Goal: Information Seeking & Learning: Learn about a topic

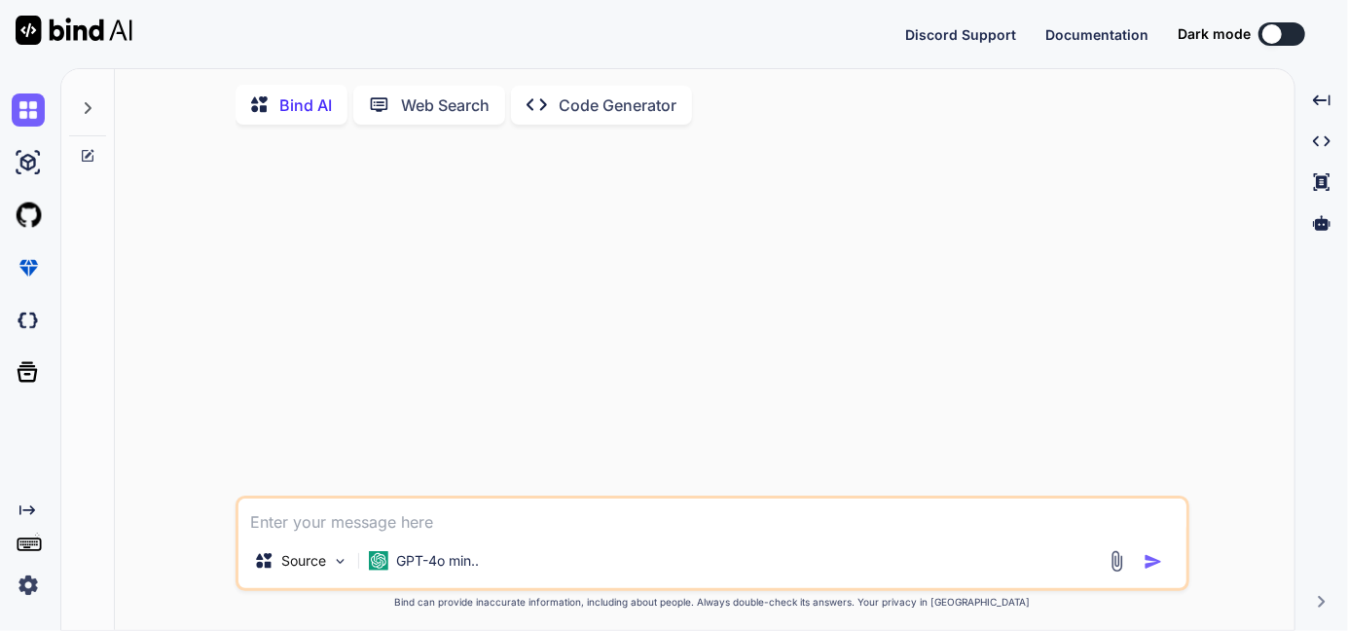
type textarea "x"
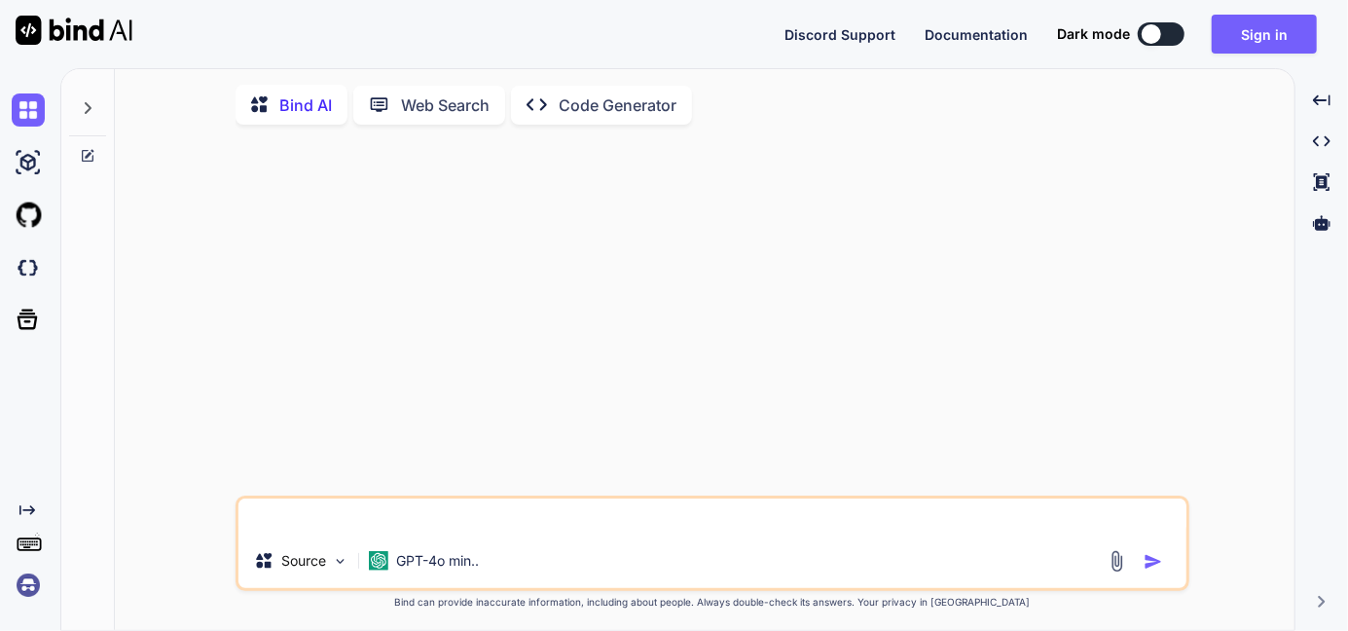
type textarea "x"
click at [360, 525] on textarea at bounding box center [712, 515] width 948 height 35
paste textarea "PdfPCell leftCellContent = new PdfPCell(leftCellContentParagraph); leftCellCont…"
type textarea "PdfPCell leftCellContent = new PdfPCell(leftCellContentParagraph); leftCellCont…"
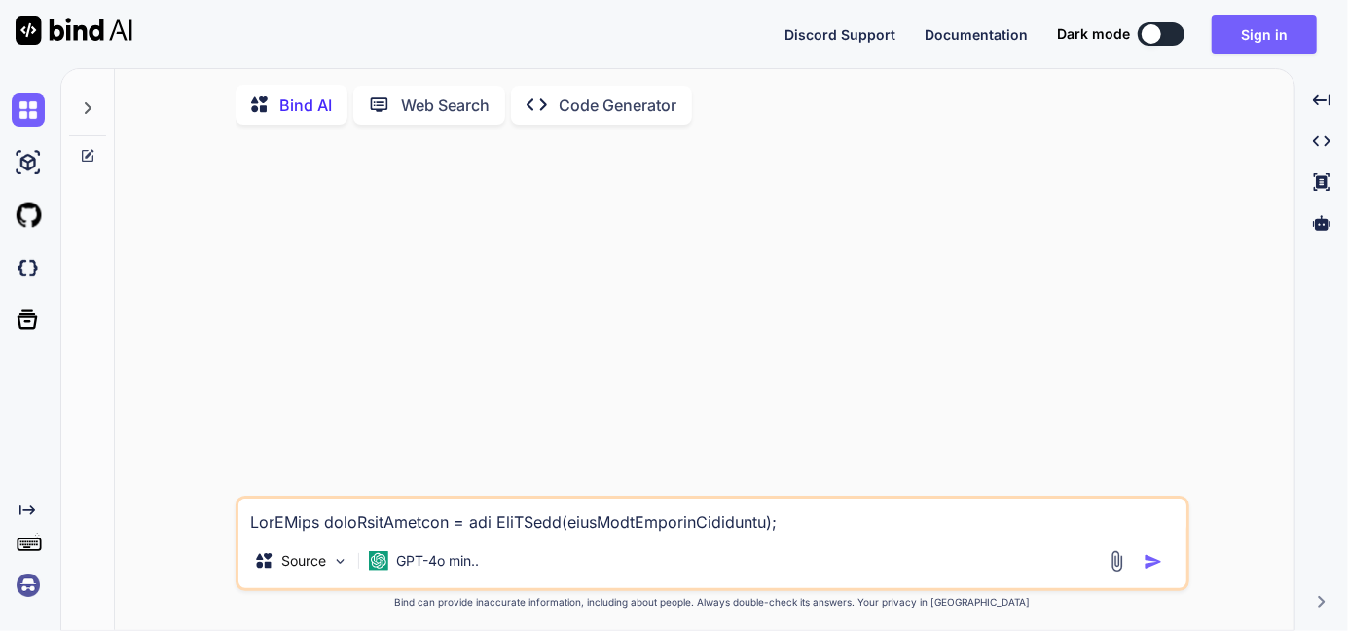
type textarea "x"
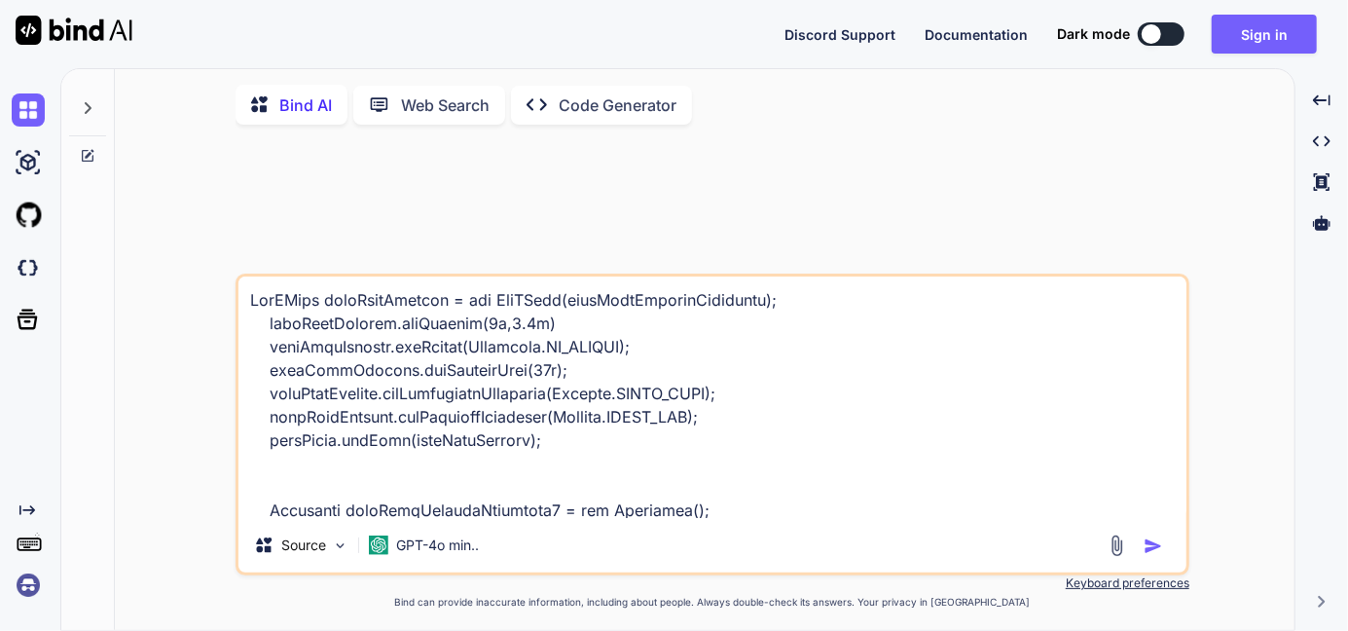
scroll to position [679, 0]
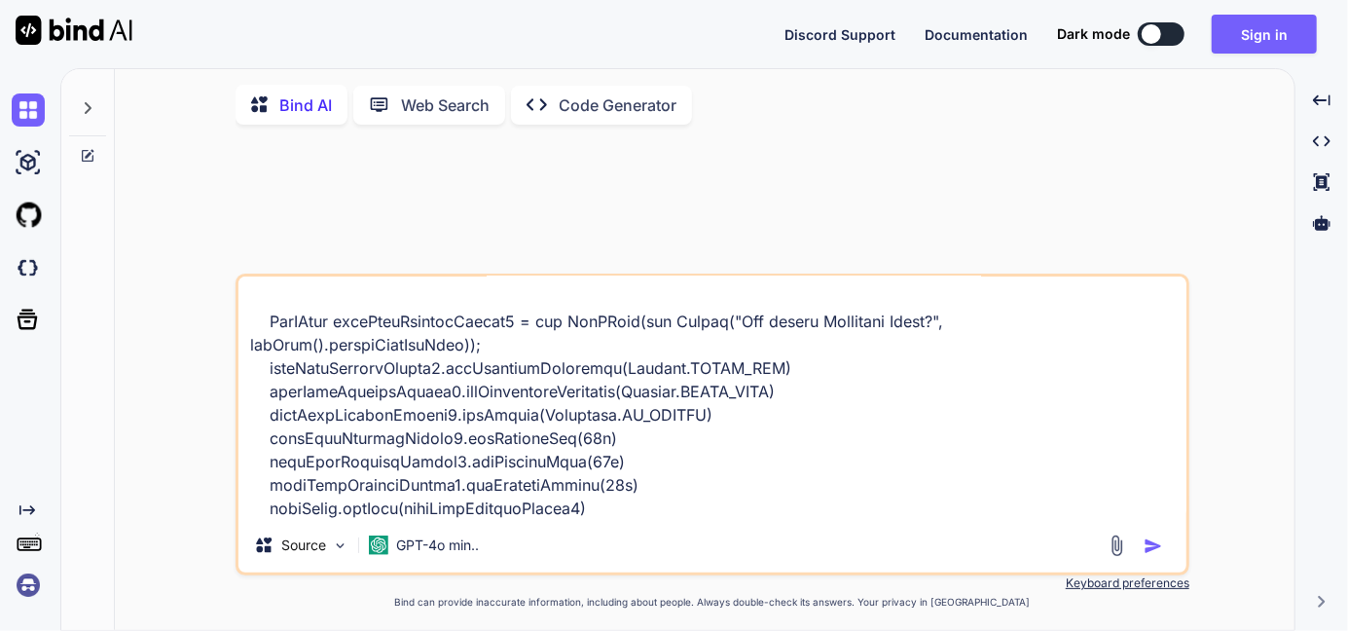
type textarea "PdfPCell leftCellContent = new PdfPCell(leftCellContentParagraph); leftCellCont…"
type textarea "x"
type textarea "PdfPCell leftCellContent = new PdfPCell(leftCellContentParagraph); leftCellCont…"
type textarea "x"
type textarea "PdfPCell leftCellContent = new PdfPCell(leftCellContentParagraph); leftCellCont…"
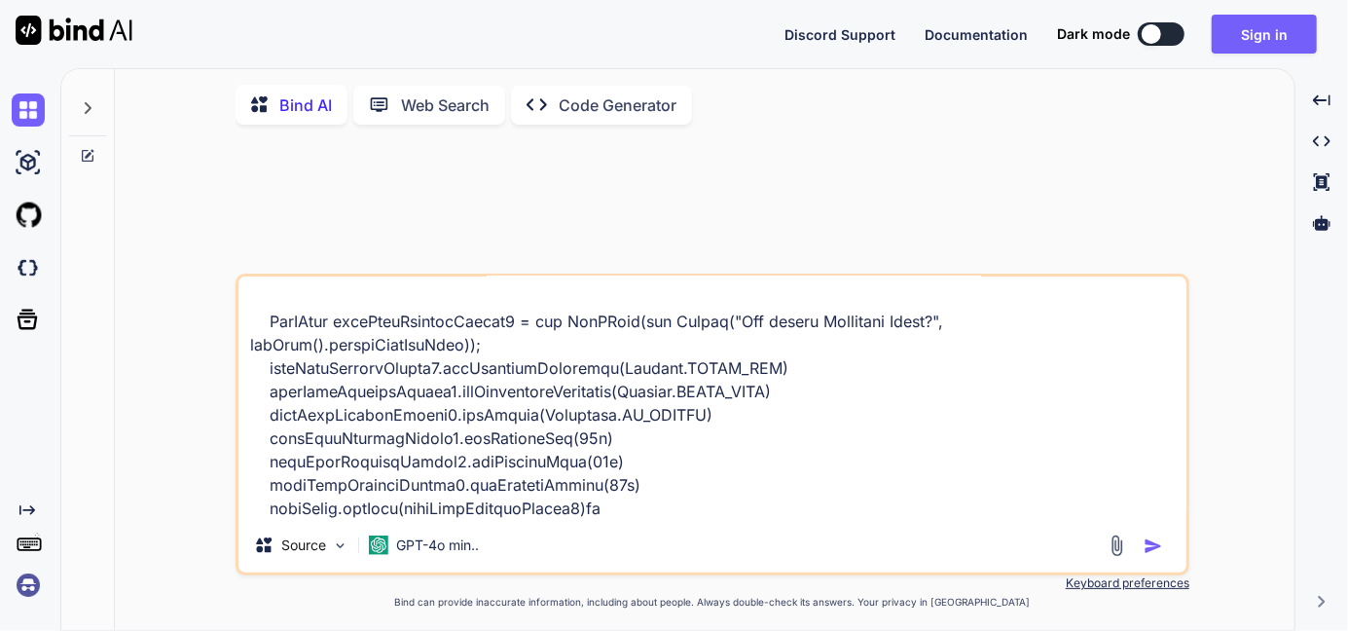
type textarea "x"
type textarea "PdfPCell leftCellContent = new PdfPCell(leftCellContentParagraph); leftCellCont…"
type textarea "x"
type textarea "PdfPCell leftCellContent = new PdfPCell(leftCellContentParagraph); leftCellCont…"
type textarea "x"
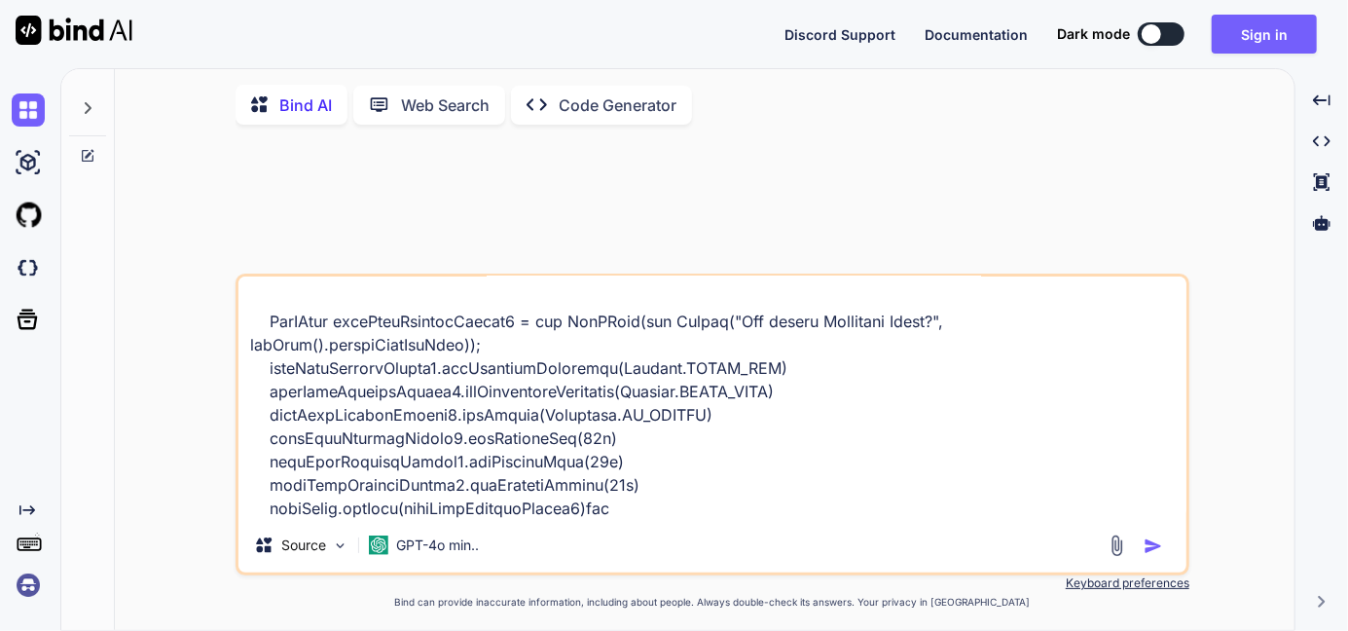
type textarea "PdfPCell leftCellContent = new PdfPCell(leftCellContentParagraph); leftCellCont…"
type textarea "x"
type textarea "PdfPCell leftCellContent = new PdfPCell(leftCellContentParagraph); leftCellCont…"
type textarea "x"
type textarea "PdfPCell leftCellContent = new PdfPCell(leftCellContentParagraph); leftCellCont…"
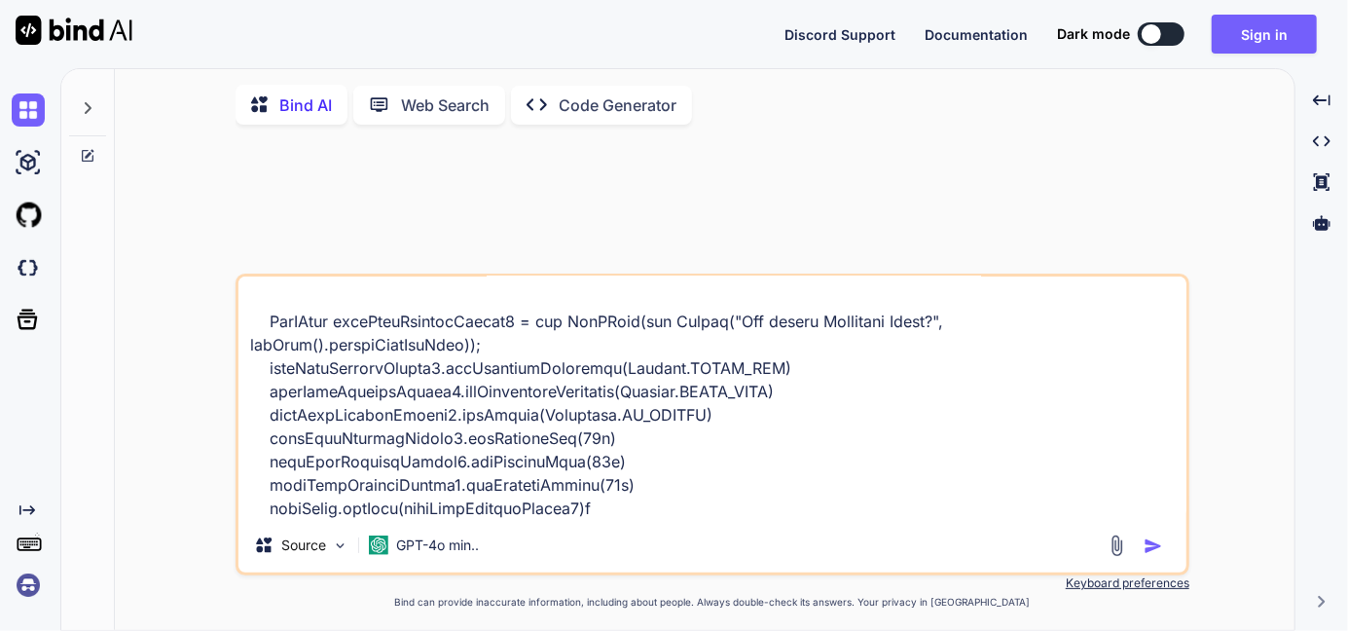
type textarea "x"
type textarea "PdfPCell leftCellContent = new PdfPCell(leftCellContentParagraph); leftCellCont…"
type textarea "x"
type textarea "PdfPCell leftCellContent = new PdfPCell(leftCellContentParagraph); leftCellCont…"
type textarea "x"
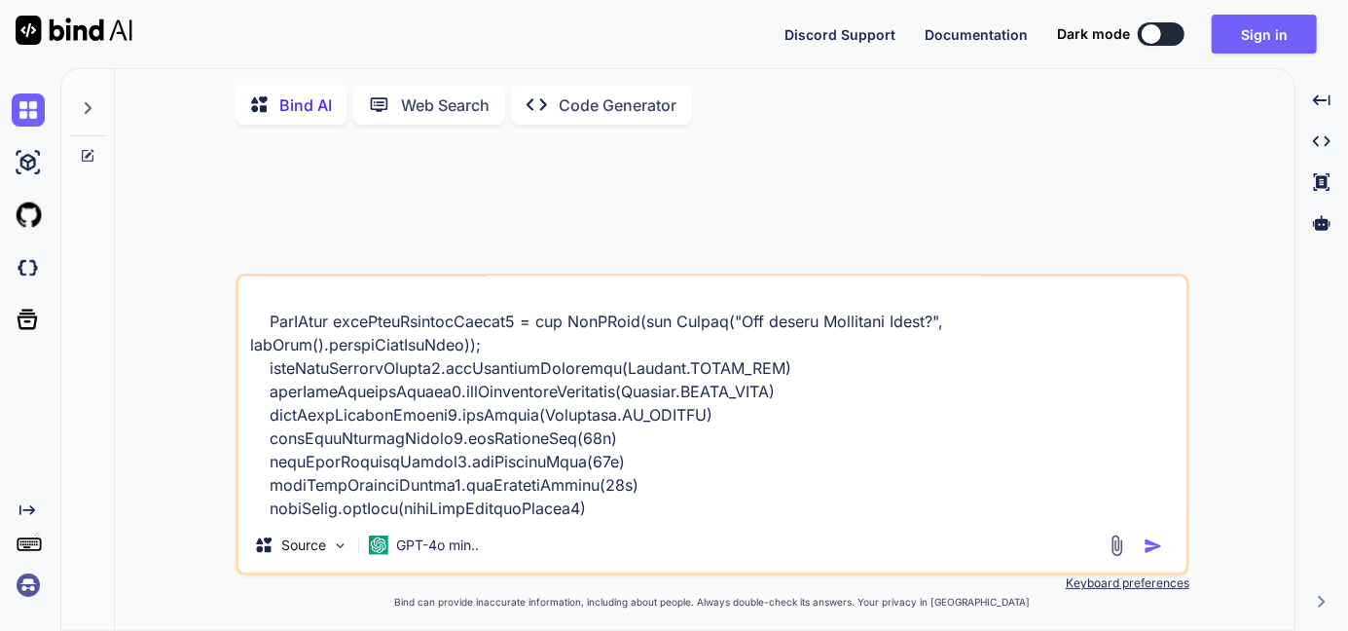
scroll to position [681, 0]
type textarea "PdfPCell leftCellContent = new PdfPCell(leftCellContentParagraph); leftCellCont…"
type textarea "x"
type textarea "PdfPCell leftCellContent = new PdfPCell(leftCellContentParagraph); leftCellCont…"
type textarea "x"
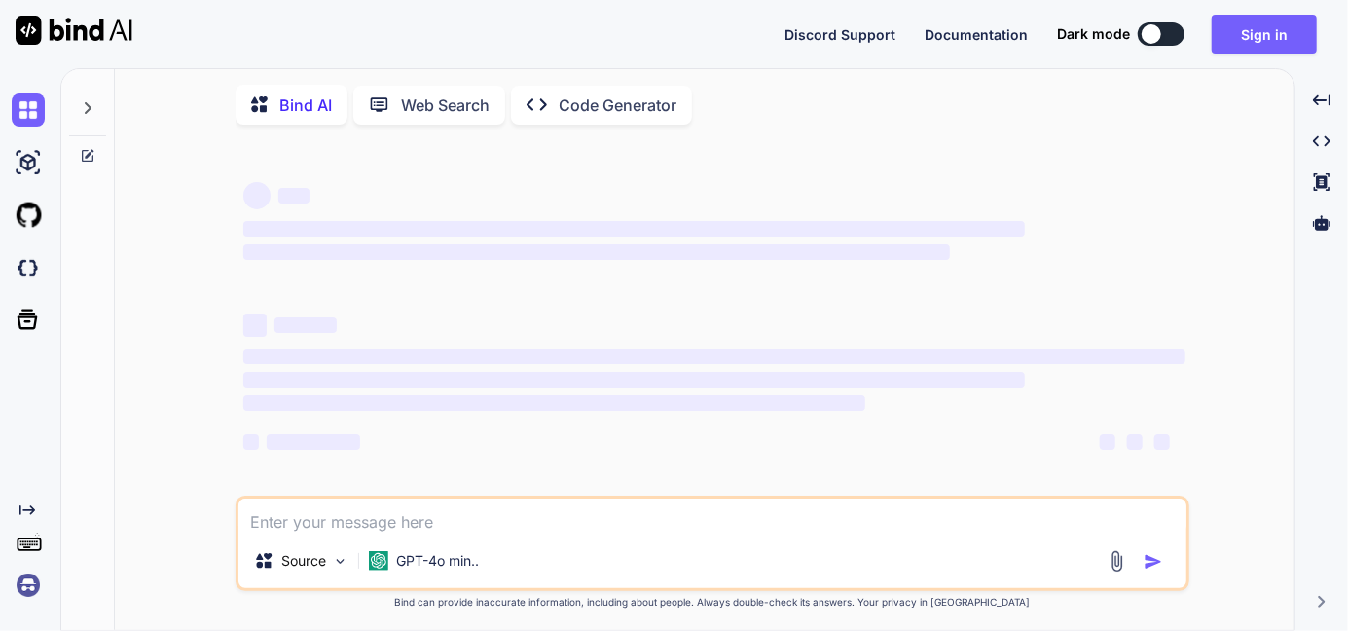
type textarea "x"
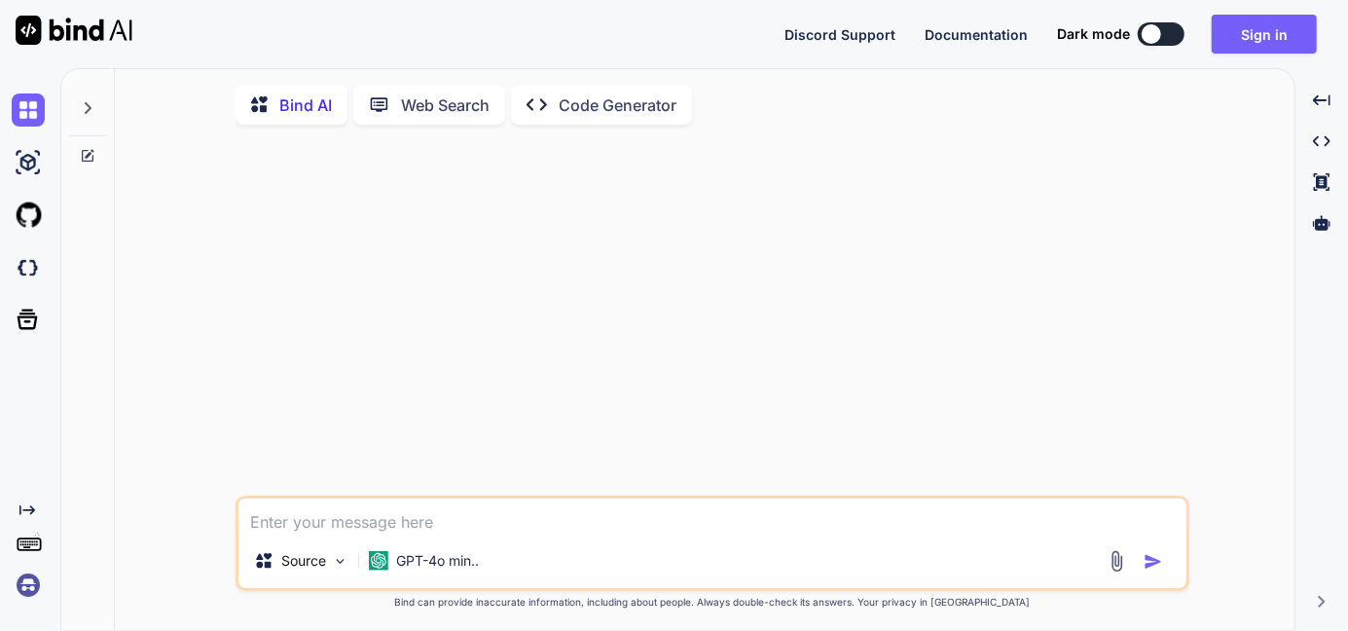
click at [298, 513] on textarea at bounding box center [712, 515] width 948 height 35
paste textarea "PdfPCell leftCellContent = new PdfPCell(leftCellContentParagraph); leftCellCont…"
type textarea "PdfPCell leftCellContent = new PdfPCell(leftCellContentParagraph); leftCellCont…"
type textarea "x"
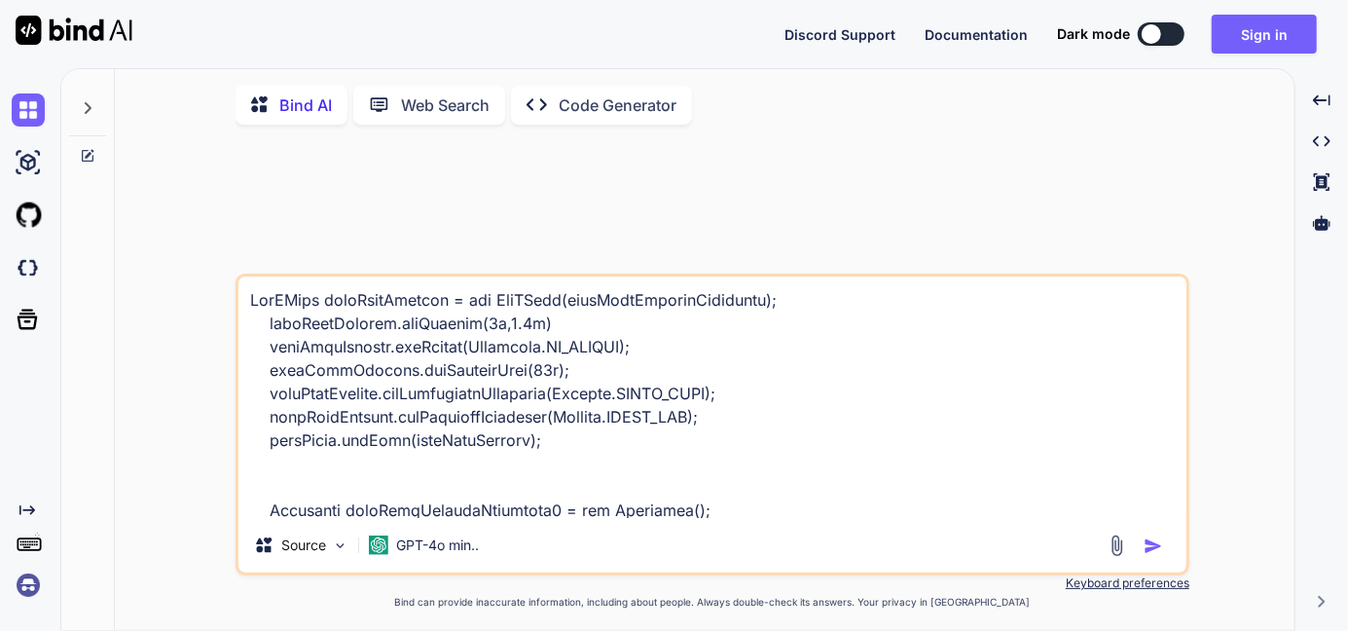
scroll to position [679, 0]
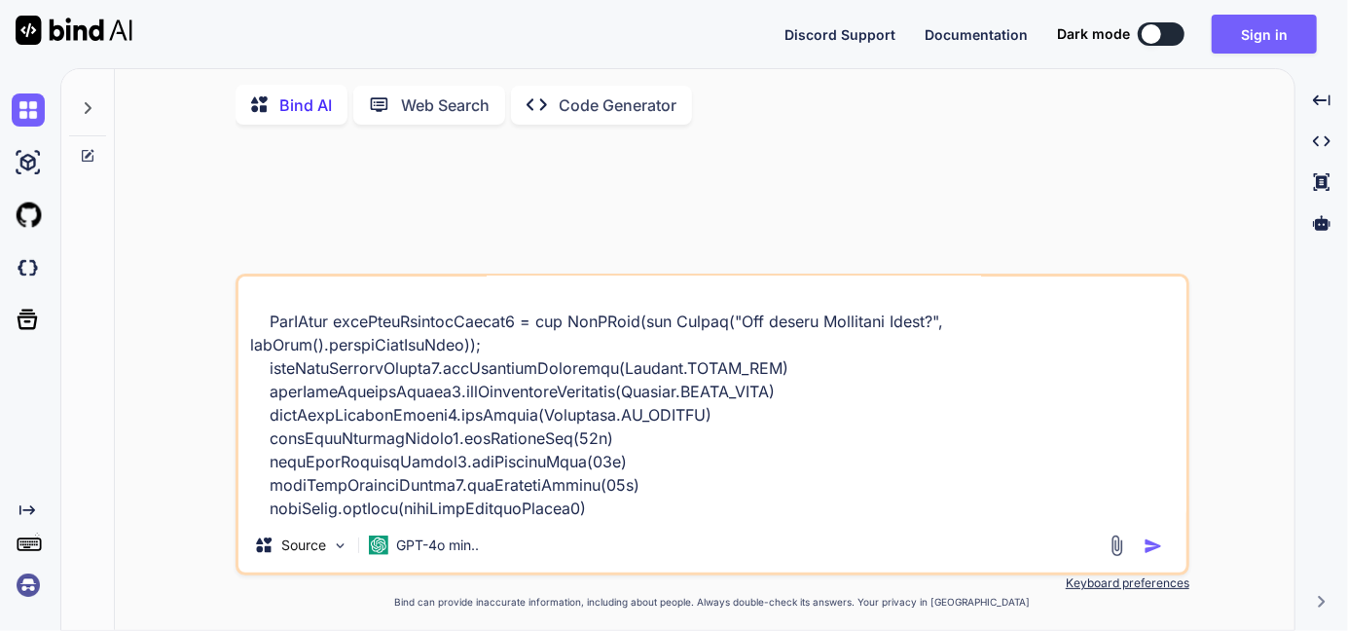
type textarea "PdfPCell leftCellContent = new PdfPCell(leftCellContentParagraph); leftCellCont…"
type textarea "x"
type textarea "PdfPCell leftCellContent = new PdfPCell(leftCellContentParagraph); leftCellCont…"
type textarea "x"
type textarea "PdfPCell leftCellContent = new PdfPCell(leftCellContentParagraph); leftCellCont…"
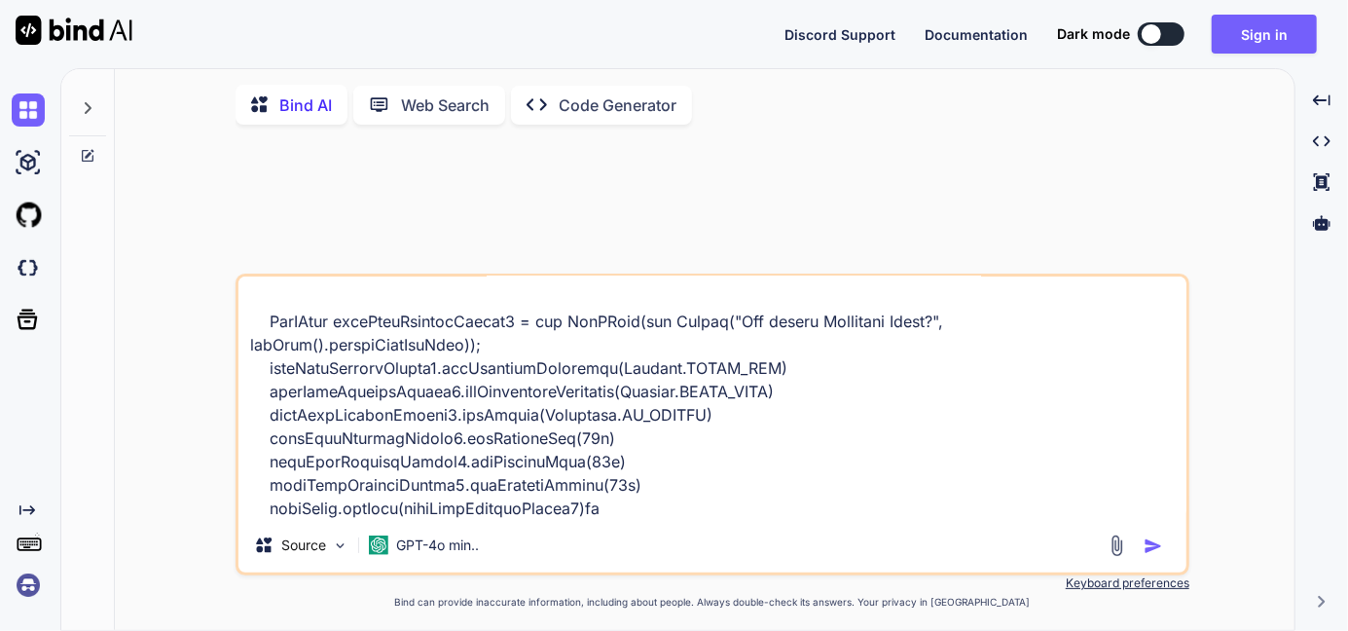
type textarea "x"
type textarea "PdfPCell leftCellContent = new PdfPCell(leftCellContentParagraph); leftCellCont…"
type textarea "x"
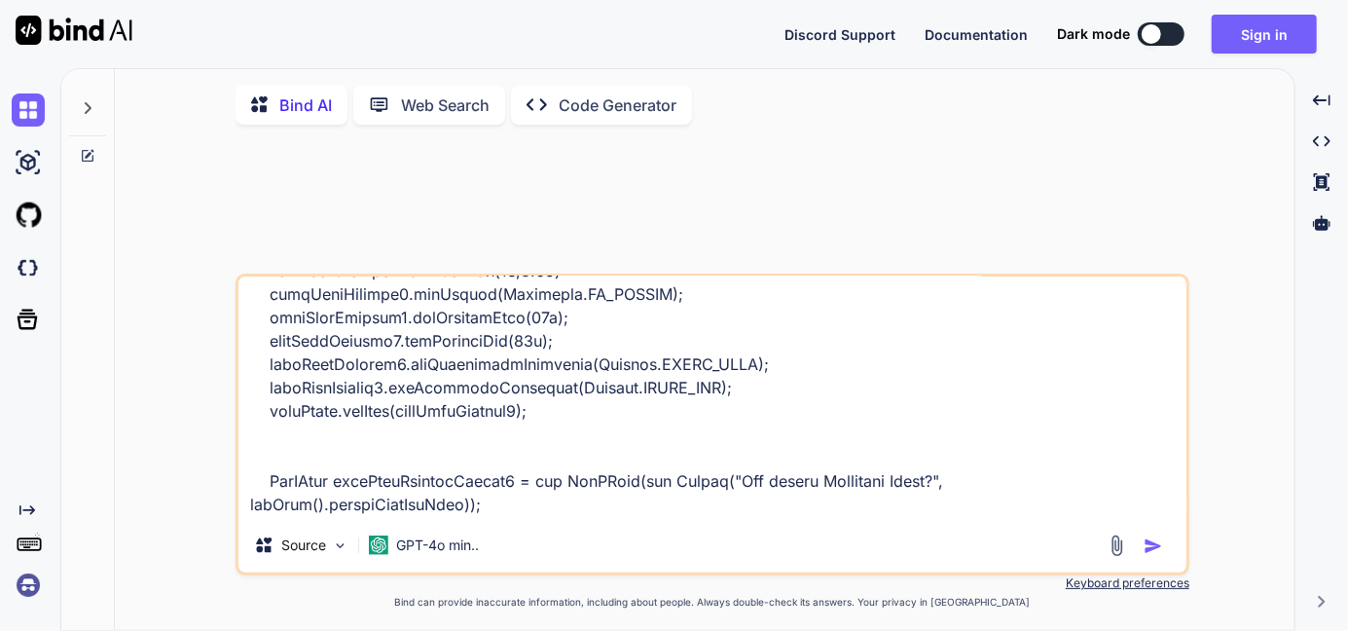
scroll to position [516, 0]
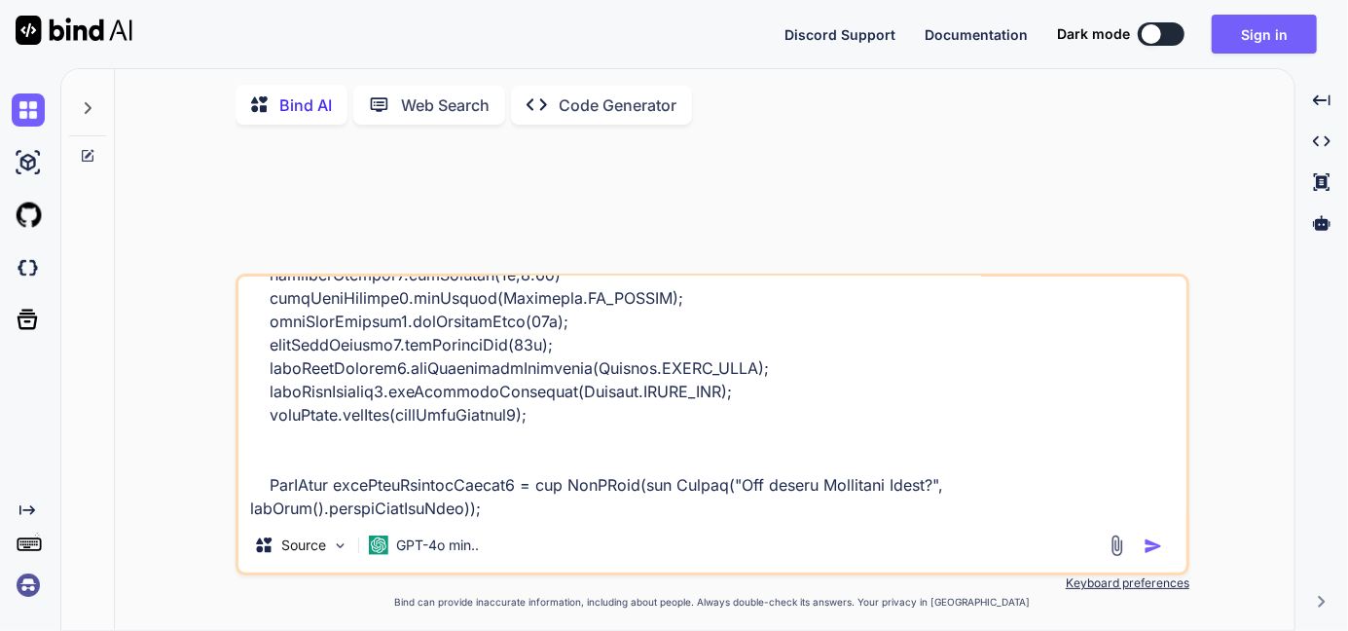
click at [288, 447] on textarea at bounding box center [712, 396] width 948 height 241
type textarea "PdfPCell leftCellContent = new PdfPCell(leftCellContentParagraph); leftCellCont…"
type textarea "x"
type textarea "PdfPCell leftCellContent = new PdfPCell(leftCellContentParagraph); leftCellCont…"
type textarea "x"
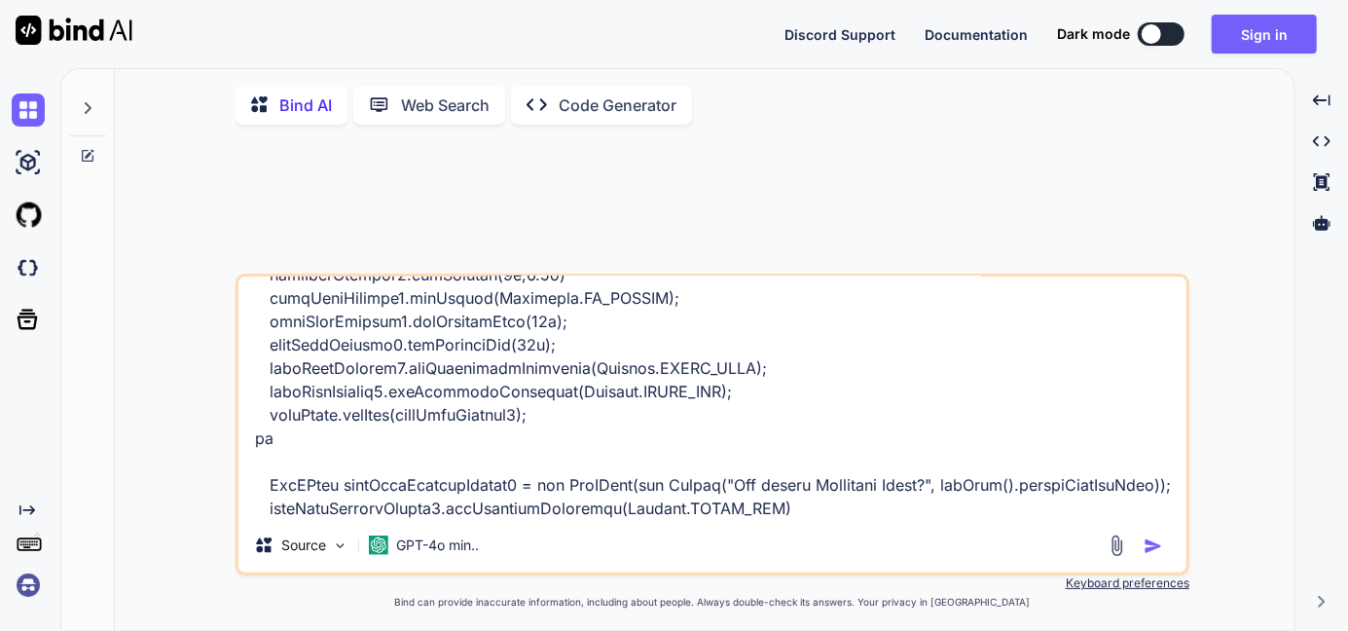
type textarea "PdfPCell leftCellContent = new PdfPCell(leftCellContentParagraph); leftCellCont…"
type textarea "x"
type textarea "PdfPCell leftCellContent = new PdfPCell(leftCellContentParagraph); leftCellCont…"
type textarea "x"
type textarea "PdfPCell leftCellContent = new PdfPCell(leftCellContentParagraph); leftCellCont…"
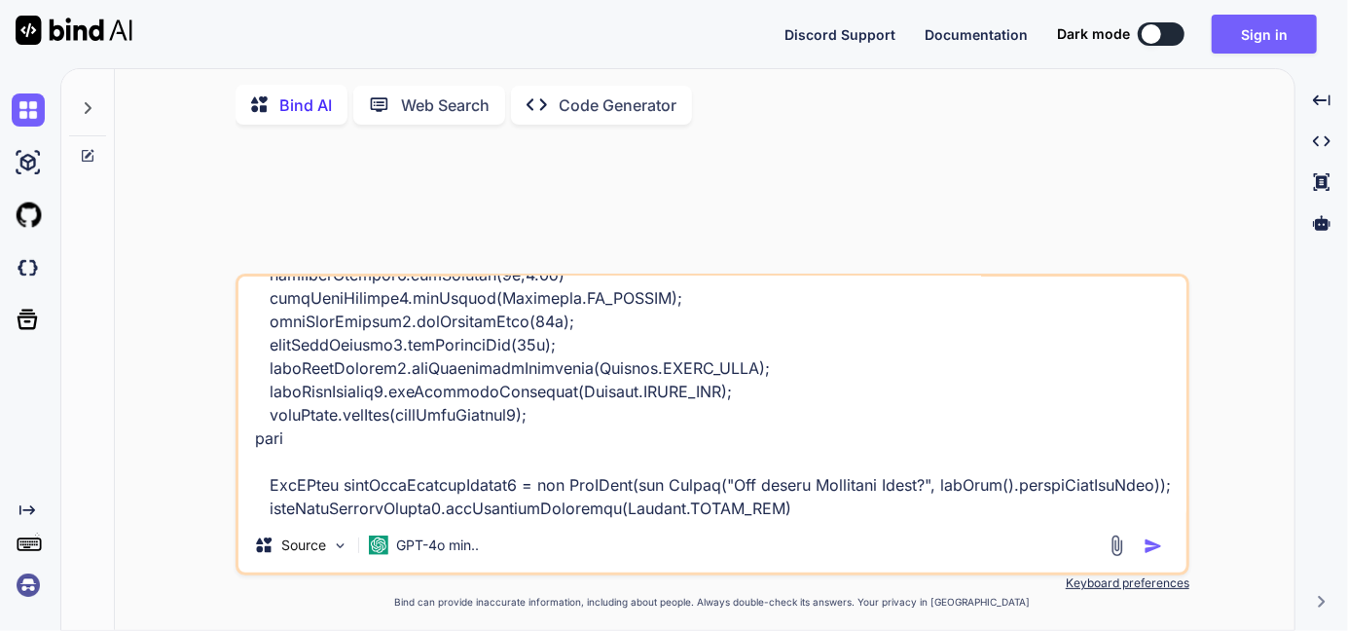
type textarea "x"
type textarea "PdfPCell leftCellContent = new PdfPCell(leftCellContentParagraph); leftCellCont…"
type textarea "x"
type textarea "PdfPCell leftCellContent = new PdfPCell(leftCellContentParagraph); leftCellCont…"
type textarea "x"
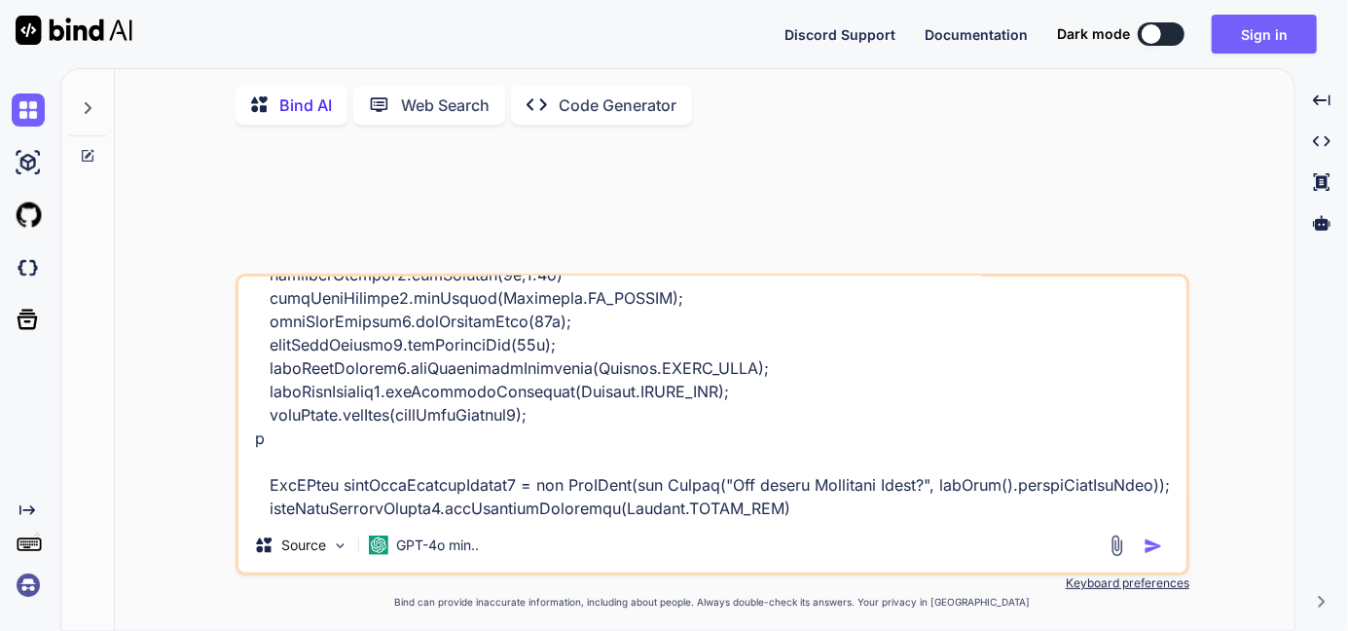
type textarea "PdfPCell leftCellContent = new PdfPCell(leftCellContentParagraph); leftCellCont…"
type textarea "x"
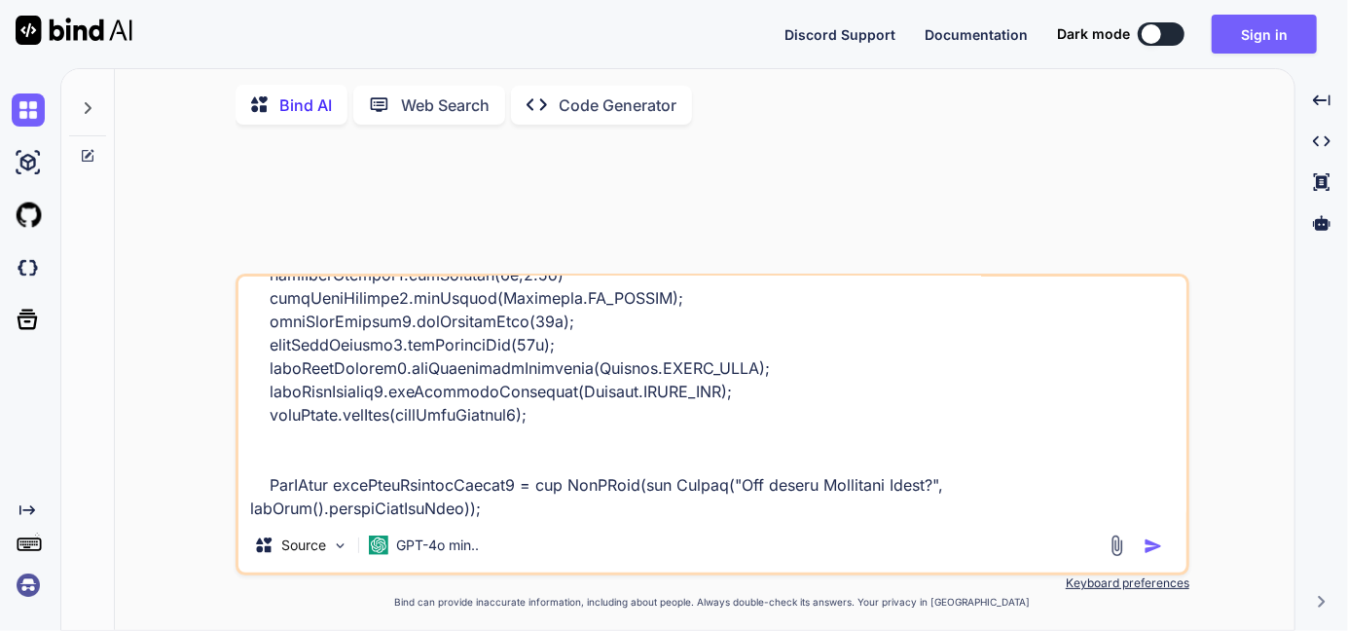
type textarea "PdfPCell leftCellContent = new PdfPCell(leftCellContentParagraph); leftCellCont…"
type textarea "x"
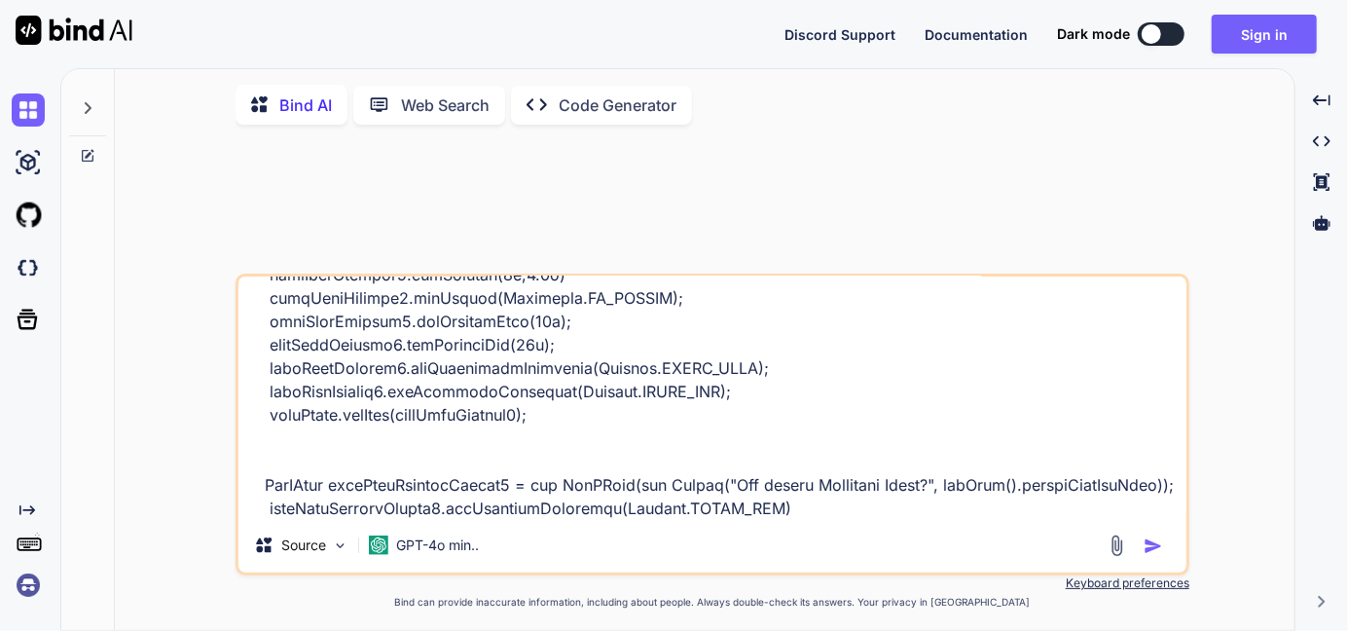
type textarea "PdfPCell leftCellContent = new PdfPCell(leftCellContentParagraph); leftCellCont…"
type textarea "x"
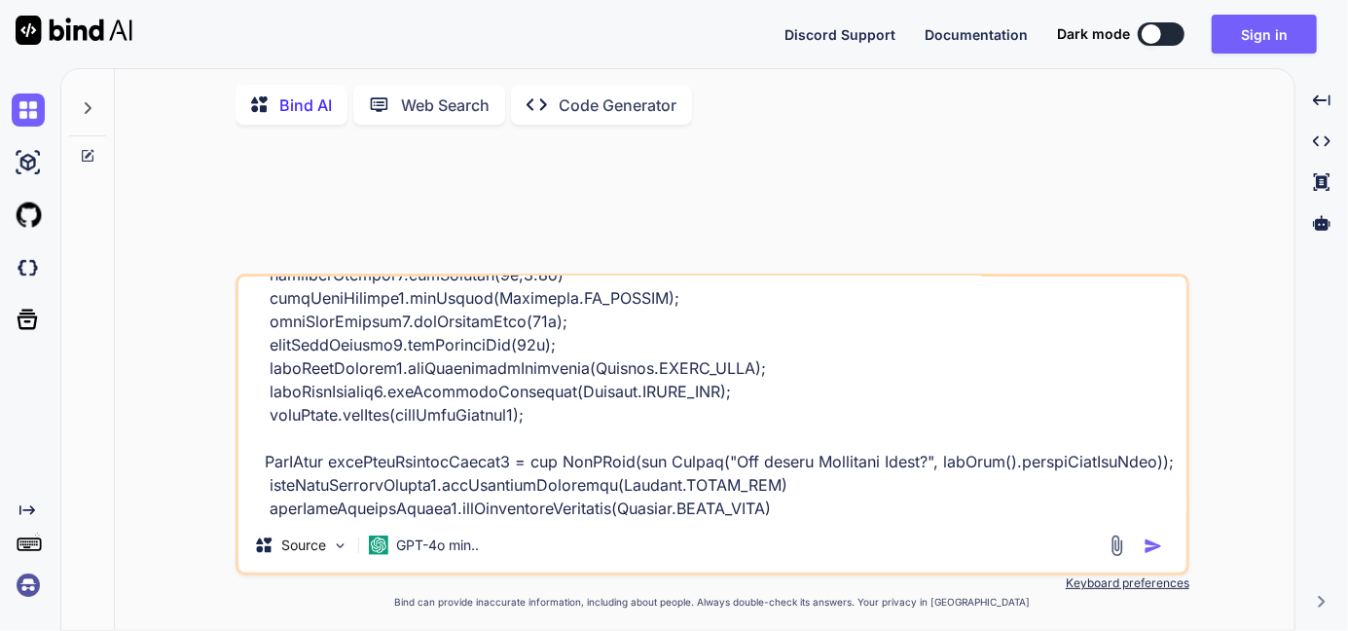
type textarea "PdfPCell leftCellContent = new PdfPCell(leftCellContentParagraph); leftCellCont…"
type textarea "x"
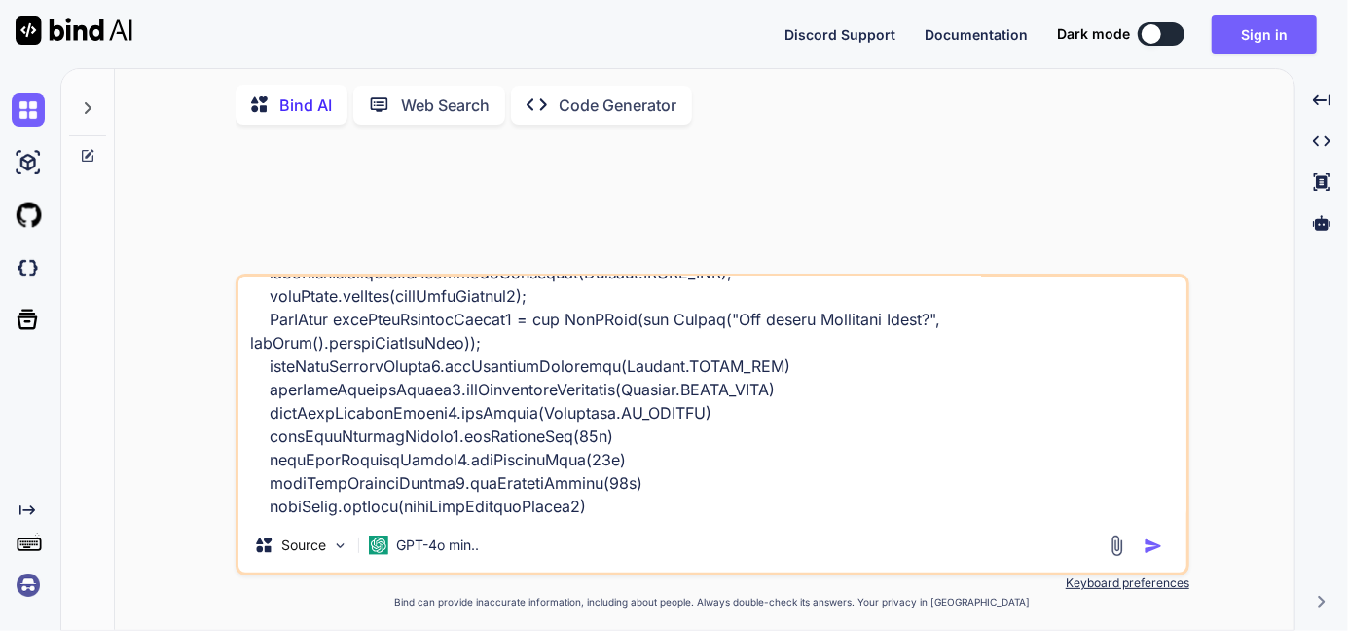
scroll to position [634, 0]
click at [569, 498] on textarea at bounding box center [712, 396] width 948 height 241
click at [577, 501] on textarea at bounding box center [712, 396] width 948 height 241
type textarea "PdfPCell leftCellContent = new PdfPCell(leftCellContentParagraph); leftCellCont…"
type textarea "x"
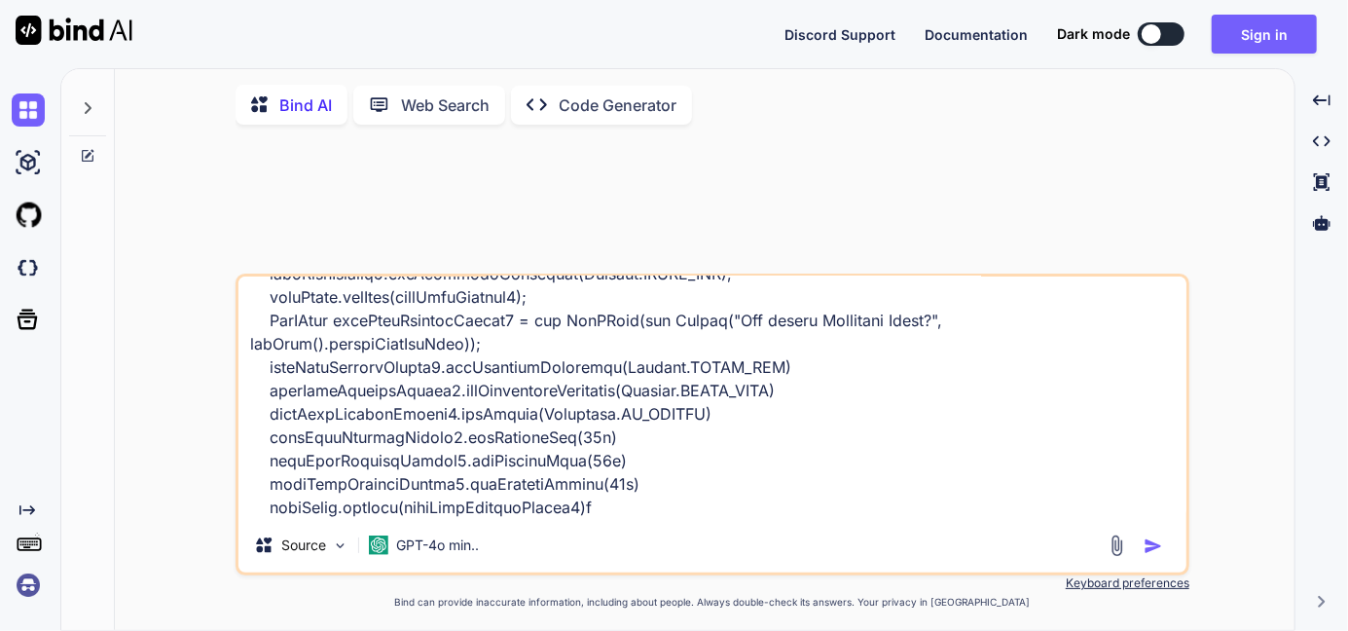
type textarea "PdfPCell leftCellContent = new PdfPCell(leftCellContentParagraph); leftCellCont…"
type textarea "x"
type textarea "PdfPCell leftCellContent = new PdfPCell(leftCellContentParagraph); leftCellCont…"
type textarea "x"
type textarea "PdfPCell leftCellContent = new PdfPCell(leftCellContentParagraph); leftCellCont…"
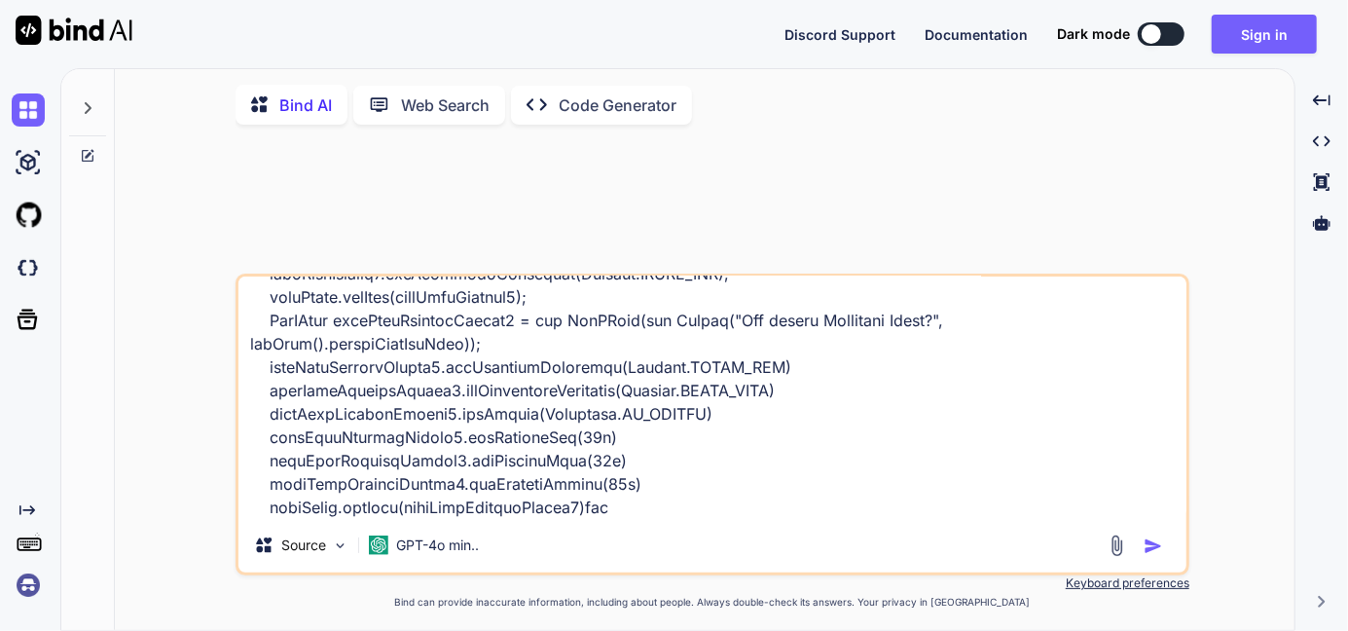
type textarea "x"
type textarea "PdfPCell leftCellContent = new PdfPCell(leftCellContentParagraph); leftCellCont…"
type textarea "x"
type textarea "PdfPCell leftCellContent = new PdfPCell(leftCellContentParagraph); leftCellCont…"
type textarea "x"
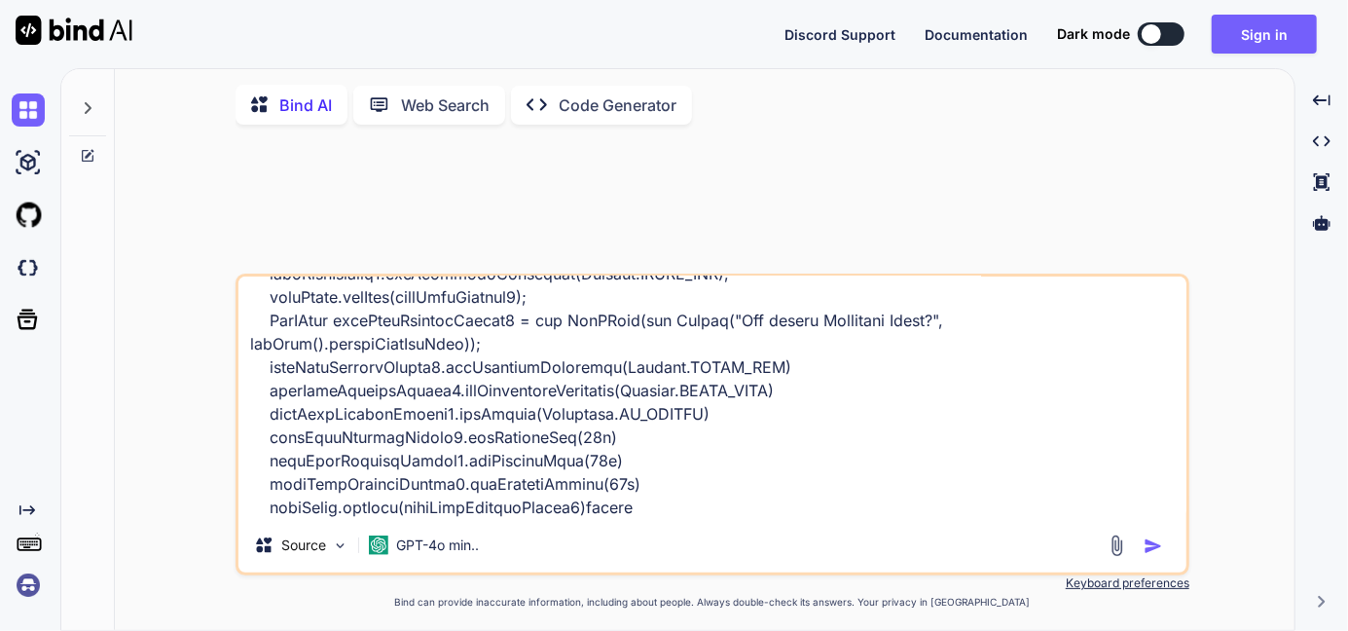
type textarea "PdfPCell leftCellContent = new PdfPCell(leftCellContentParagraph); leftCellCont…"
type textarea "x"
type textarea "PdfPCell leftCellContent = new PdfPCell(leftCellContentParagraph); leftCellCont…"
type textarea "x"
type textarea "PdfPCell leftCellContent = new PdfPCell(leftCellContentParagraph); leftCellCont…"
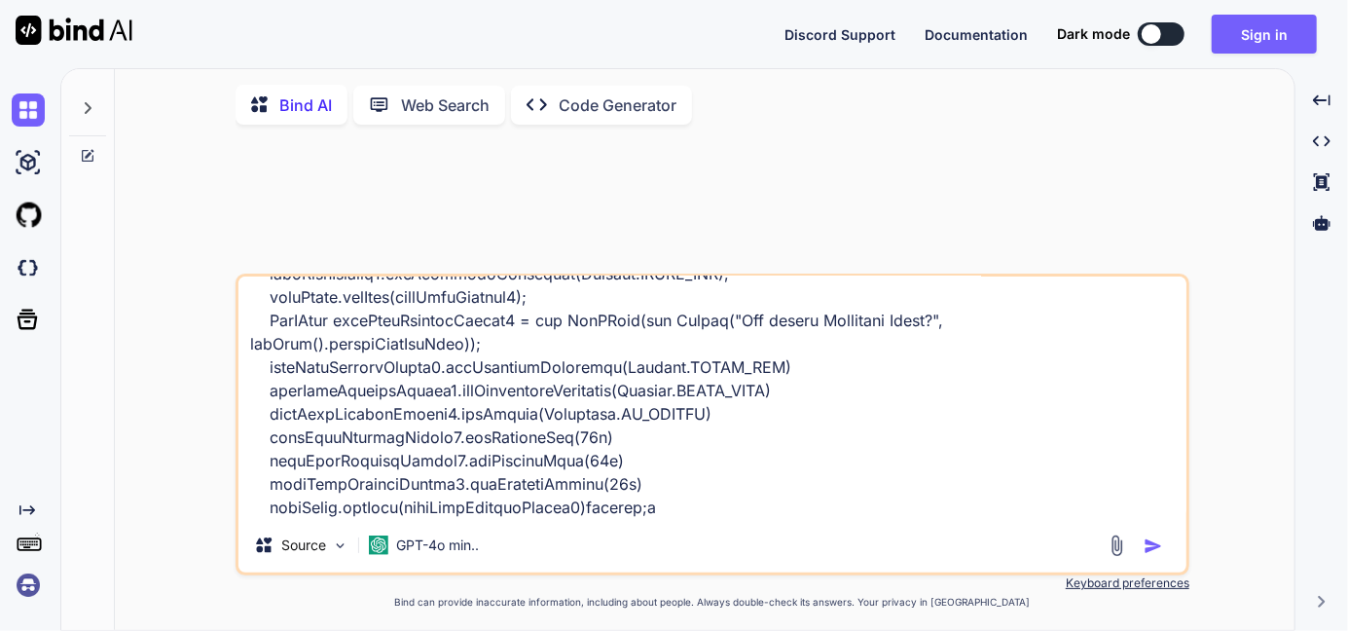
type textarea "x"
type textarea "PdfPCell leftCellContent = new PdfPCell(leftCellContentParagraph); leftCellCont…"
type textarea "x"
type textarea "PdfPCell leftCellContent = new PdfPCell(leftCellContentParagraph); leftCellCont…"
type textarea "x"
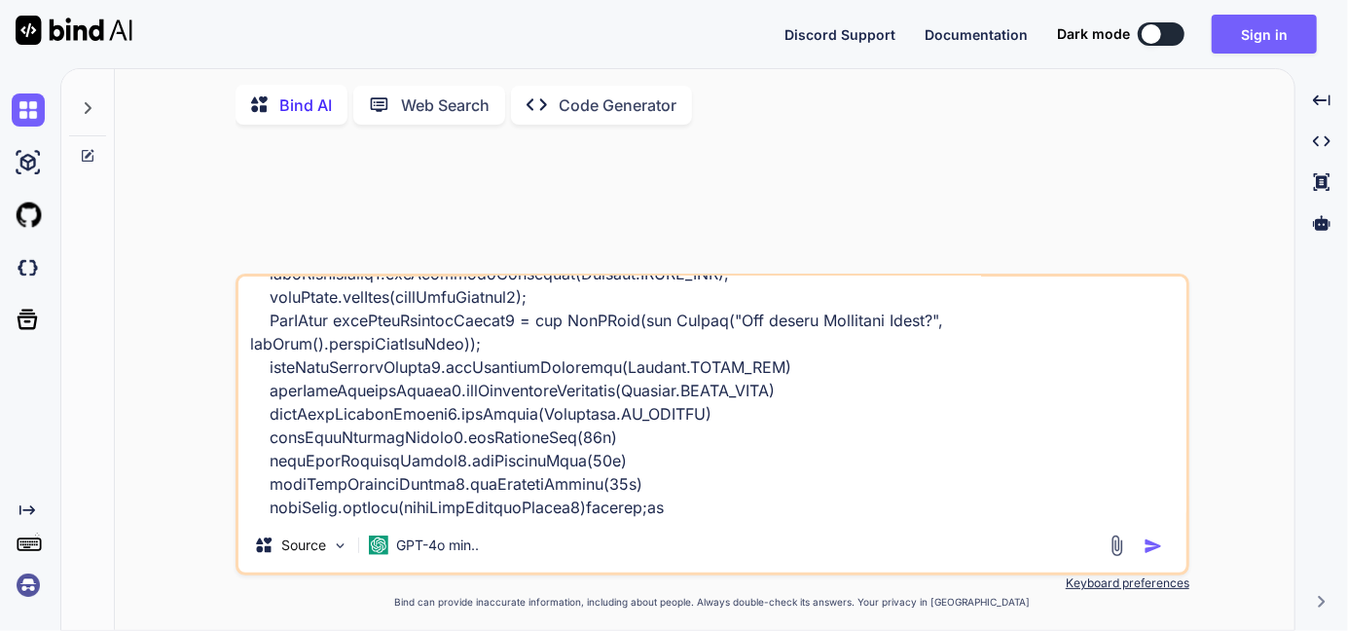
type textarea "PdfPCell leftCellContent = new PdfPCell(leftCellContentParagraph); leftCellCont…"
type textarea "x"
type textarea "PdfPCell leftCellContent = new PdfPCell(leftCellContentParagraph); leftCellCont…"
type textarea "x"
type textarea "PdfPCell leftCellContent = new PdfPCell(leftCellContentParagraph); leftCellCont…"
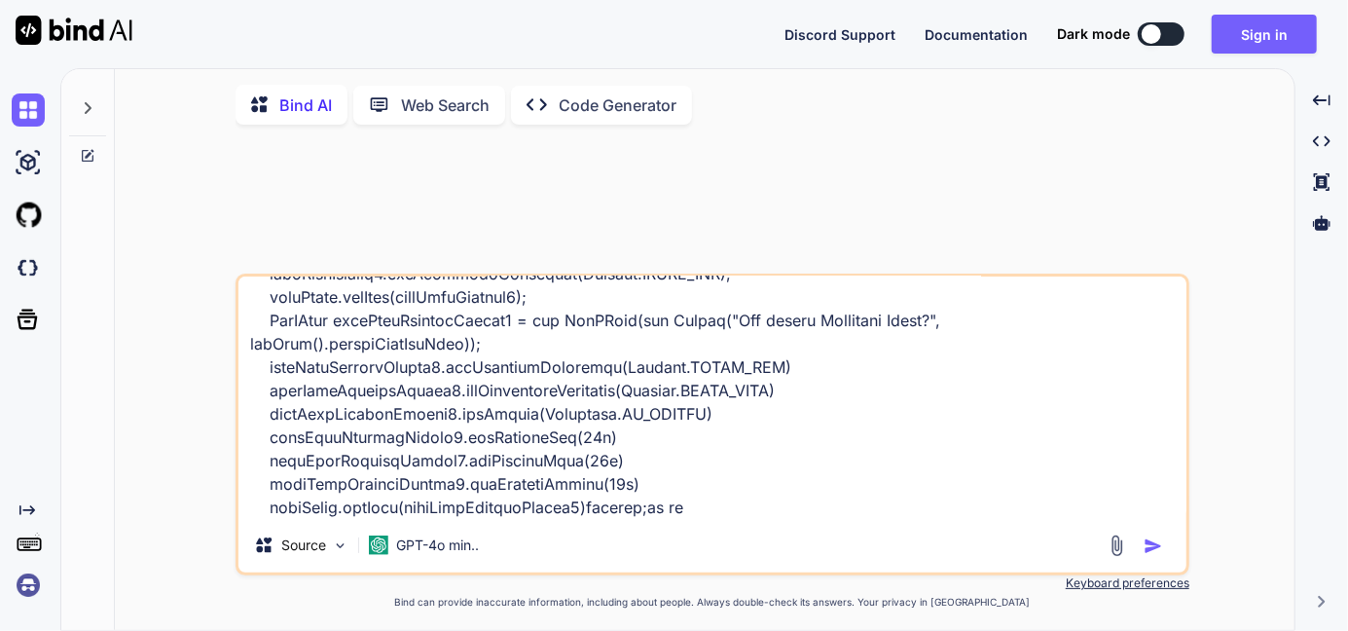
type textarea "x"
type textarea "PdfPCell leftCellContent = new PdfPCell(leftCellContentParagraph); leftCellCont…"
type textarea "x"
type textarea "PdfPCell leftCellContent = new PdfPCell(leftCellContentParagraph); leftCellCont…"
type textarea "x"
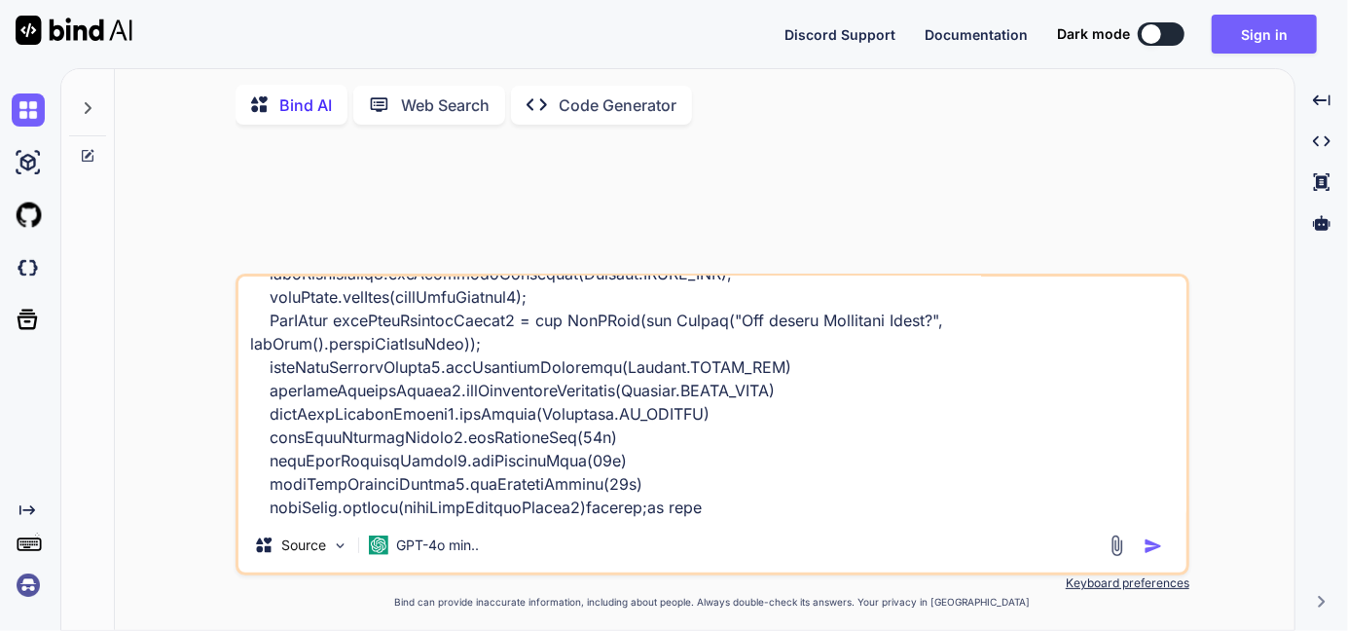
type textarea "PdfPCell leftCellContent = new PdfPCell(leftCellContentParagraph); leftCellCont…"
type textarea "x"
type textarea "PdfPCell leftCellContent = new PdfPCell(leftCellContentParagraph); leftCellCont…"
type textarea "x"
type textarea "PdfPCell leftCellContent = new PdfPCell(leftCellContentParagraph); leftCellCont…"
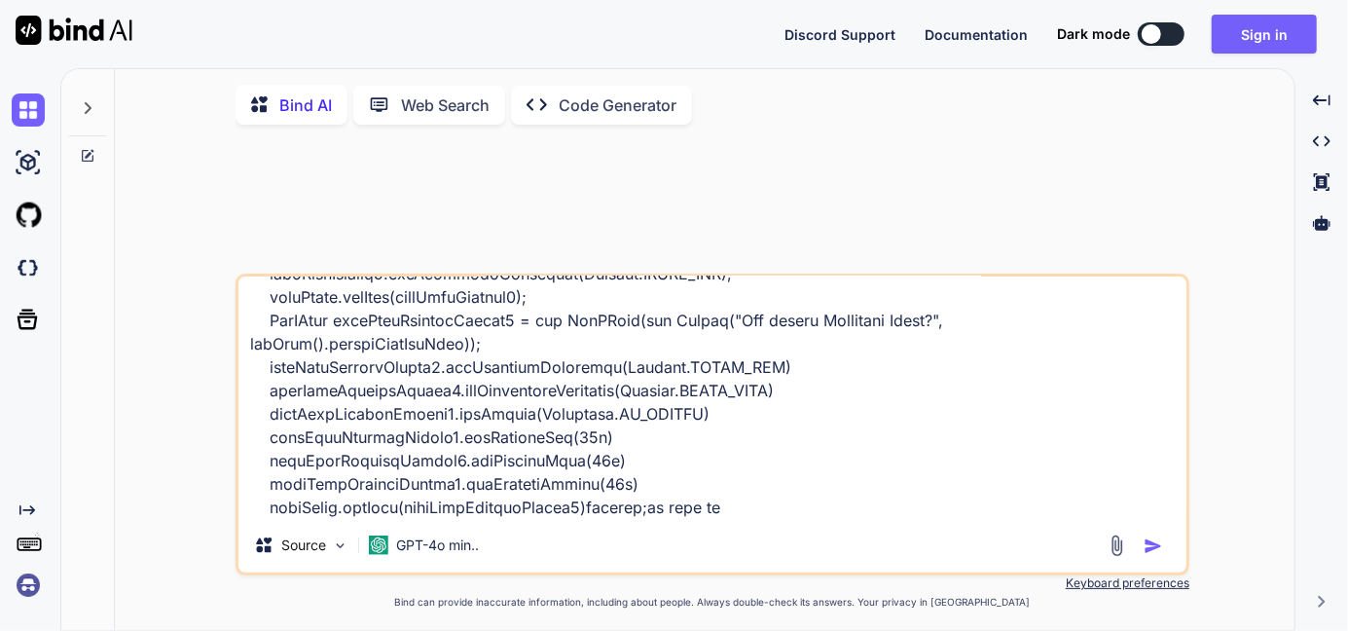
type textarea "x"
type textarea "PdfPCell leftCellContent = new PdfPCell(leftCellContentParagraph); leftCellCont…"
type textarea "x"
type textarea "PdfPCell leftCellContent = new PdfPCell(leftCellContentParagraph); leftCellCont…"
type textarea "x"
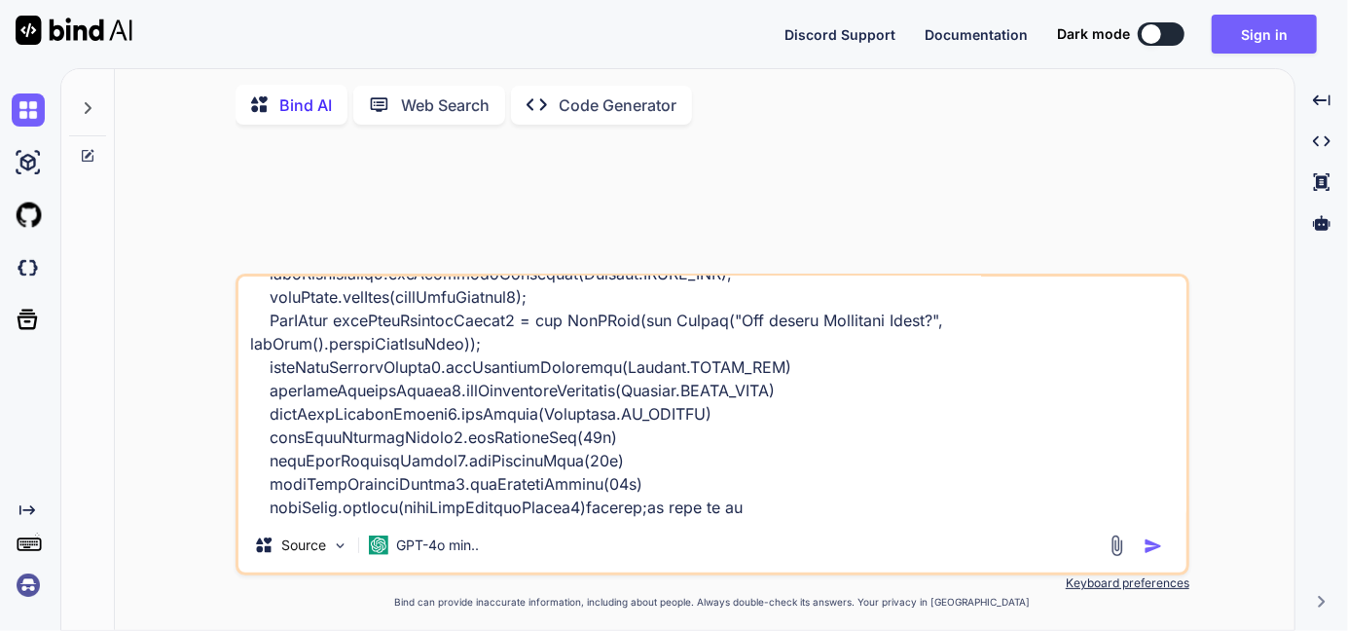
type textarea "PdfPCell leftCellContent = new PdfPCell(leftCellContentParagraph); leftCellCont…"
type textarea "x"
type textarea "PdfPCell leftCellContent = new PdfPCell(leftCellContentParagraph); leftCellCont…"
type textarea "x"
type textarea "PdfPCell leftCellContent = new PdfPCell(leftCellContentParagraph); leftCellCont…"
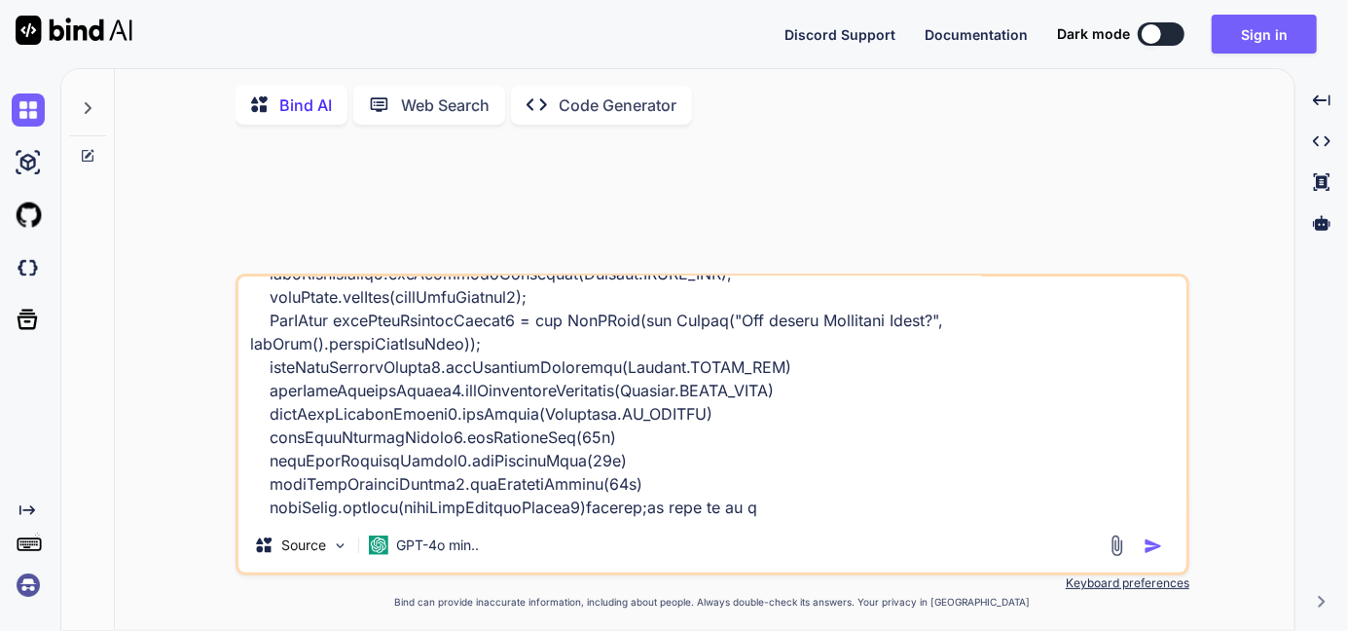
type textarea "x"
type textarea "PdfPCell leftCellContent = new PdfPCell(leftCellContentParagraph); leftCellCont…"
type textarea "x"
type textarea "PdfPCell leftCellContent = new PdfPCell(leftCellContentParagraph); leftCellCont…"
type textarea "x"
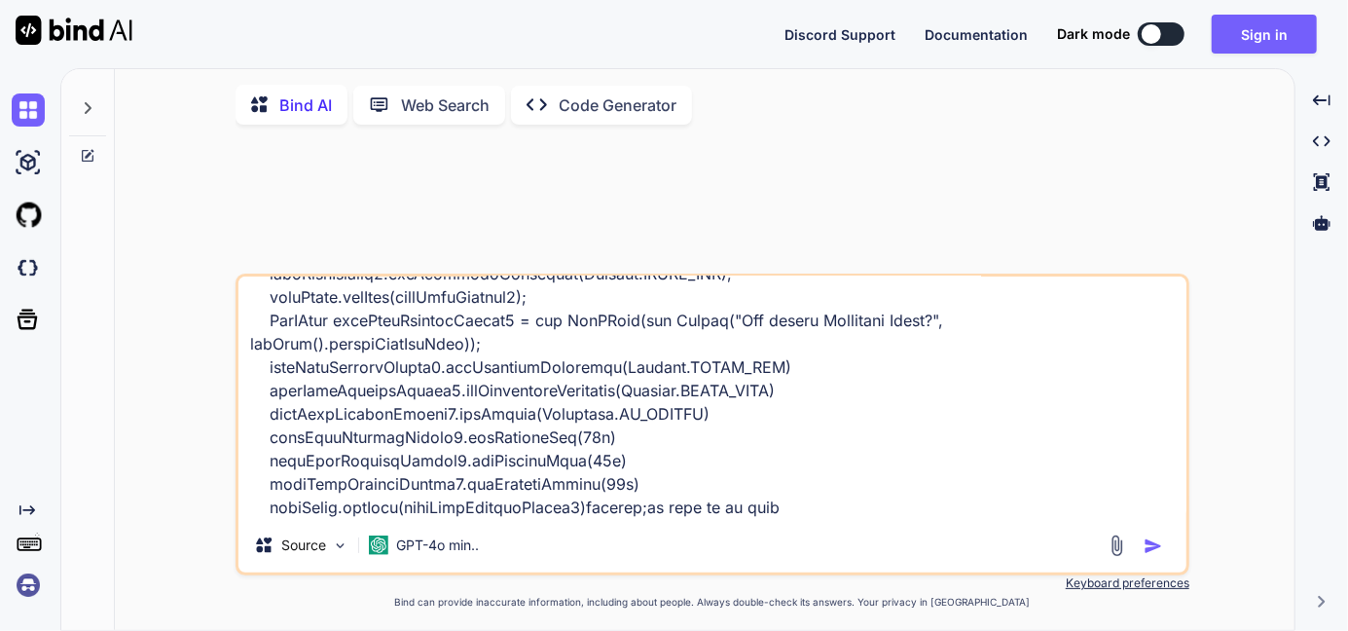
type textarea "PdfPCell leftCellContent = new PdfPCell(leftCellContentParagraph); leftCellCont…"
type textarea "x"
type textarea "PdfPCell leftCellContent = new PdfPCell(leftCellContentParagraph); leftCellCont…"
type textarea "x"
type textarea "PdfPCell leftCellContent = new PdfPCell(leftCellContentParagraph); leftCellCont…"
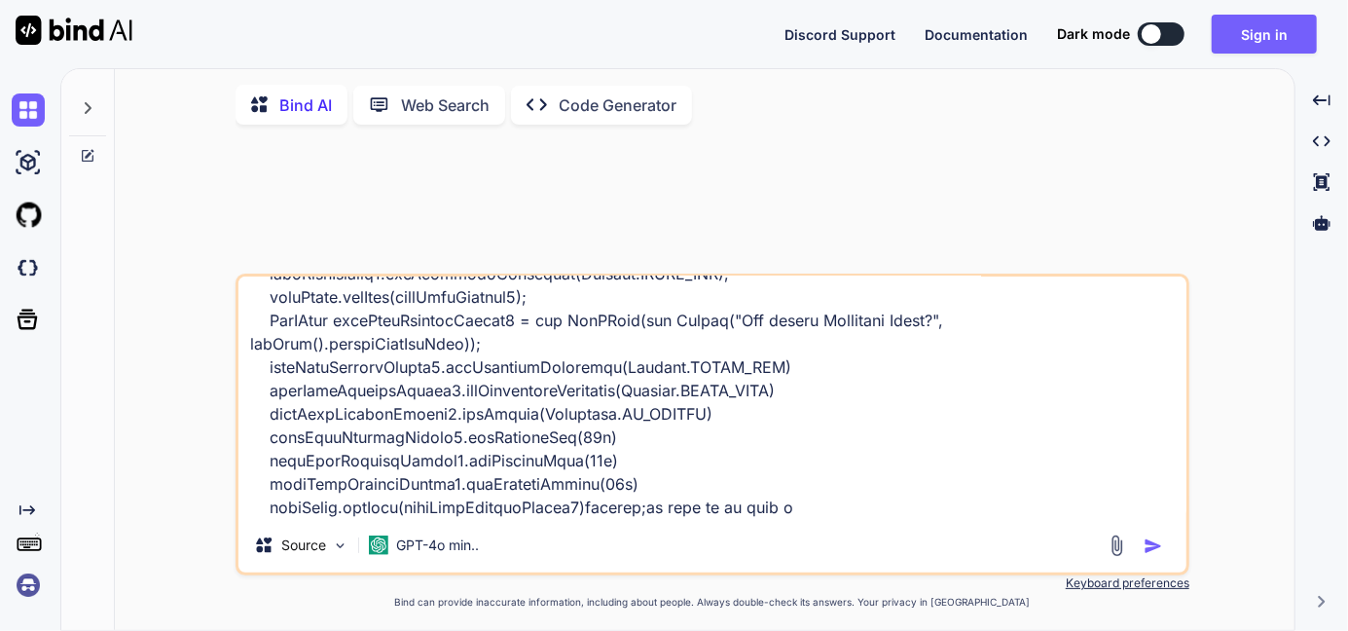
type textarea "x"
type textarea "PdfPCell leftCellContent = new PdfPCell(leftCellContentParagraph); leftCellCont…"
type textarea "x"
type textarea "PdfPCell leftCellContent = new PdfPCell(leftCellContentParagraph); leftCellCont…"
type textarea "x"
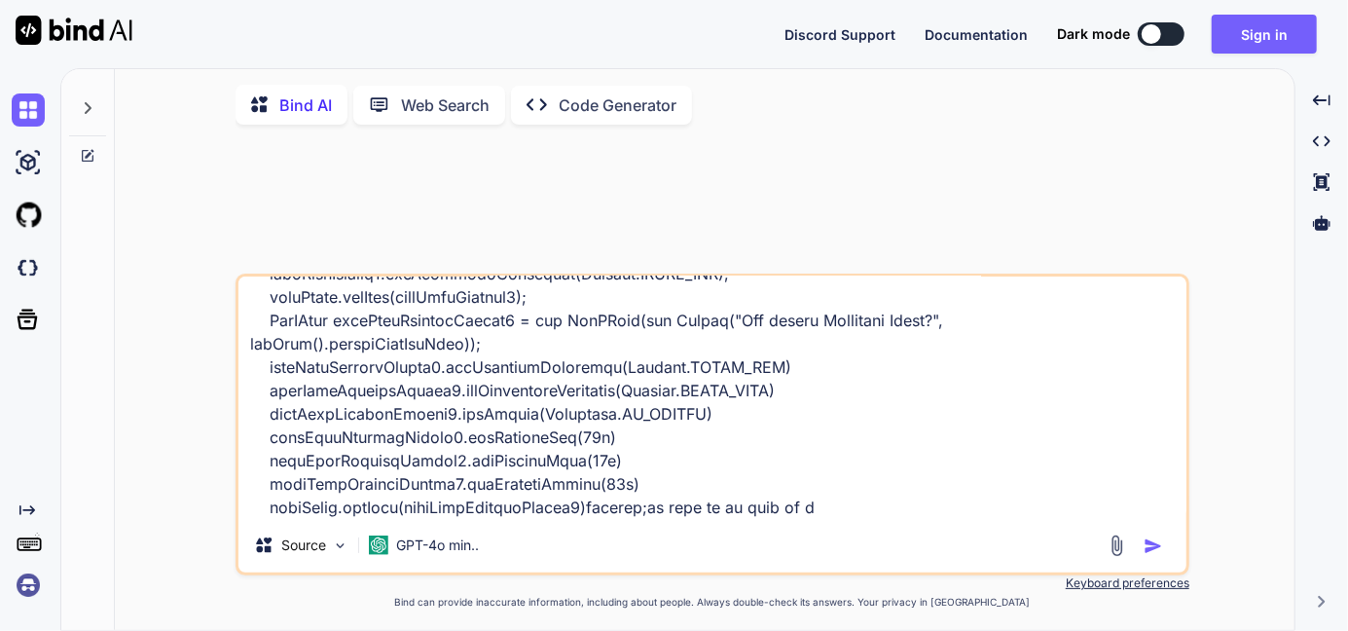
type textarea "PdfPCell leftCellContent = new PdfPCell(leftCellContentParagraph); leftCellCont…"
type textarea "x"
type textarea "PdfPCell leftCellContent = new PdfPCell(leftCellContentParagraph); leftCellCont…"
type textarea "x"
type textarea "PdfPCell leftCellContent = new PdfPCell(leftCellContentParagraph); leftCellCont…"
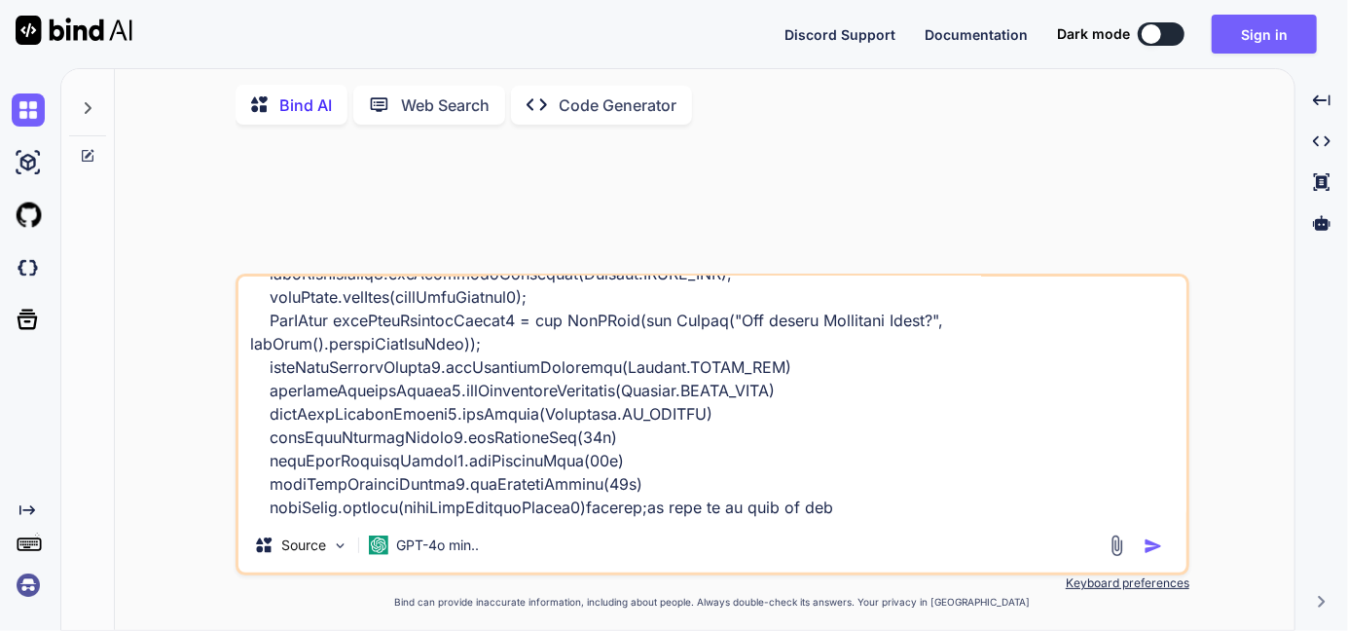
type textarea "x"
type textarea "PdfPCell leftCellContent = new PdfPCell(leftCellContentParagraph); leftCellCont…"
type textarea "x"
type textarea "PdfPCell leftCellContent = new PdfPCell(leftCellContentParagraph); leftCellCont…"
type textarea "x"
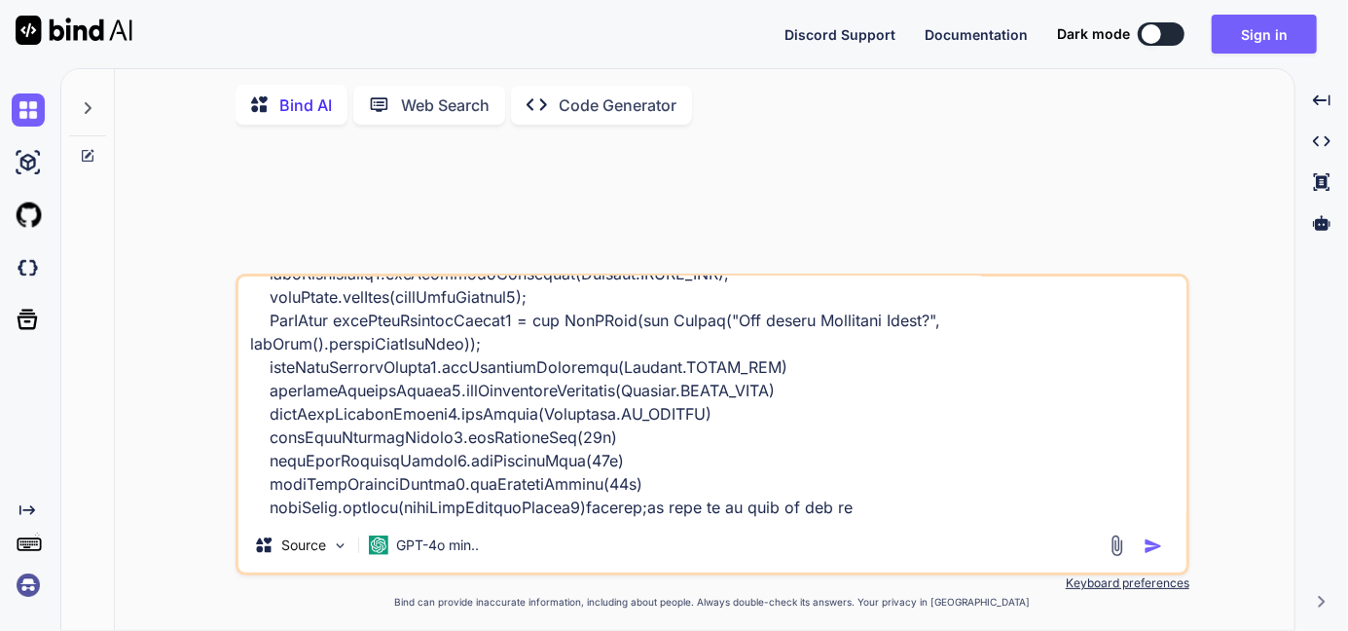
type textarea "PdfPCell leftCellContent = new PdfPCell(leftCellContentParagraph); leftCellCont…"
type textarea "x"
type textarea "PdfPCell leftCellContent = new PdfPCell(leftCellContentParagraph); leftCellCont…"
type textarea "x"
type textarea "PdfPCell leftCellContent = new PdfPCell(leftCellContentParagraph); leftCellCont…"
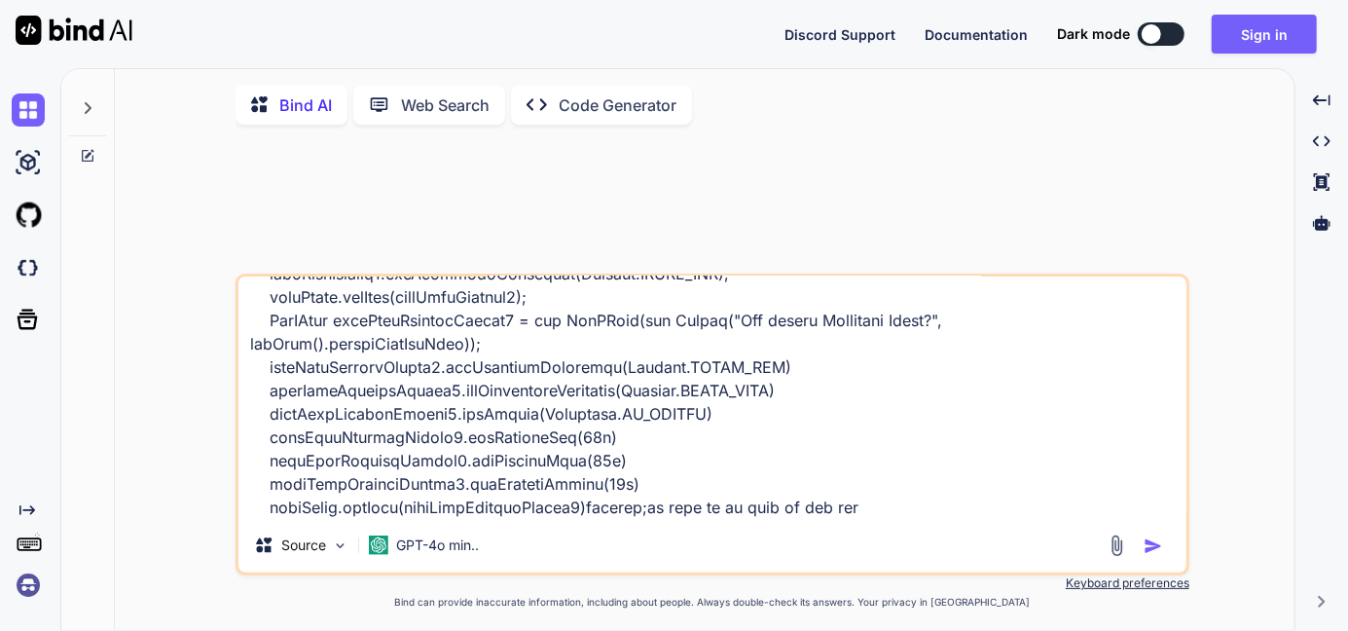
type textarea "x"
type textarea "PdfPCell leftCellContent = new PdfPCell(leftCellContentParagraph); leftCellCont…"
type textarea "x"
type textarea "PdfPCell leftCellContent = new PdfPCell(leftCellContentParagraph); leftCellCont…"
type textarea "x"
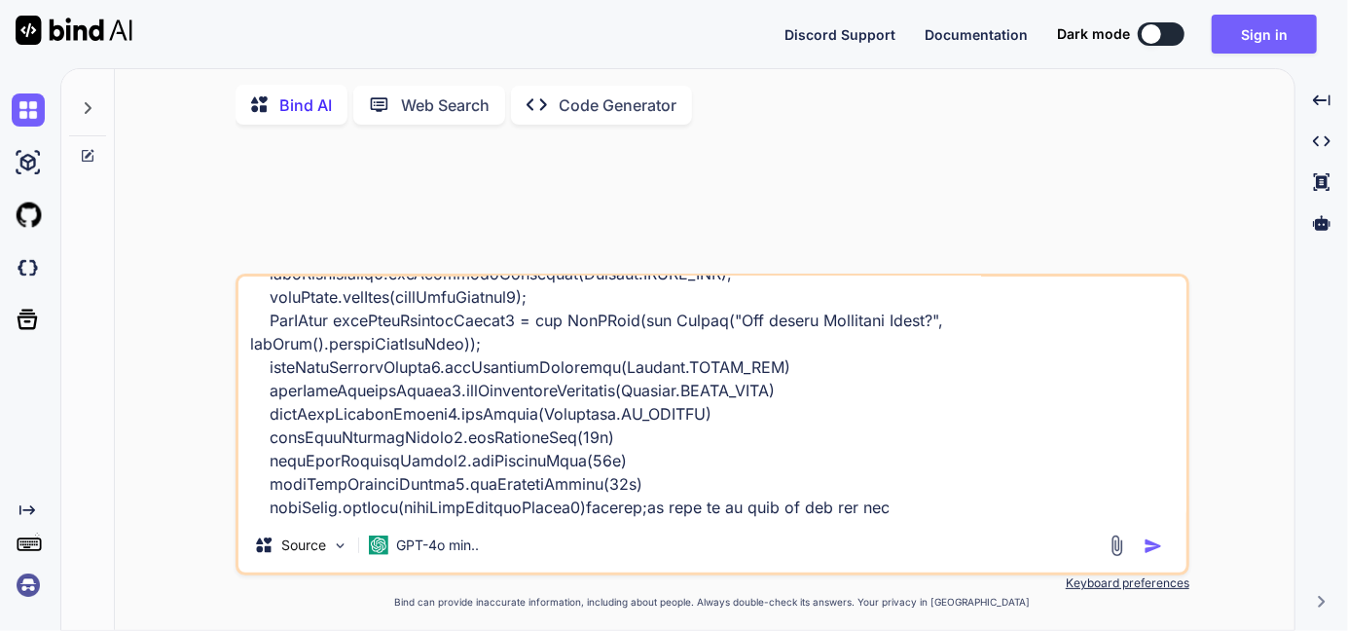
type textarea "PdfPCell leftCellContent = new PdfPCell(leftCellContentParagraph); leftCellCont…"
type textarea "x"
type textarea "PdfPCell leftCellContent = new PdfPCell(leftCellContentParagraph); leftCellCont…"
type textarea "x"
type textarea "PdfPCell leftCellContent = new PdfPCell(leftCellContentParagraph); leftCellCont…"
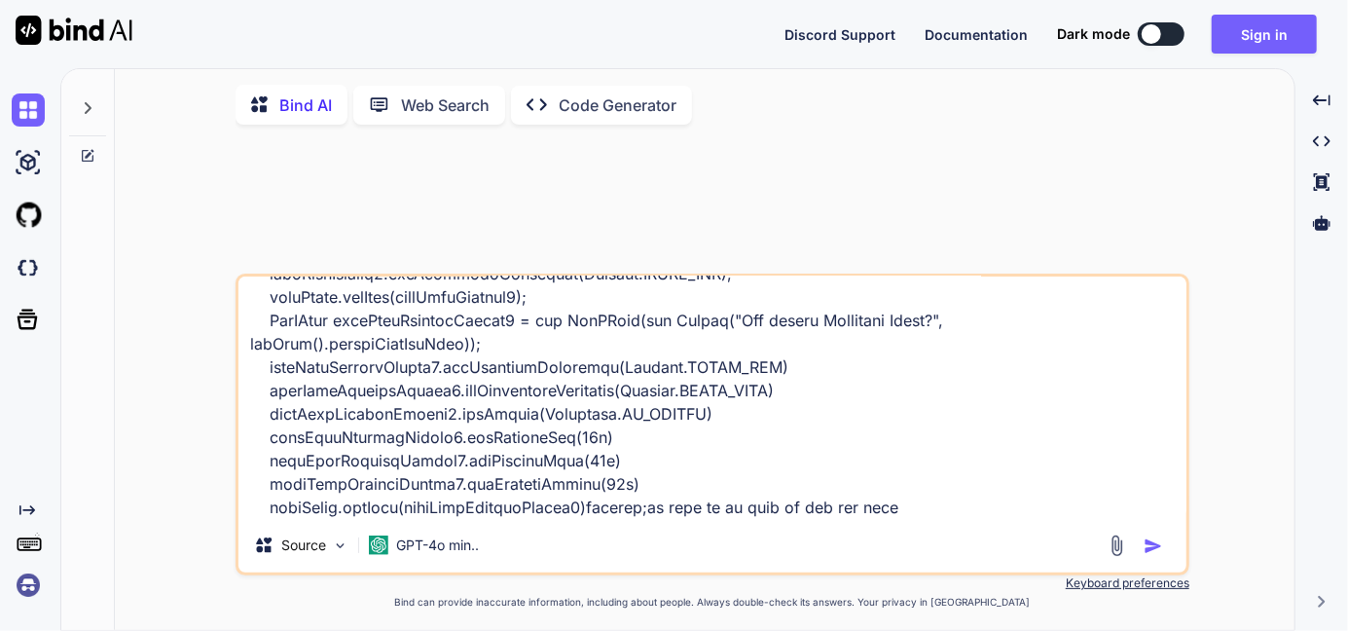
type textarea "x"
type textarea "PdfPCell leftCellContent = new PdfPCell(leftCellContentParagraph); leftCellCont…"
type textarea "x"
type textarea "PdfPCell leftCellContent = new PdfPCell(leftCellContentParagraph); leftCellCont…"
type textarea "x"
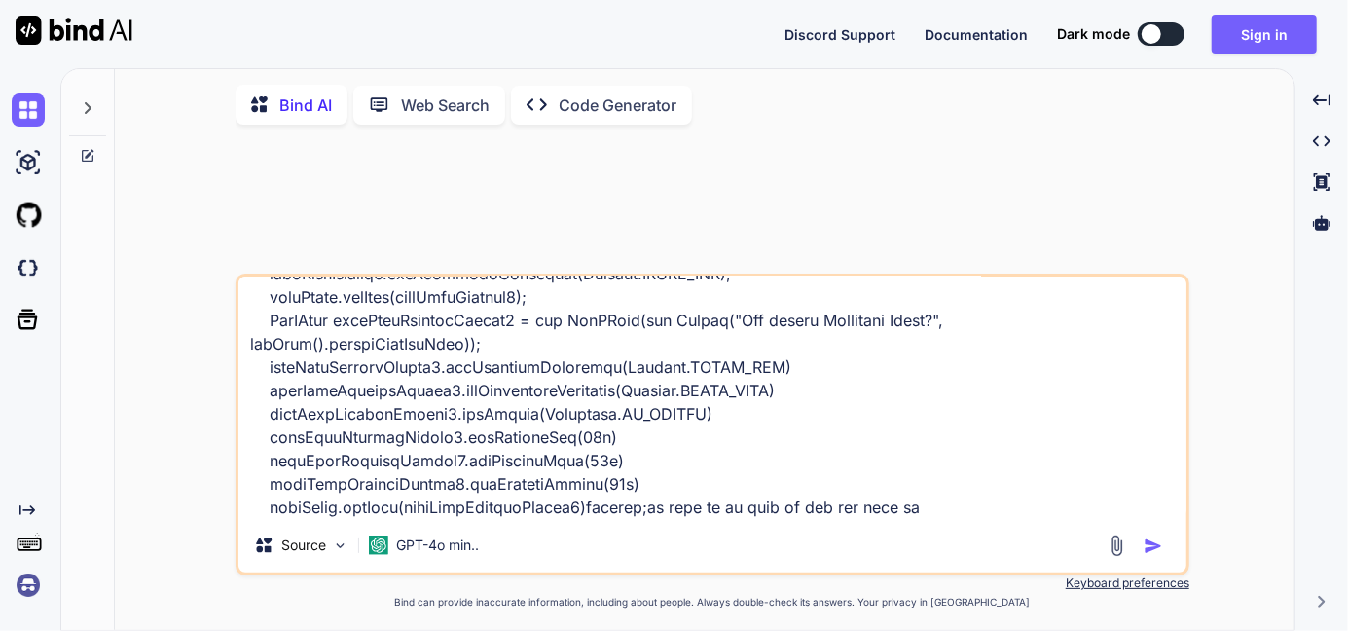
type textarea "PdfPCell leftCellContent = new PdfPCell(leftCellContentParagraph); leftCellCont…"
type textarea "x"
type textarea "PdfPCell leftCellContent = new PdfPCell(leftCellContentParagraph); leftCellCont…"
type textarea "x"
type textarea "PdfPCell leftCellContent = new PdfPCell(leftCellContentParagraph); leftCellCont…"
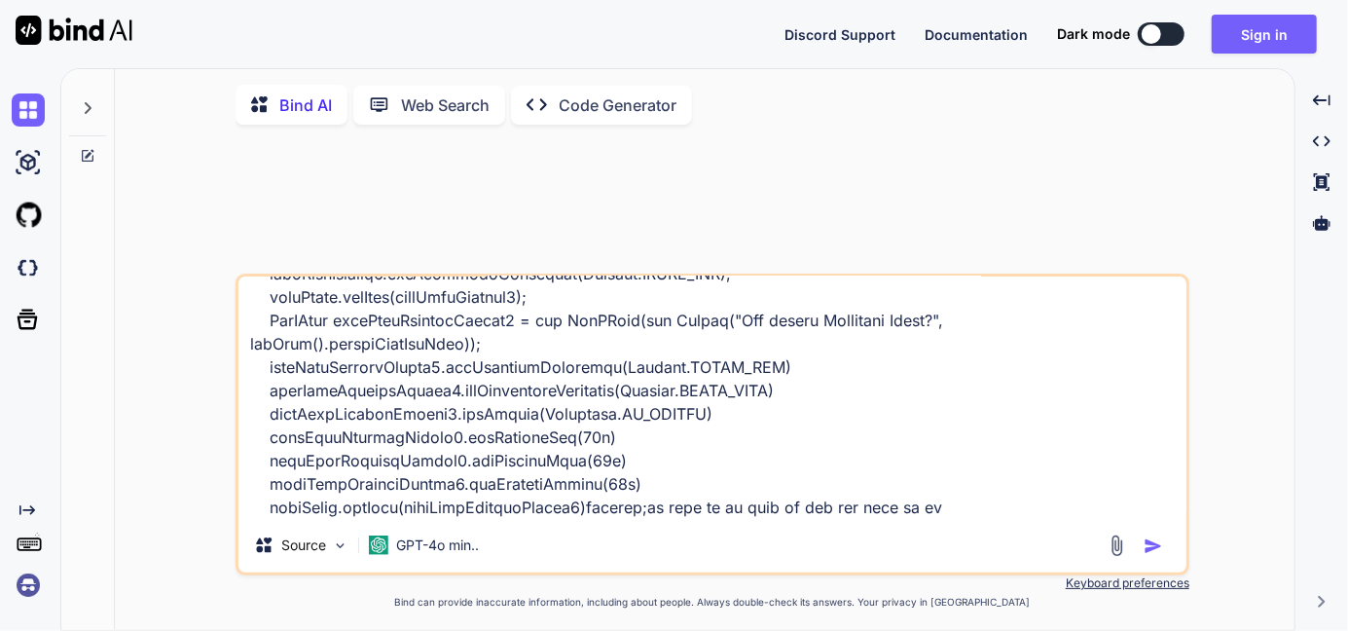
type textarea "x"
type textarea "PdfPCell leftCellContent = new PdfPCell(leftCellContentParagraph); leftCellCont…"
type textarea "x"
type textarea "PdfPCell leftCellContent = new PdfPCell(leftCellContentParagraph); leftCellCont…"
type textarea "x"
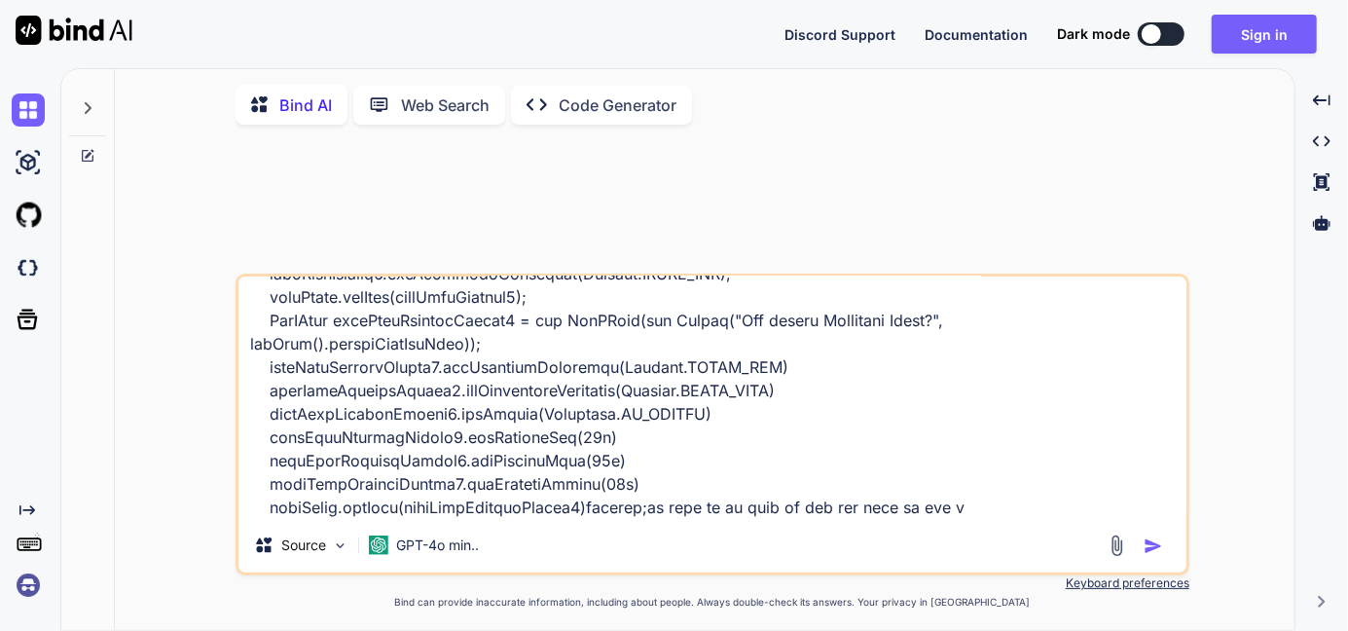
type textarea "PdfPCell leftCellContent = new PdfPCell(leftCellContentParagraph); leftCellCont…"
type textarea "x"
type textarea "PdfPCell leftCellContent = new PdfPCell(leftCellContentParagraph); leftCellCont…"
type textarea "x"
type textarea "PdfPCell leftCellContent = new PdfPCell(leftCellContentParagraph); leftCellCont…"
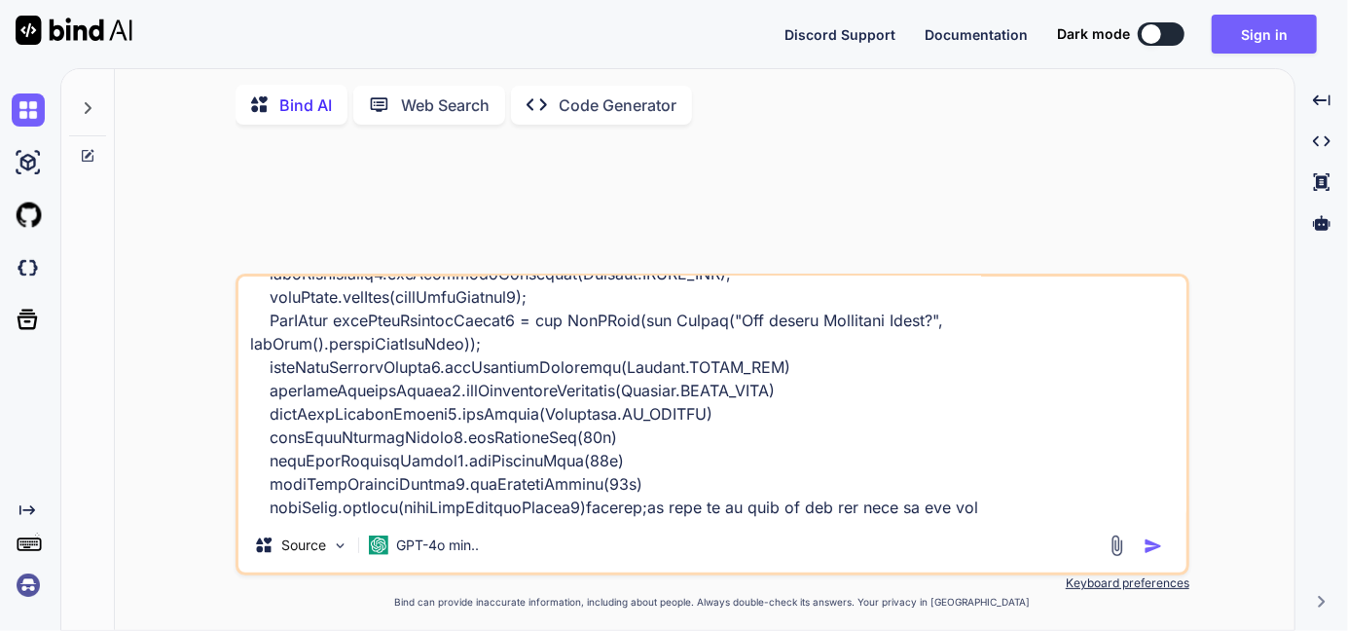
type textarea "x"
type textarea "PdfPCell leftCellContent = new PdfPCell(leftCellContentParagraph); leftCellCont…"
type textarea "x"
type textarea "PdfPCell leftCellContent = new PdfPCell(leftCellContentParagraph); leftCellCont…"
type textarea "x"
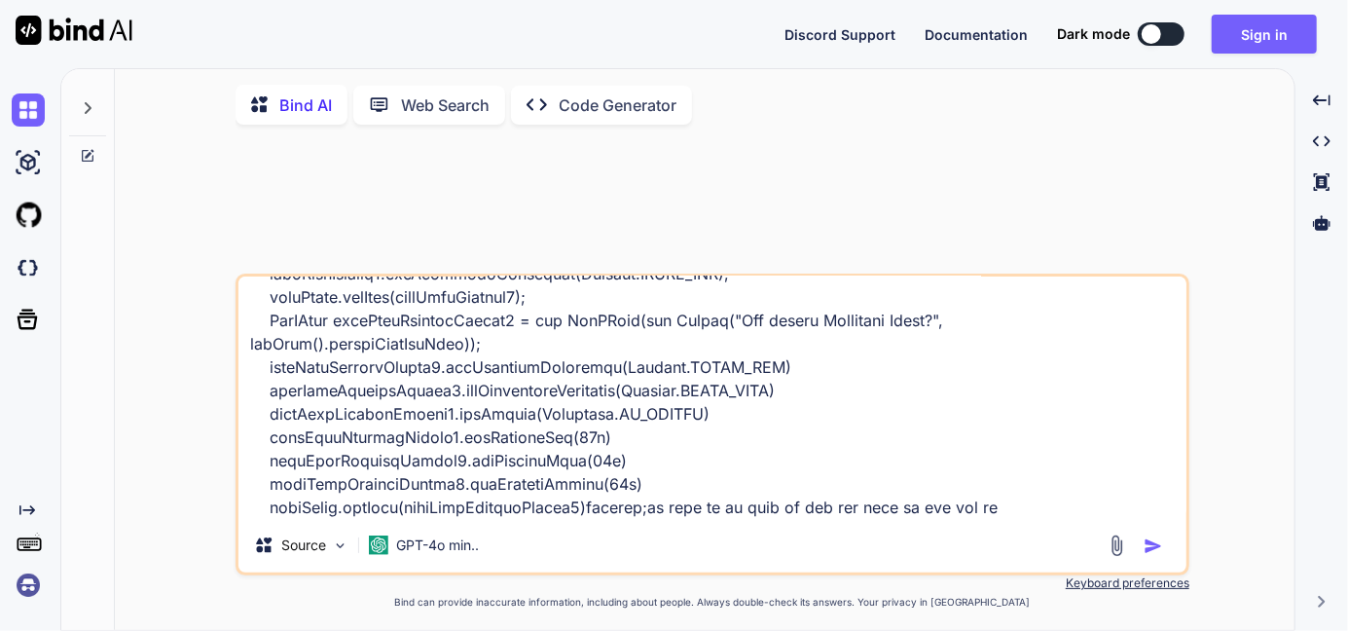
type textarea "PdfPCell leftCellContent = new PdfPCell(leftCellContentParagraph); leftCellCont…"
type textarea "x"
type textarea "PdfPCell leftCellContent = new PdfPCell(leftCellContentParagraph); leftCellCont…"
type textarea "x"
type textarea "PdfPCell leftCellContent = new PdfPCell(leftCellContentParagraph); leftCellCont…"
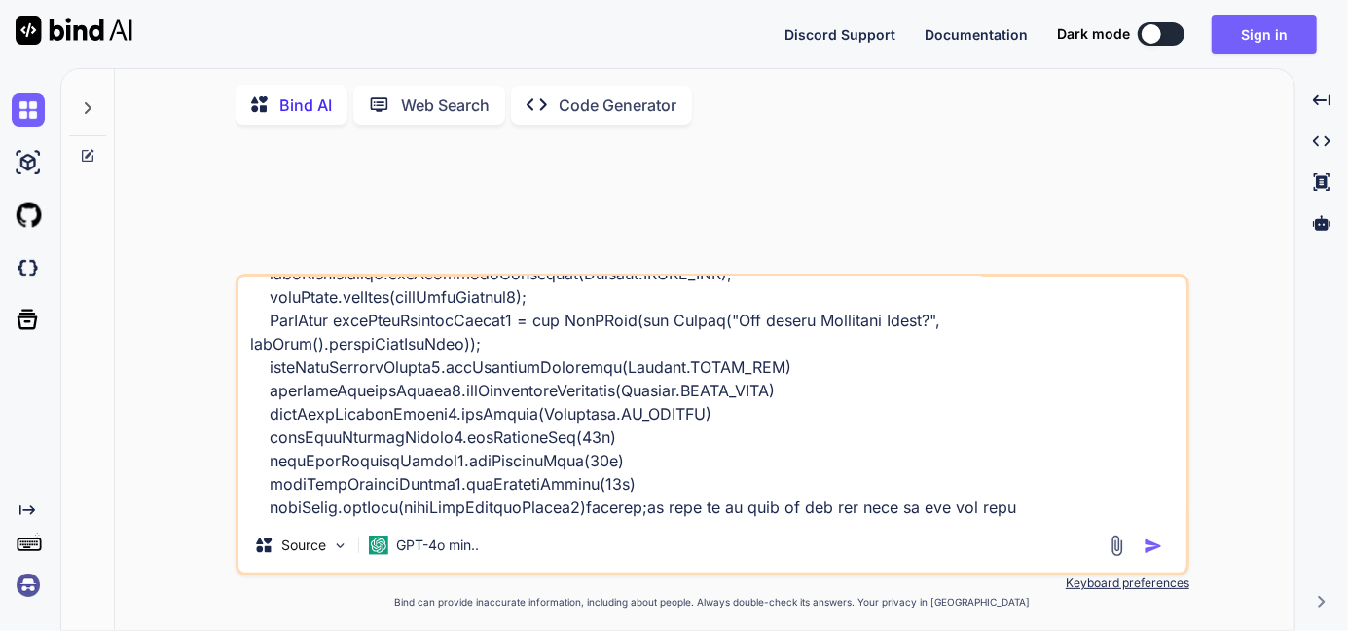
type textarea "x"
type textarea "PdfPCell leftCellContent = new PdfPCell(leftCellContentParagraph); leftCellCont…"
type textarea "x"
type textarea "PdfPCell leftCellContent = new PdfPCell(leftCellContentParagraph); leftCellCont…"
type textarea "x"
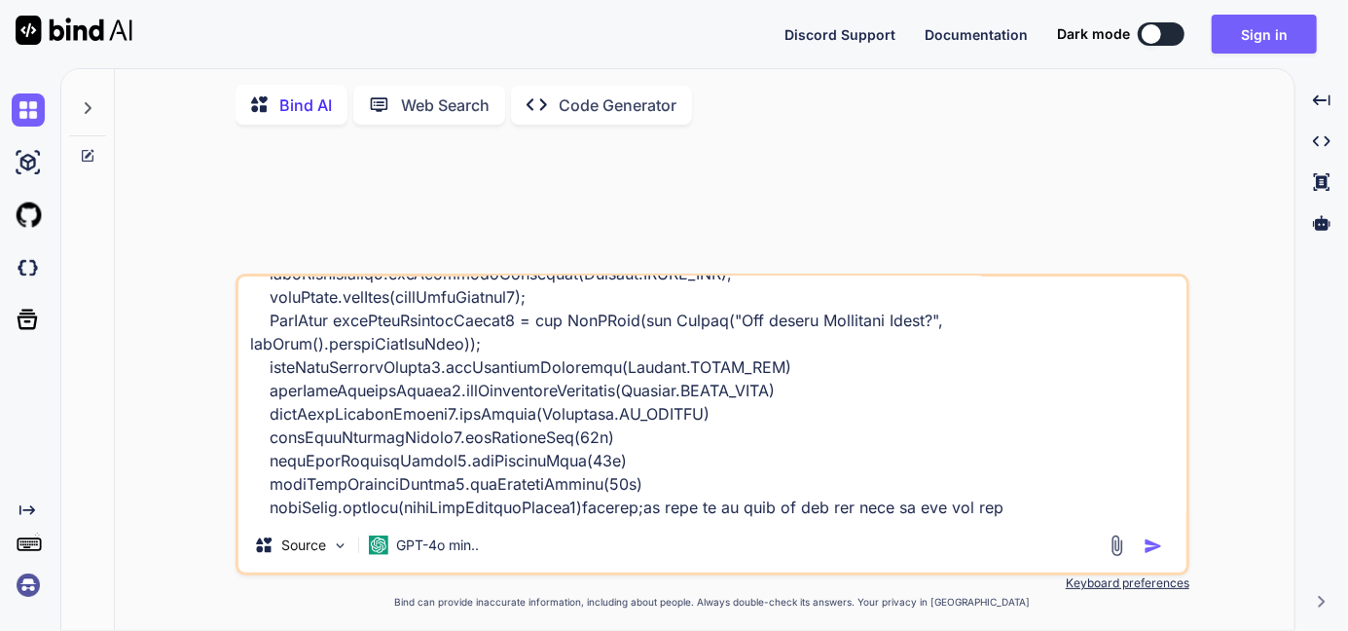
type textarea "PdfPCell leftCellContent = new PdfPCell(leftCellContentParagraph); leftCellCont…"
type textarea "x"
type textarea "PdfPCell leftCellContent = new PdfPCell(leftCellContentParagraph); leftCellCont…"
type textarea "x"
type textarea "PdfPCell leftCellContent = new PdfPCell(leftCellContentParagraph); leftCellCont…"
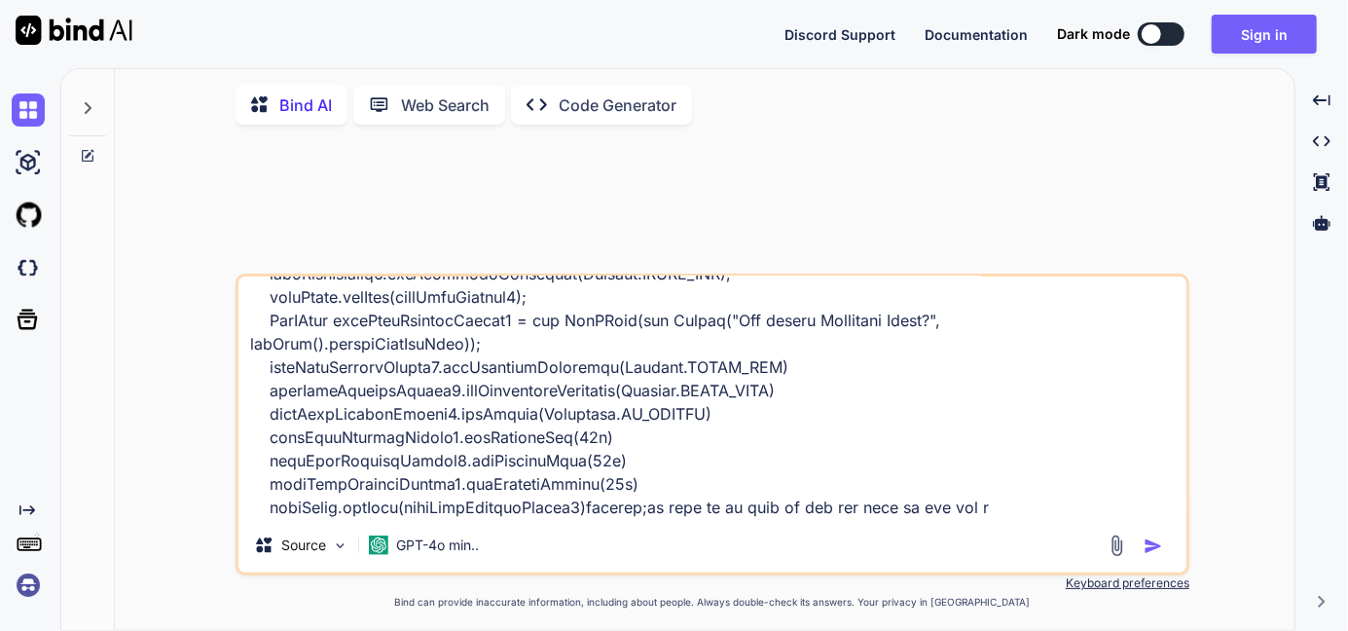
type textarea "x"
type textarea "PdfPCell leftCellContent = new PdfPCell(leftCellContentParagraph); leftCellCont…"
type textarea "x"
type textarea "PdfPCell leftCellContent = new PdfPCell(leftCellContentParagraph); leftCellCont…"
type textarea "x"
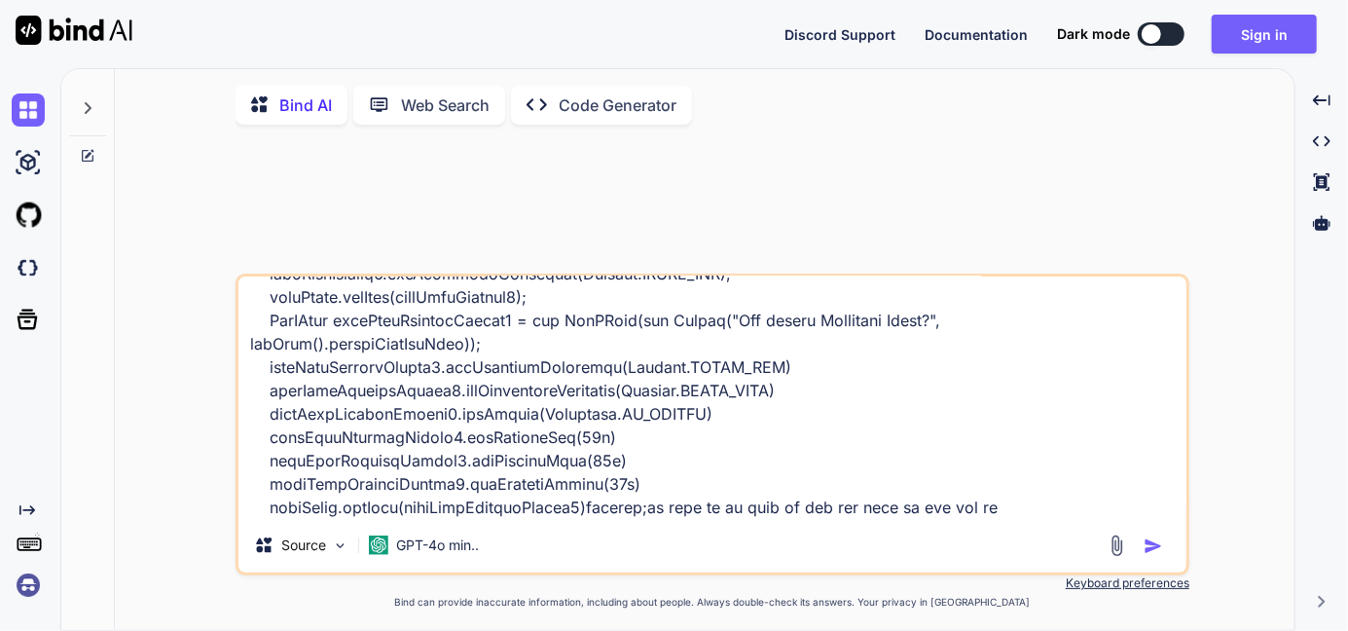
type textarea "PdfPCell leftCellContent = new PdfPCell(leftCellContentParagraph); leftCellCont…"
type textarea "x"
type textarea "PdfPCell leftCellContent = new PdfPCell(leftCellContentParagraph); leftCellCont…"
type textarea "x"
type textarea "PdfPCell leftCellContent = new PdfPCell(leftCellContentParagraph); leftCellCont…"
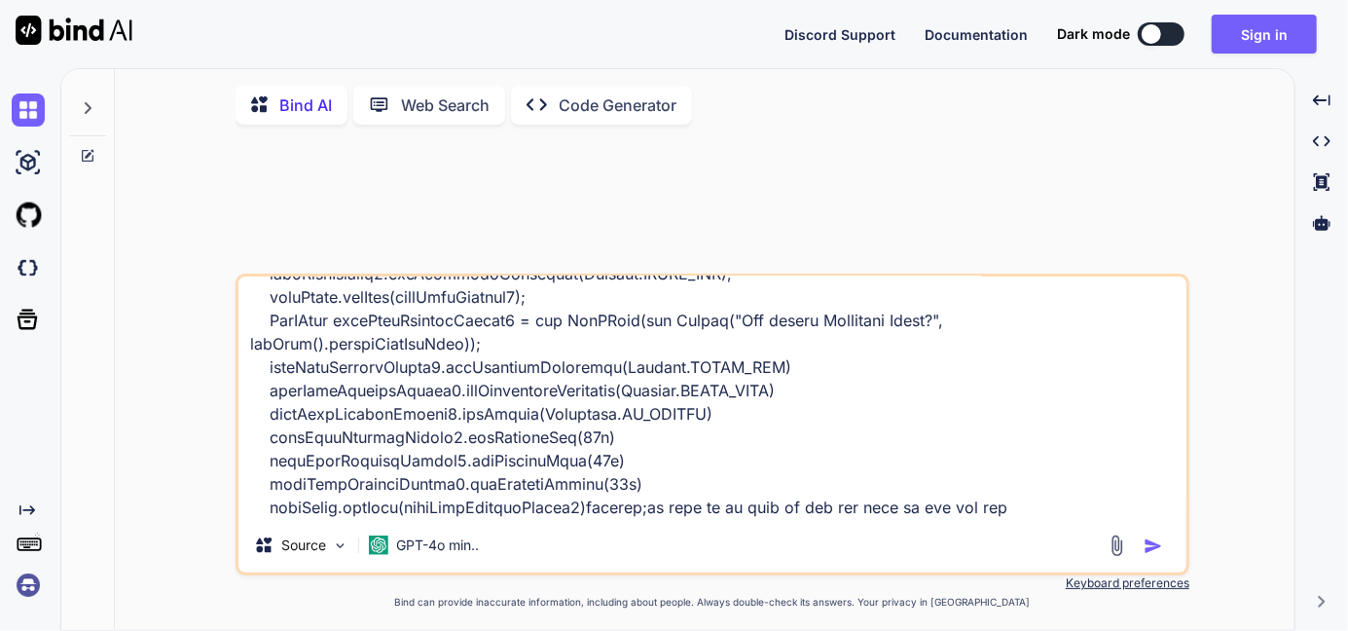
type textarea "x"
type textarea "PdfPCell leftCellContent = new PdfPCell(leftCellContentParagraph); leftCellCont…"
type textarea "x"
type textarea "PdfPCell leftCellContent = new PdfPCell(leftCellContentParagraph); leftCellCont…"
type textarea "x"
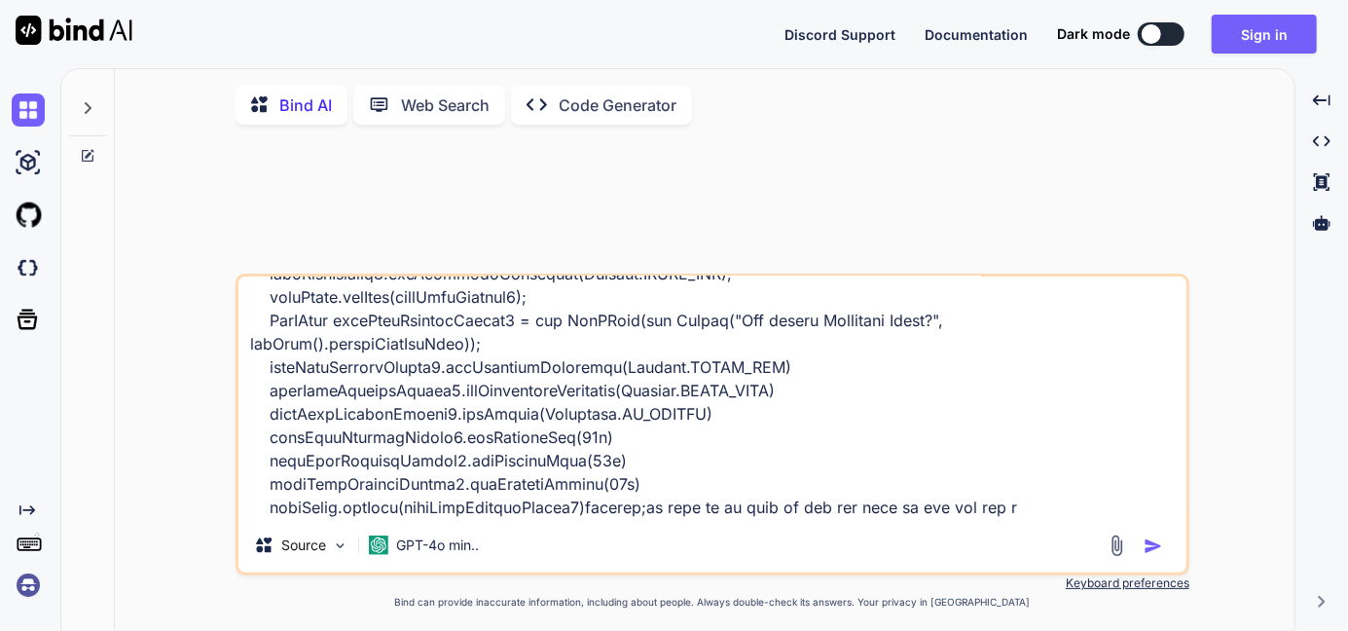
type textarea "PdfPCell leftCellContent = new PdfPCell(leftCellContentParagraph); leftCellCont…"
type textarea "x"
type textarea "PdfPCell leftCellContent = new PdfPCell(leftCellContentParagraph); leftCellCont…"
type textarea "x"
type textarea "PdfPCell leftCellContent = new PdfPCell(leftCellContentParagraph); leftCellCont…"
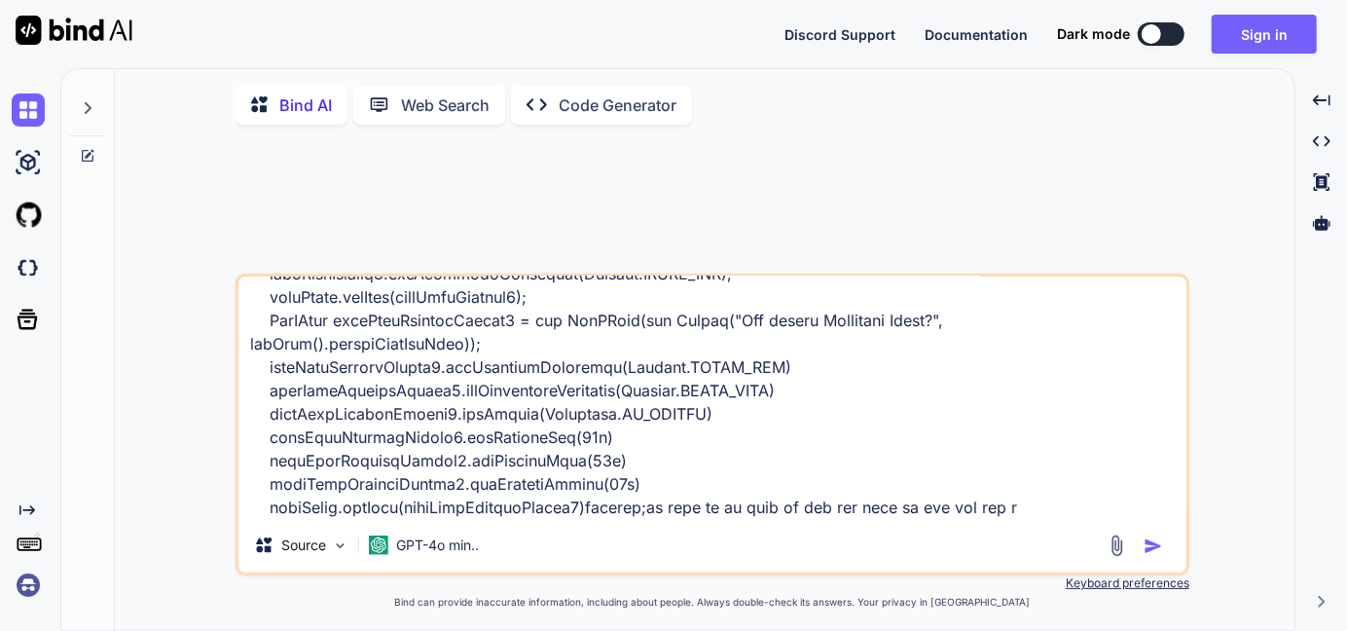
type textarea "x"
type textarea "PdfPCell leftCellContent = new PdfPCell(leftCellContentParagraph); leftCellCont…"
type textarea "x"
type textarea "PdfPCell leftCellContent = new PdfPCell(leftCellContentParagraph); leftCellCont…"
type textarea "x"
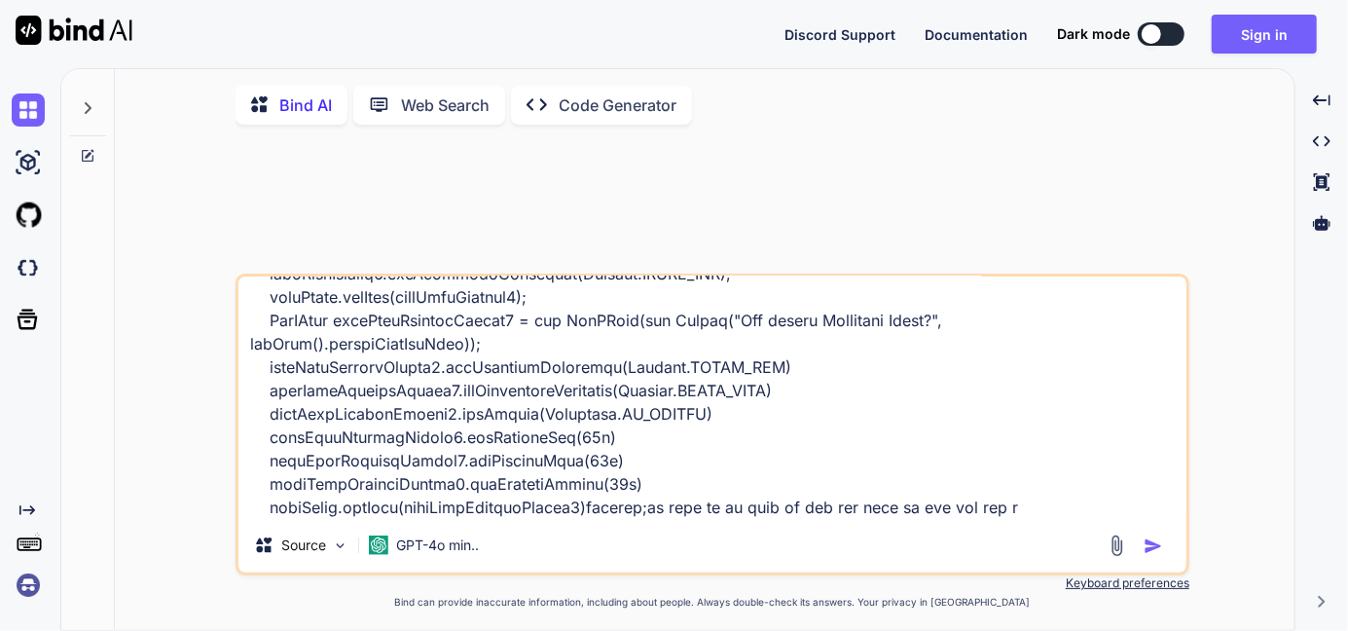
type textarea "PdfPCell leftCellContent = new PdfPCell(leftCellContentParagraph); leftCellCont…"
type textarea "x"
type textarea "PdfPCell leftCellContent = new PdfPCell(leftCellContentParagraph); leftCellCont…"
type textarea "x"
type textarea "PdfPCell leftCellContent = new PdfPCell(leftCellContentParagraph); leftCellCont…"
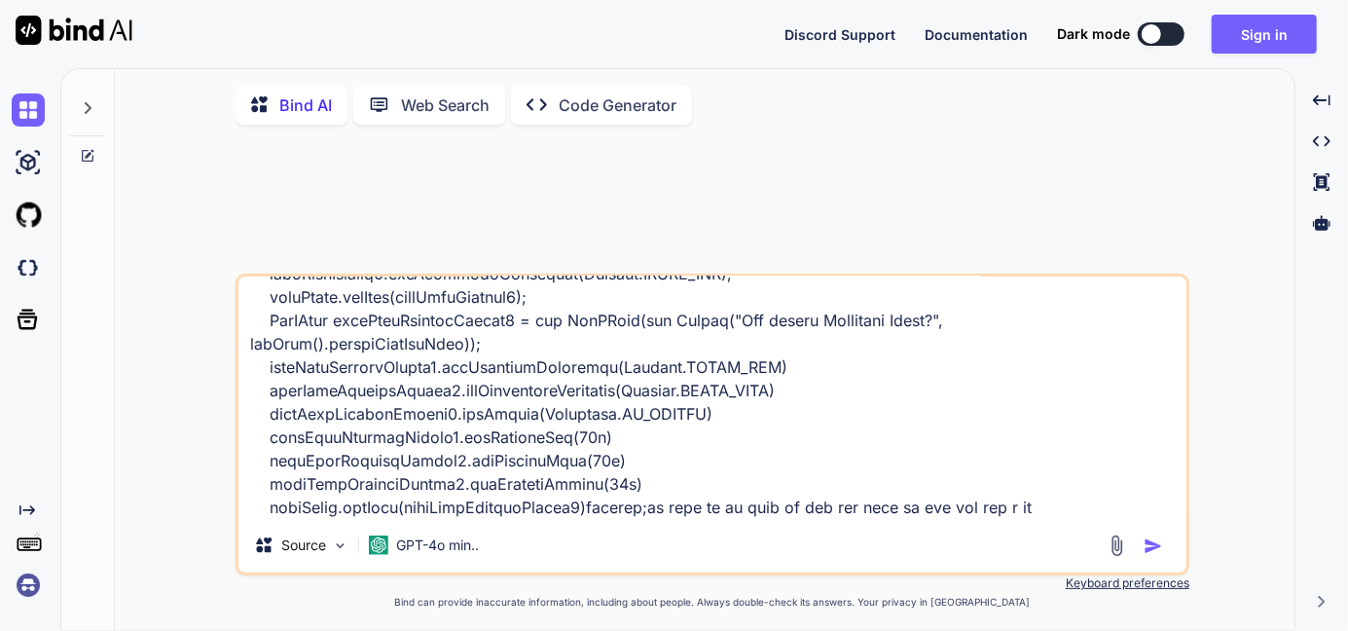
type textarea "x"
type textarea "PdfPCell leftCellContent = new PdfPCell(leftCellContentParagraph); leftCellCont…"
type textarea "x"
type textarea "PdfPCell leftCellContent = new PdfPCell(leftCellContentParagraph); leftCellCont…"
type textarea "x"
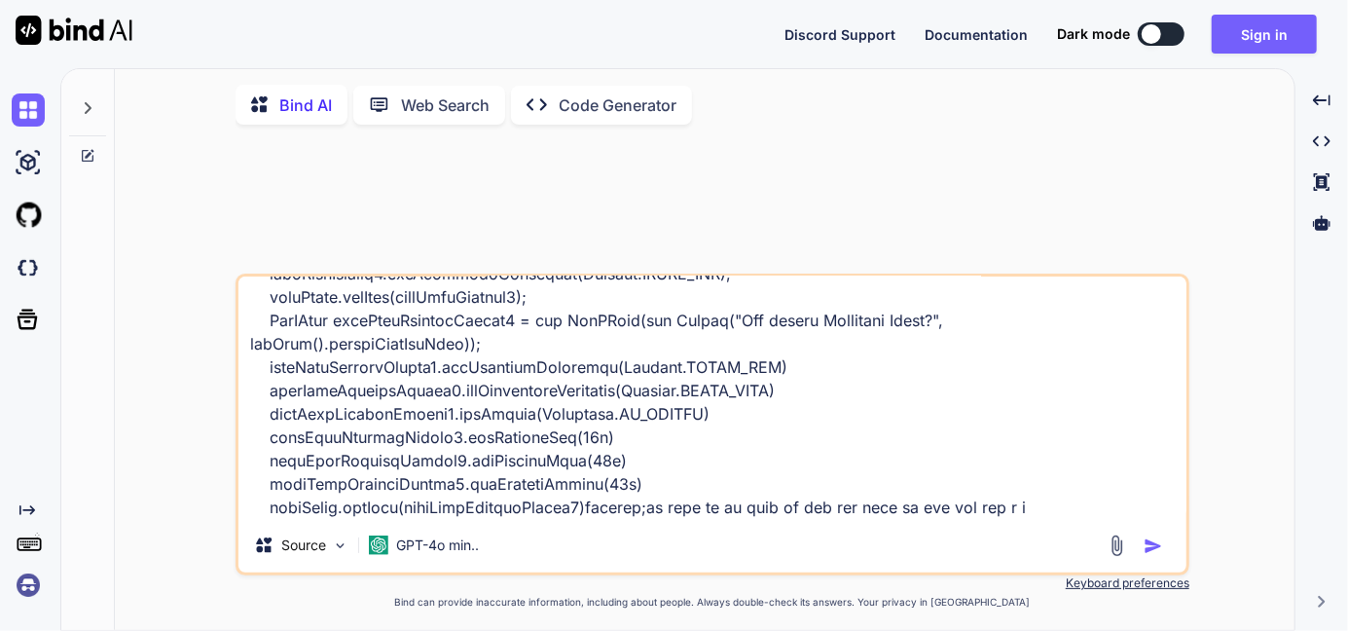
type textarea "PdfPCell leftCellContent = new PdfPCell(leftCellContentParagraph); leftCellCont…"
type textarea "x"
type textarea "PdfPCell leftCellContent = new PdfPCell(leftCellContentParagraph); leftCellCont…"
type textarea "x"
type textarea "PdfPCell leftCellContent = new PdfPCell(leftCellContentParagraph); leftCellCont…"
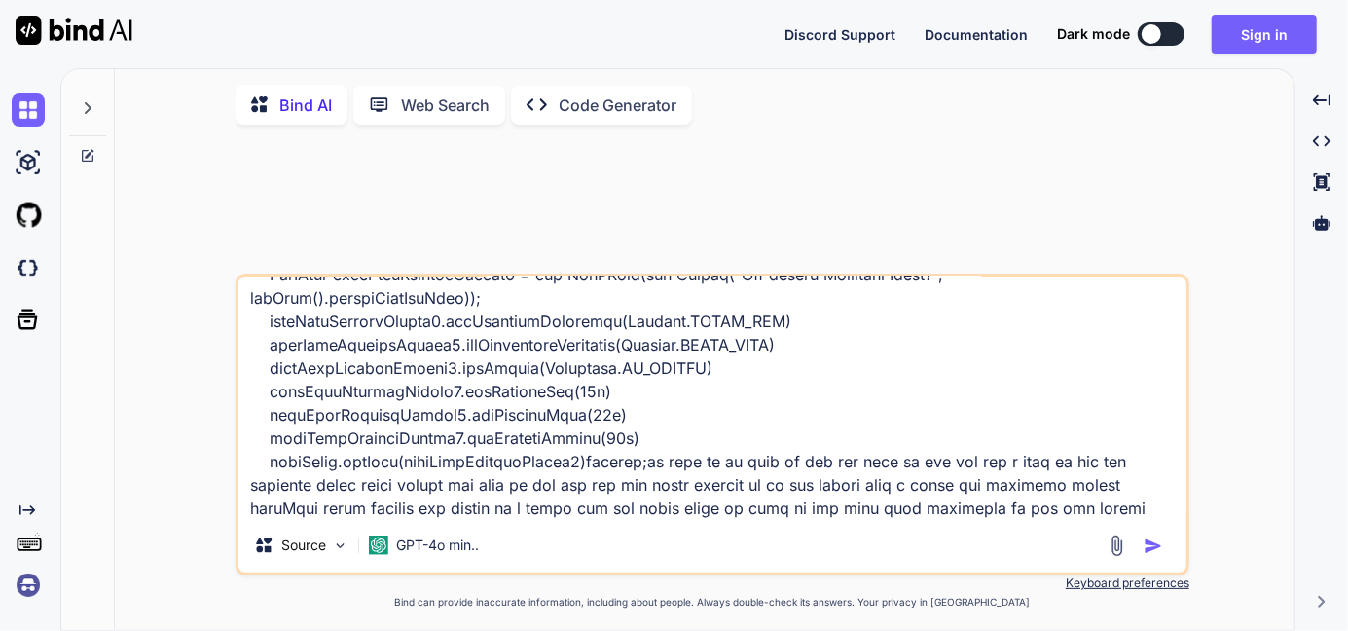
scroll to position [702, 0]
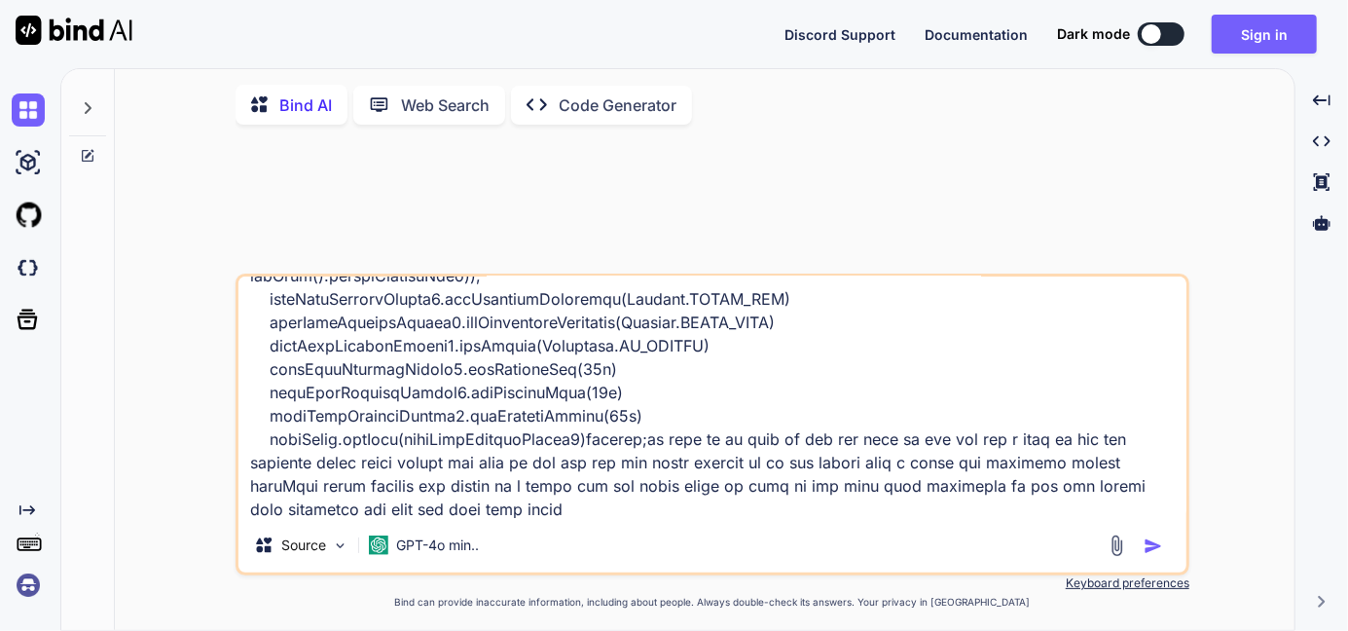
paste textarea "We build, own and operate our dedicated 100% full fibre broadband network. Our …"
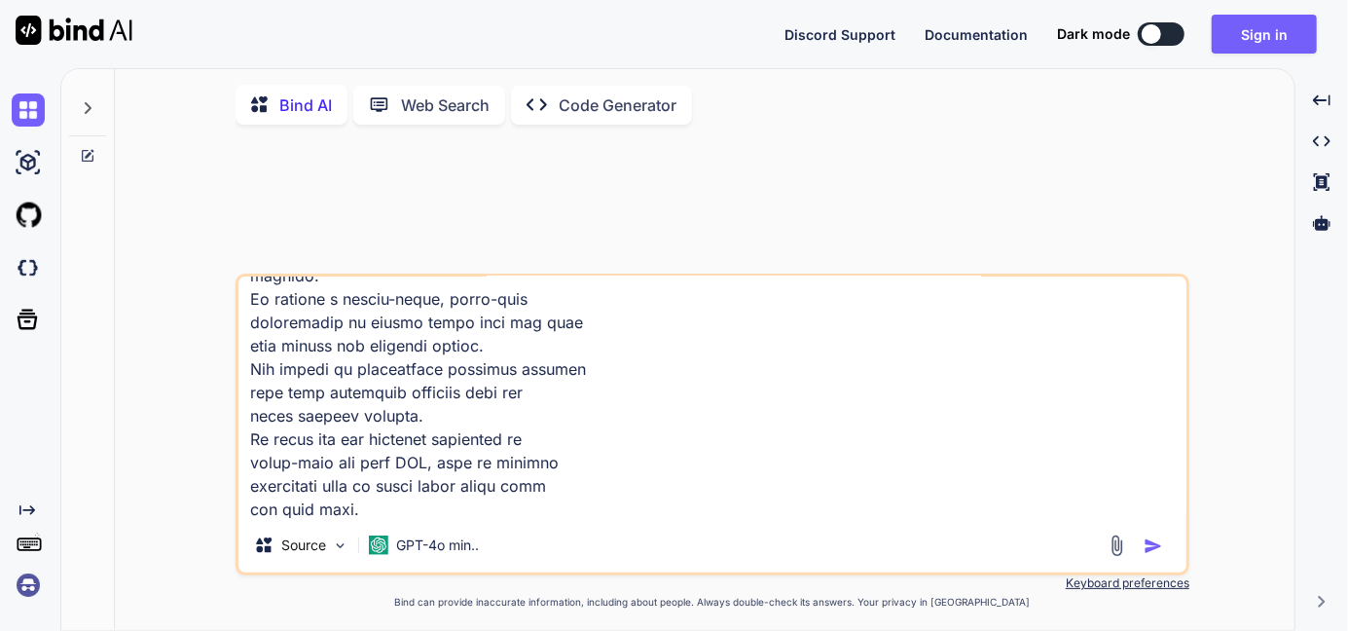
click at [1153, 556] on img "button" at bounding box center [1153, 545] width 19 height 19
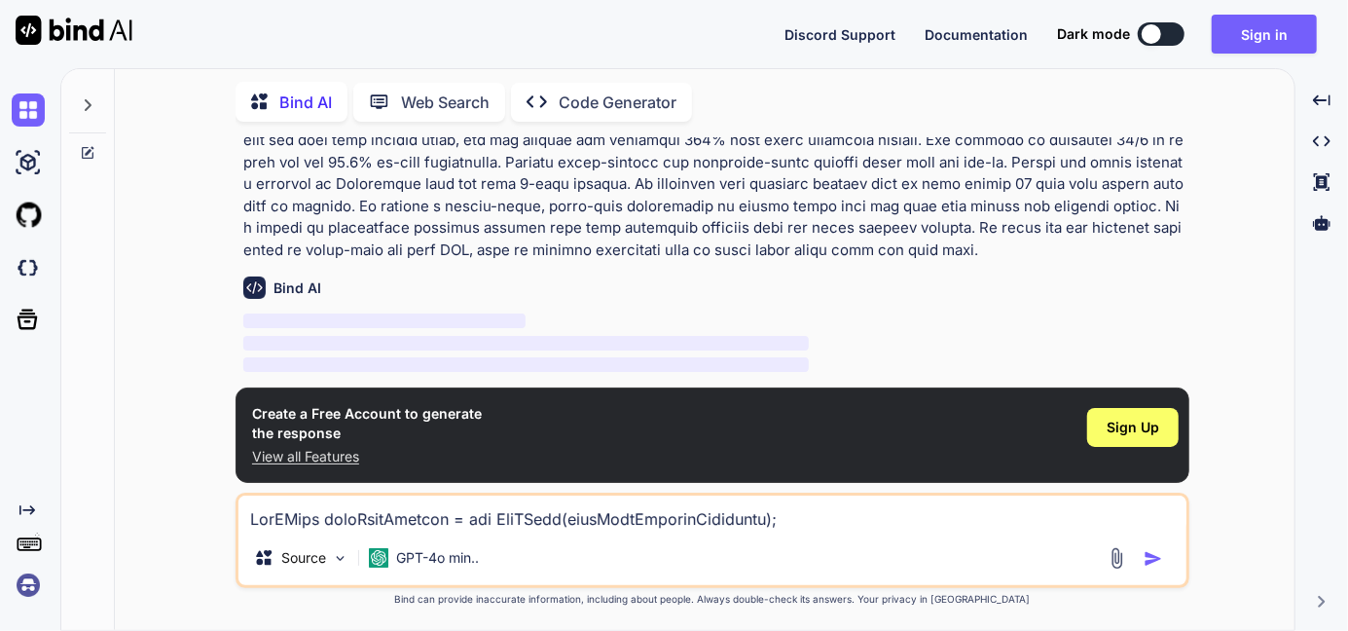
scroll to position [537, 0]
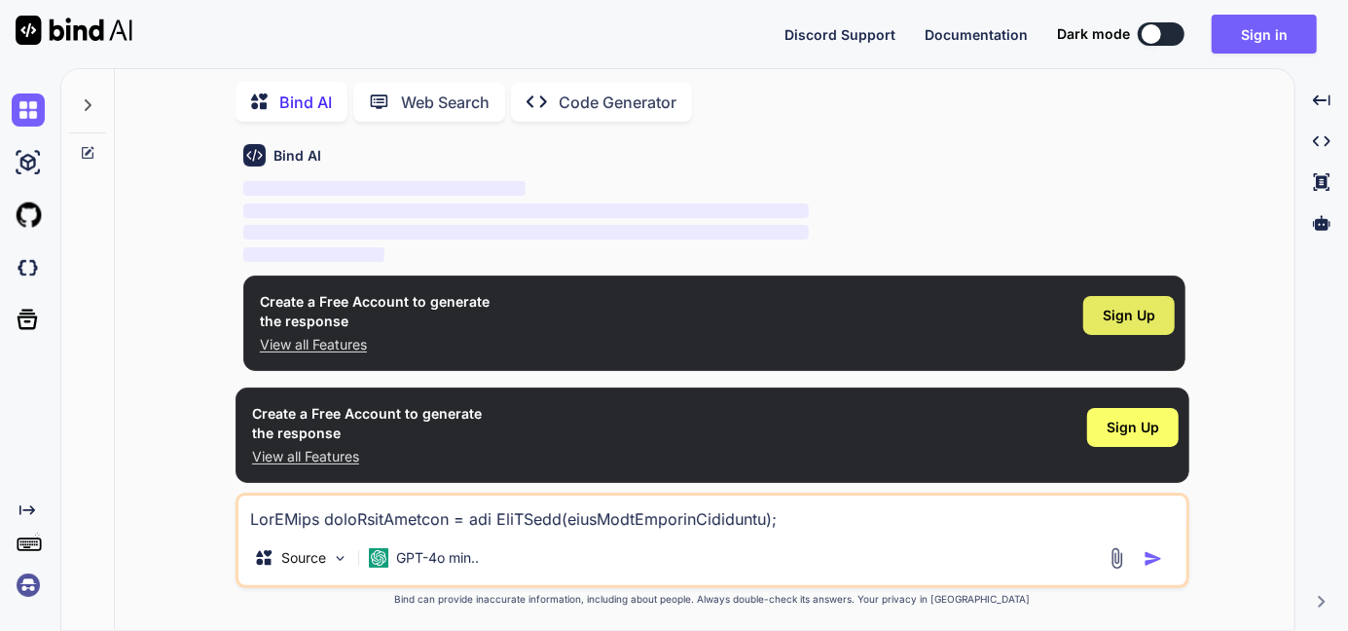
click at [1105, 320] on span "Sign Up" at bounding box center [1129, 315] width 53 height 19
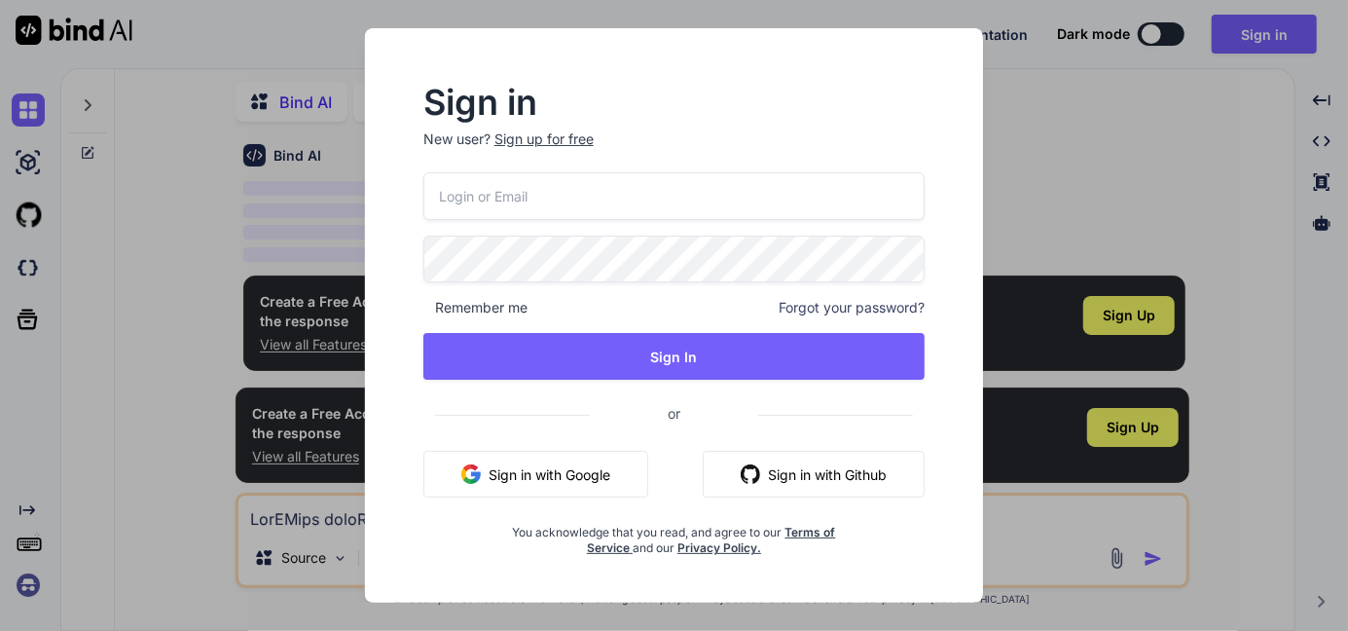
click at [619, 207] on input "email" at bounding box center [673, 196] width 501 height 48
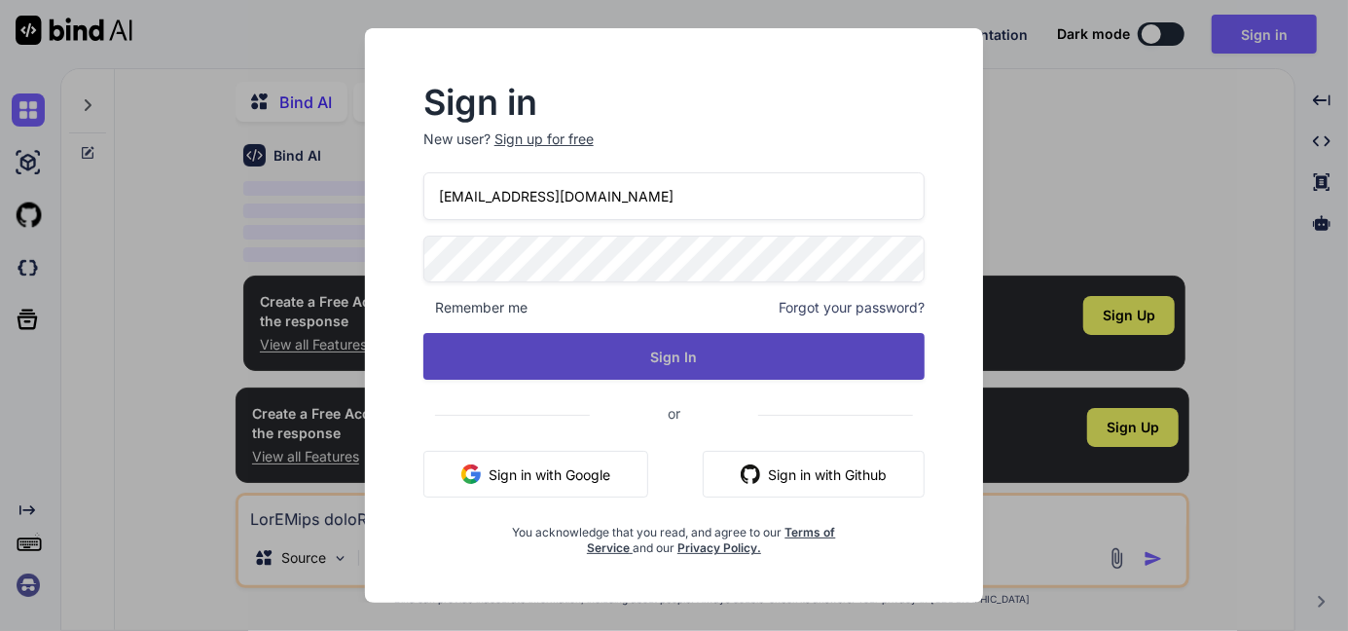
click at [710, 363] on button "Sign In" at bounding box center [673, 356] width 501 height 47
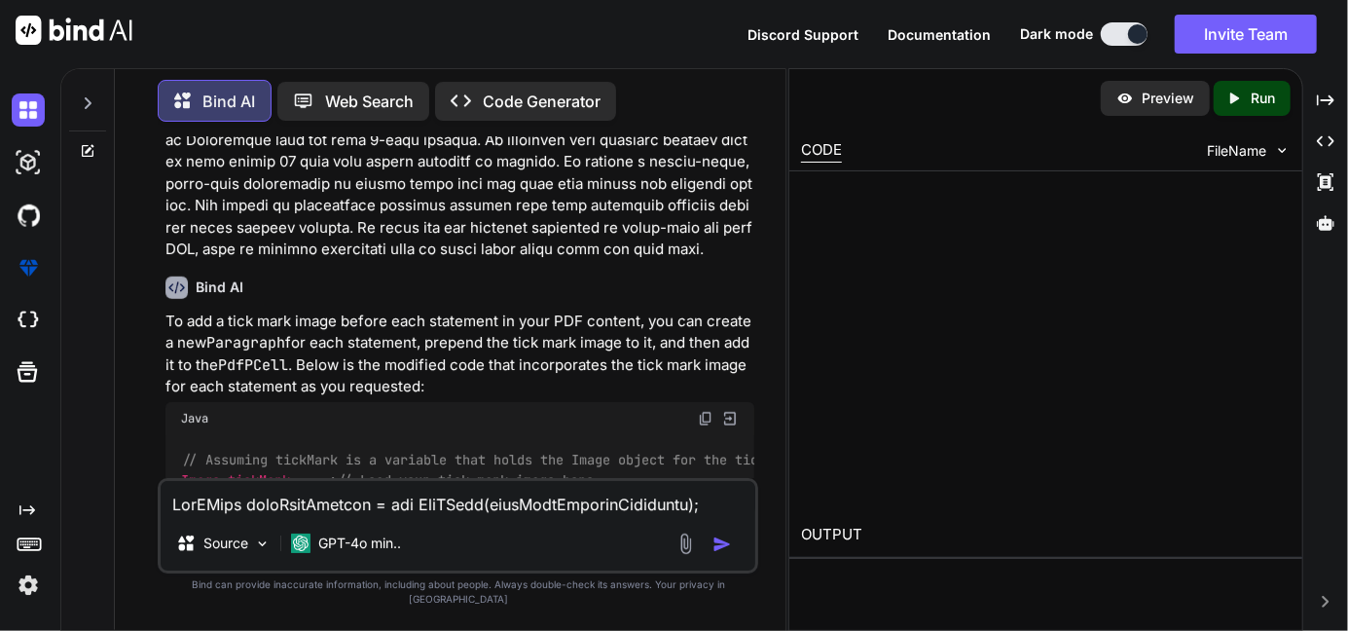
scroll to position [997, 0]
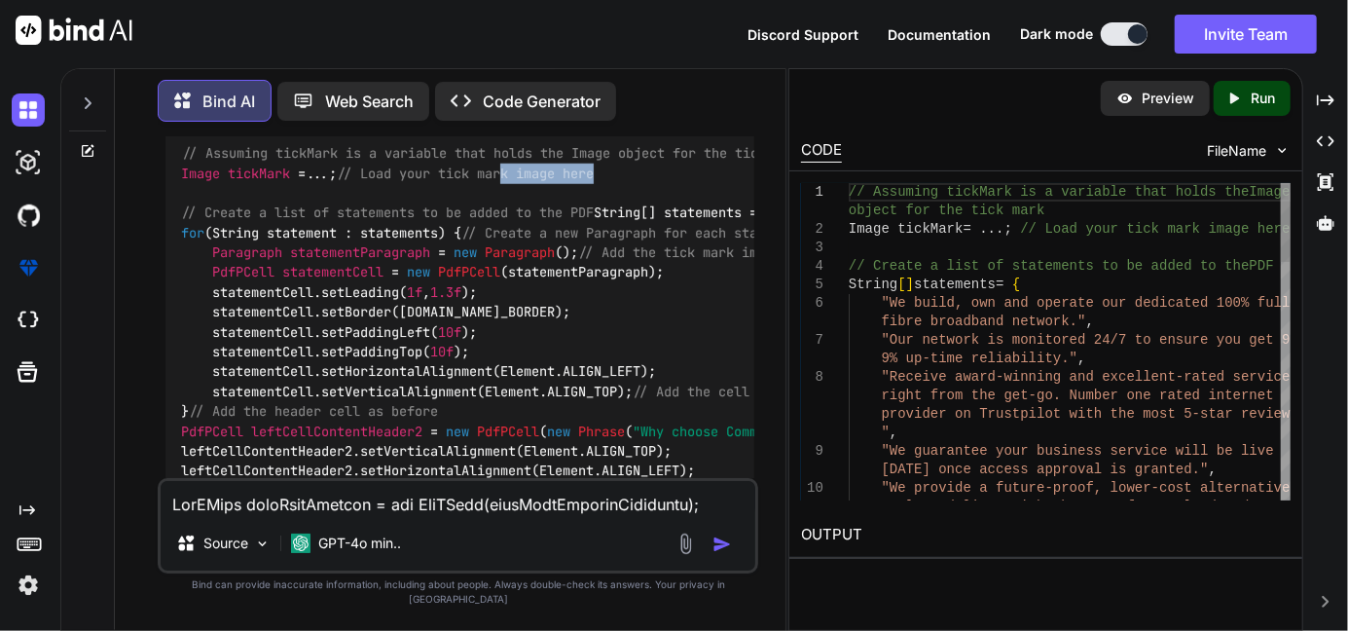
drag, startPoint x: 709, startPoint y: 175, endPoint x: 523, endPoint y: 181, distance: 186.0
click at [523, 181] on div "// Assuming tickMark is a variable that holds the Image object for the tick mar…" at bounding box center [459, 362] width 589 height 468
click at [1317, 96] on icon "Created with Pixso." at bounding box center [1326, 100] width 18 height 18
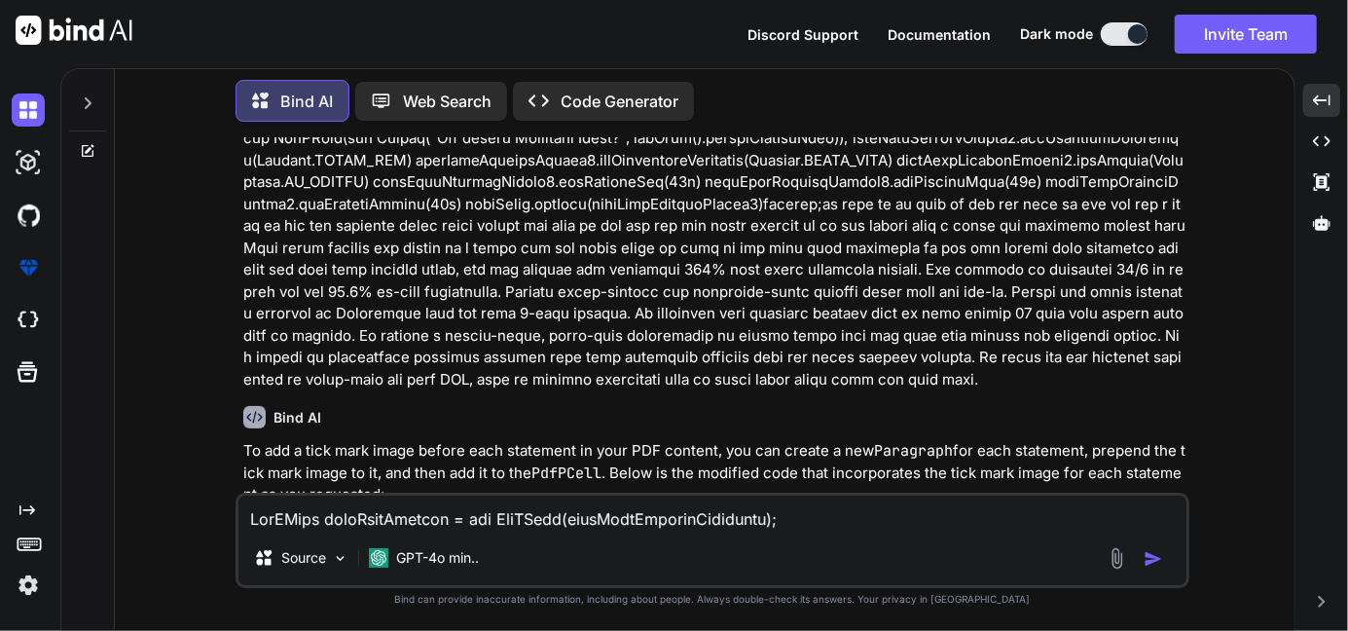
scroll to position [425, 0]
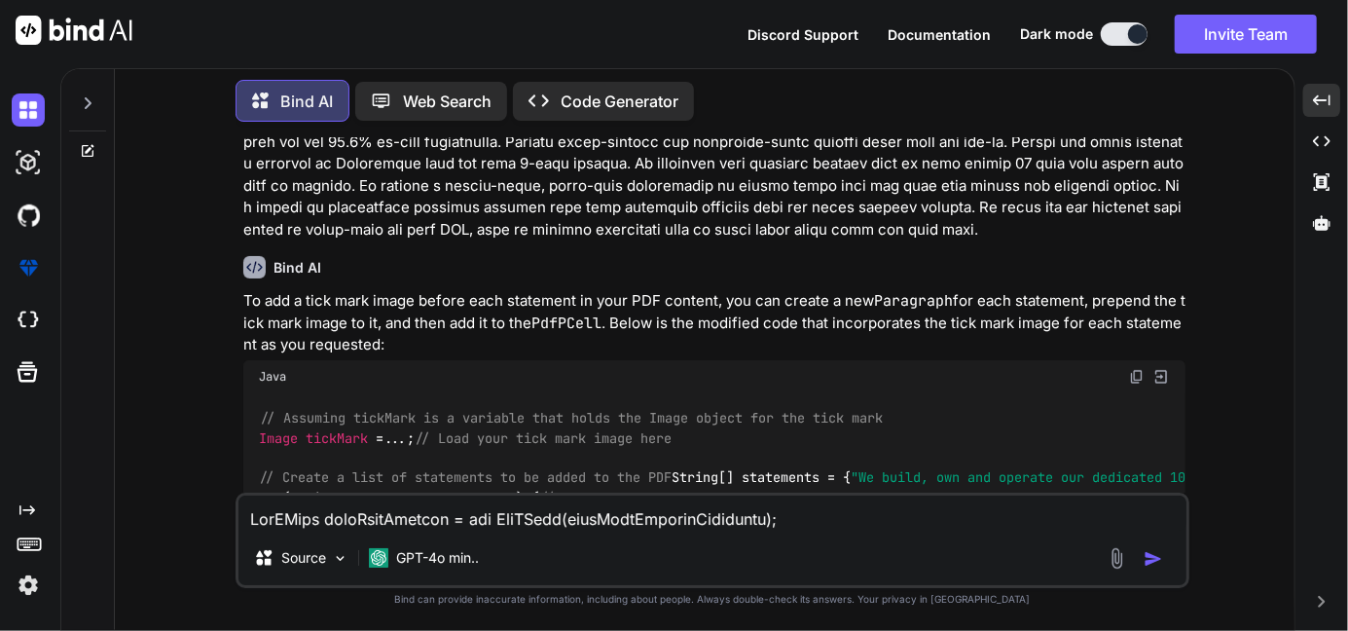
drag, startPoint x: 271, startPoint y: 366, endPoint x: 255, endPoint y: 440, distance: 75.6
click at [255, 440] on div "// Assuming tickMark is a variable that holds the Image object for the tick mar…" at bounding box center [714, 627] width 942 height 468
copy code "Image tickMark = ...; // Load your tick mark image here // Create a list of sta…"
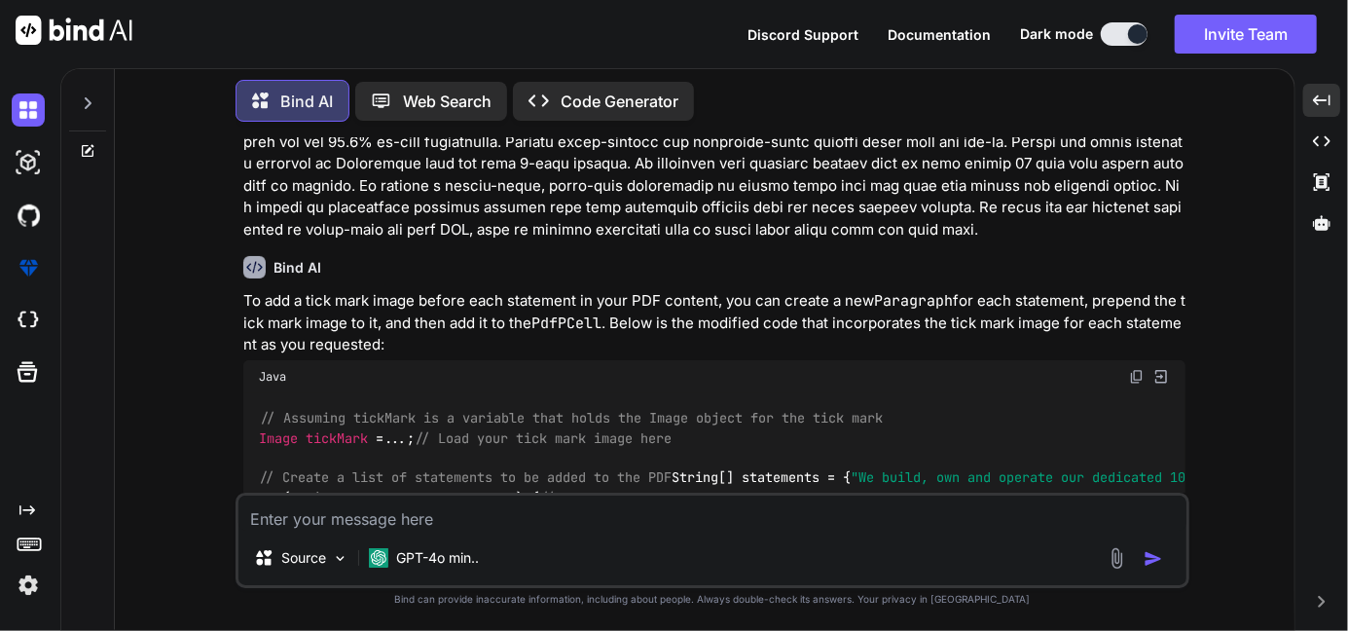
click at [297, 525] on textarea at bounding box center [712, 512] width 948 height 35
paste textarea "def ThirdPage(Document document,String tickMarkPath) { // Create the left table…"
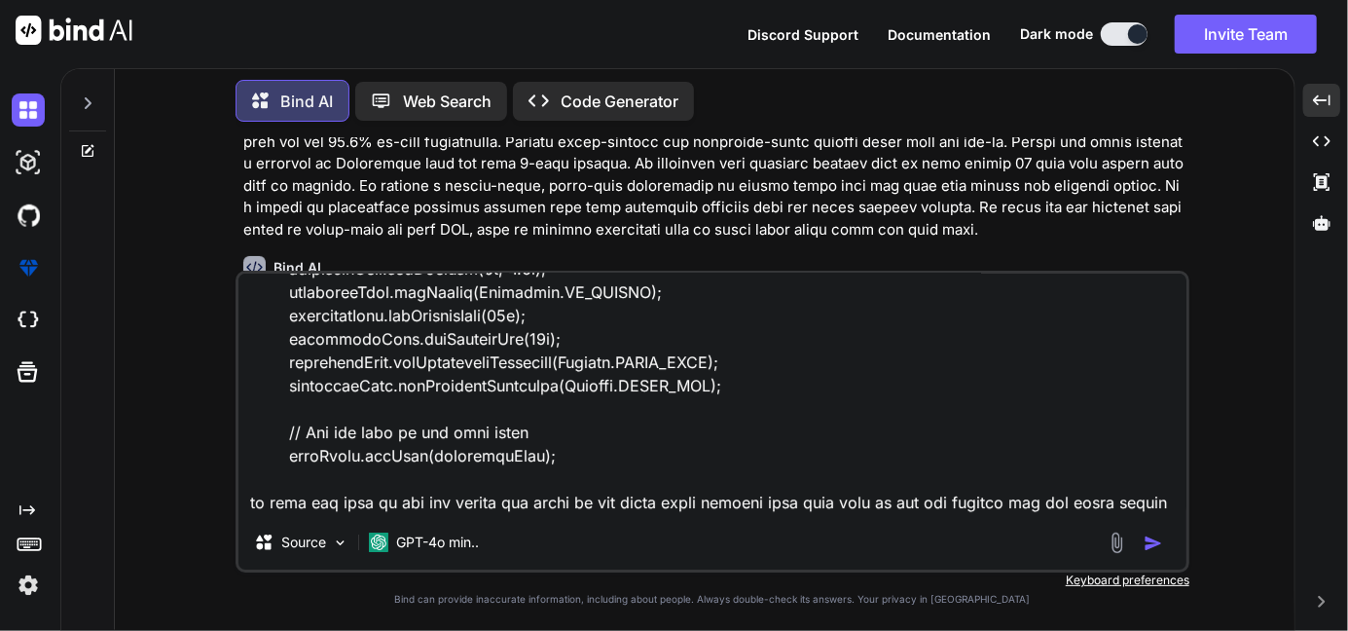
scroll to position [2268, 0]
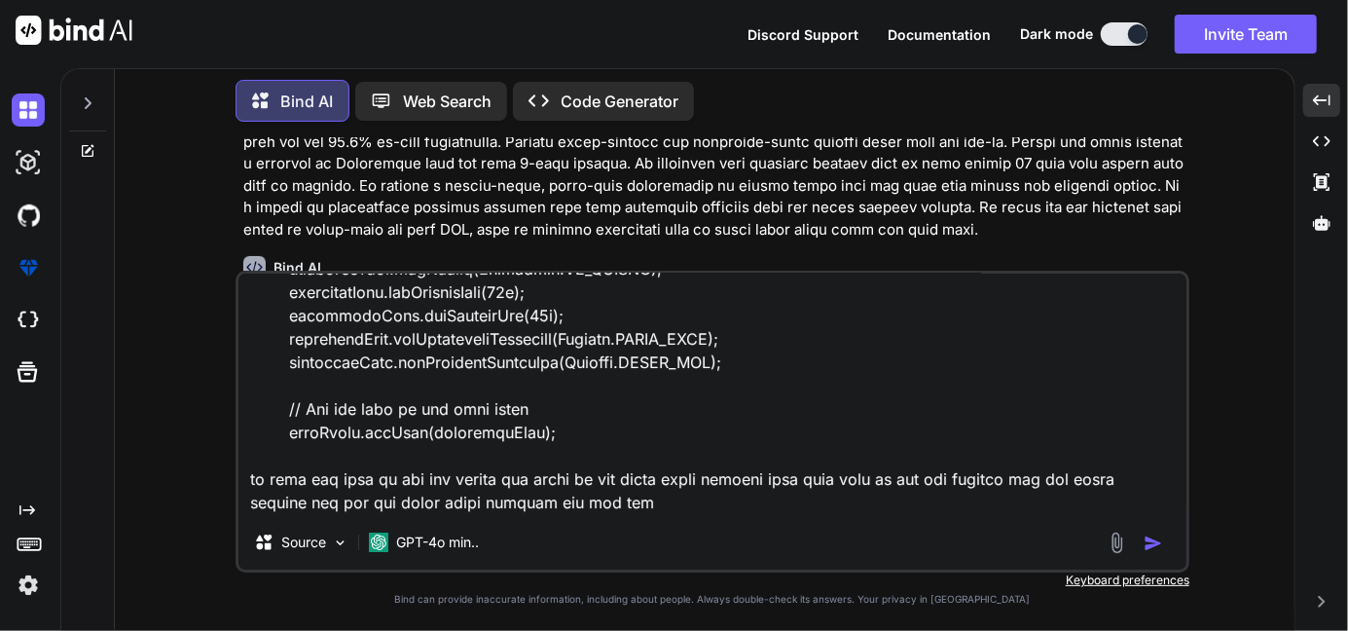
click at [646, 505] on textarea at bounding box center [712, 393] width 948 height 241
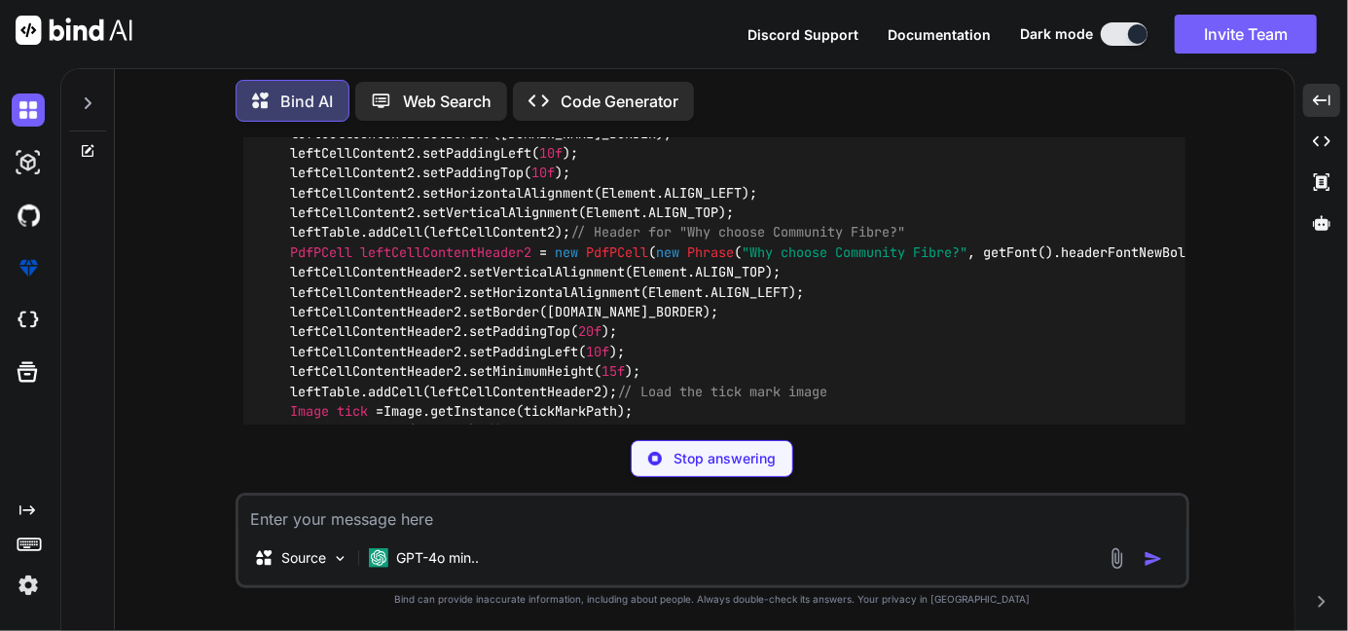
scroll to position [3785, 0]
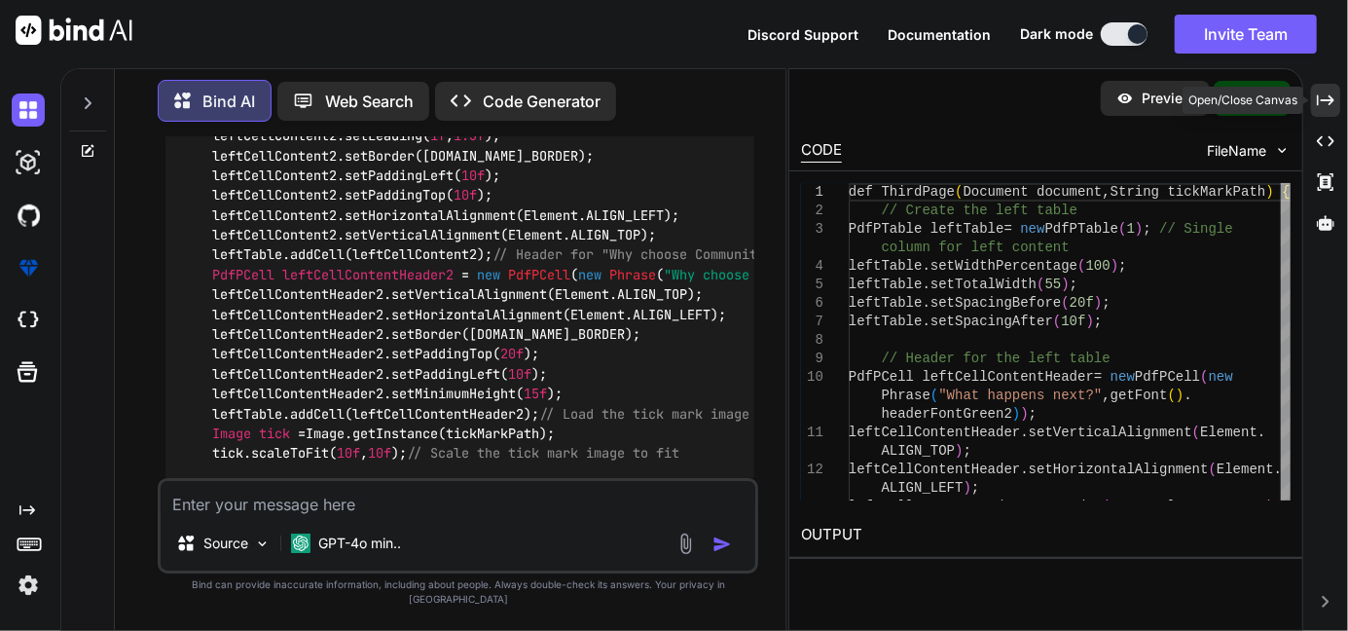
click at [1329, 101] on icon "Created with Pixso." at bounding box center [1326, 100] width 18 height 18
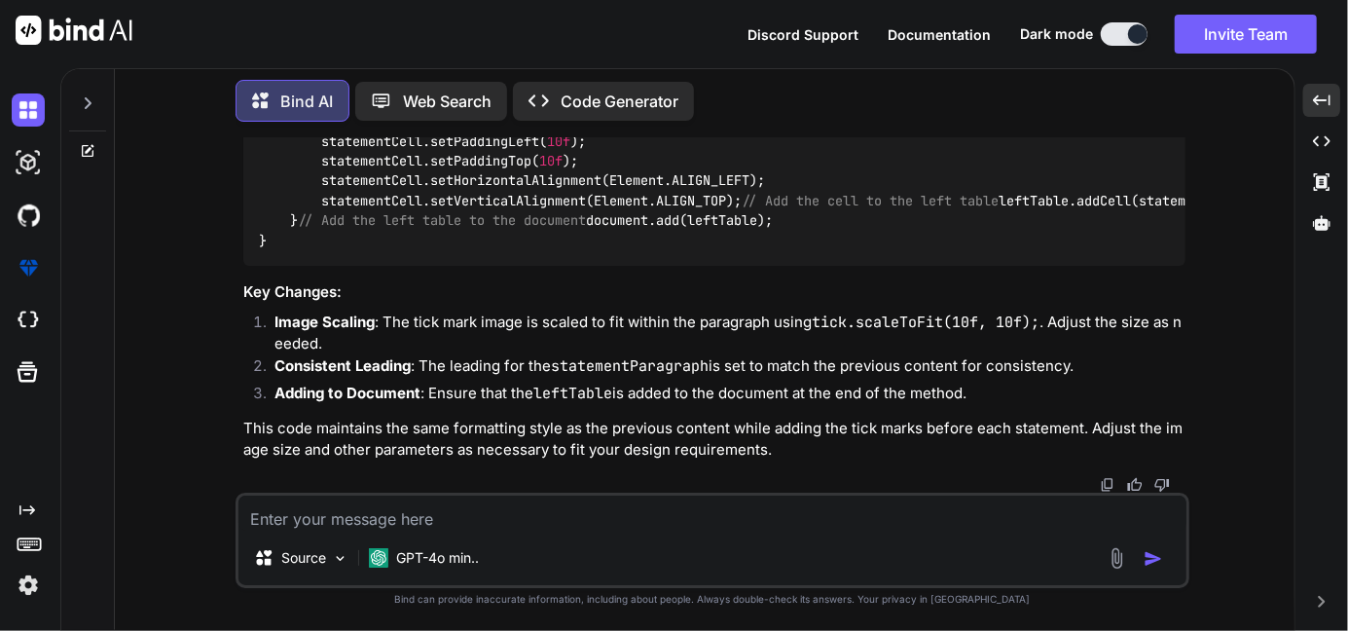
scroll to position [4135, 0]
drag, startPoint x: 496, startPoint y: 183, endPoint x: 292, endPoint y: 184, distance: 204.4
copy code "tick.scaleToFit( 10f , 10f );"
click at [281, 521] on textarea at bounding box center [712, 512] width 948 height 35
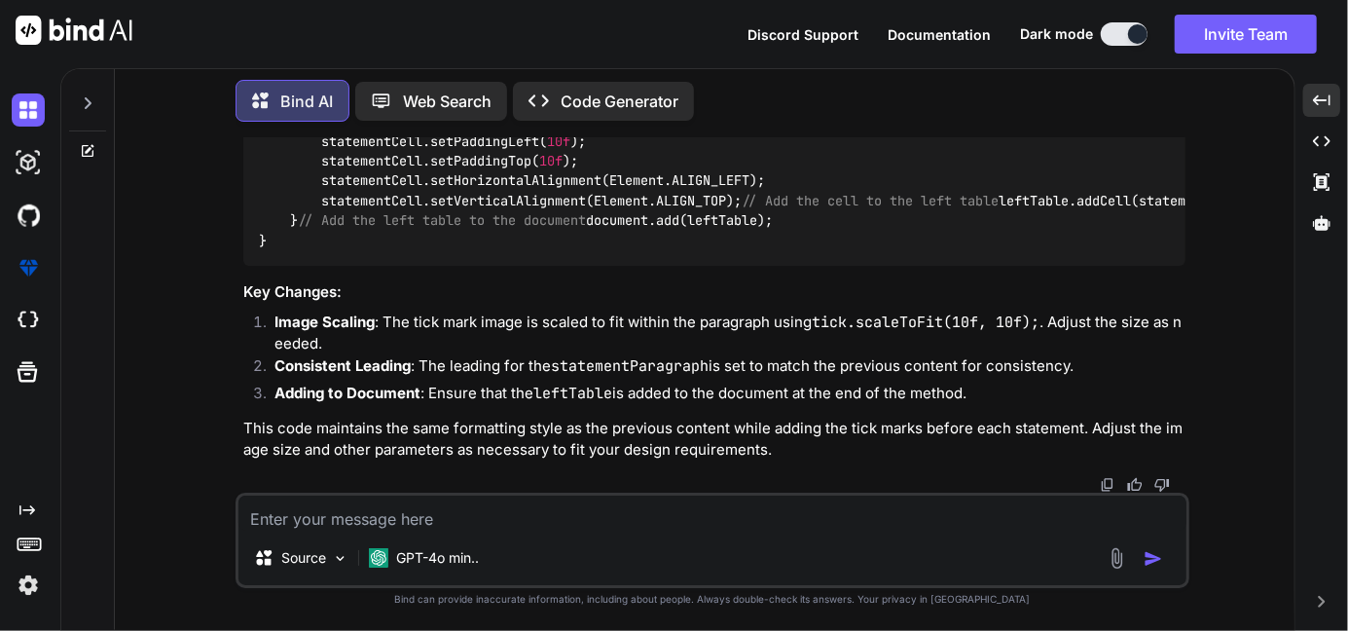
paste textarea "Image tick = Image.getInstance(tickMarkPath); tick.scaleToFit(10f, 10f); // Cre…"
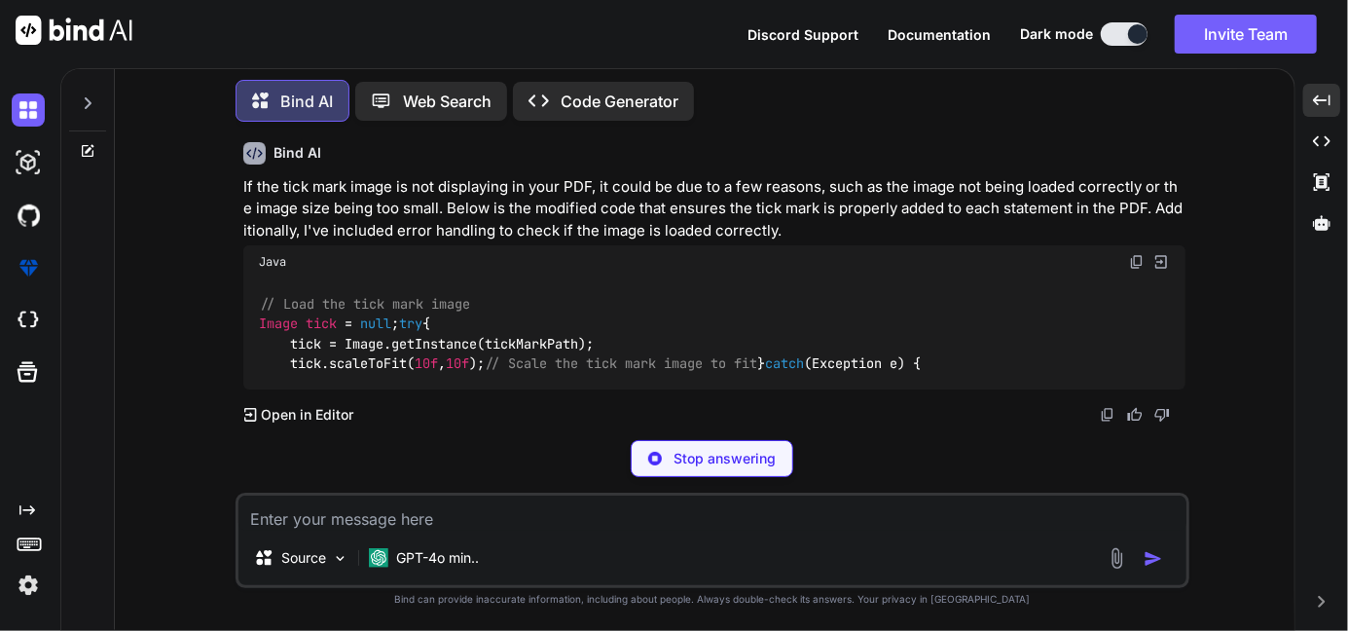
scroll to position [5576, 0]
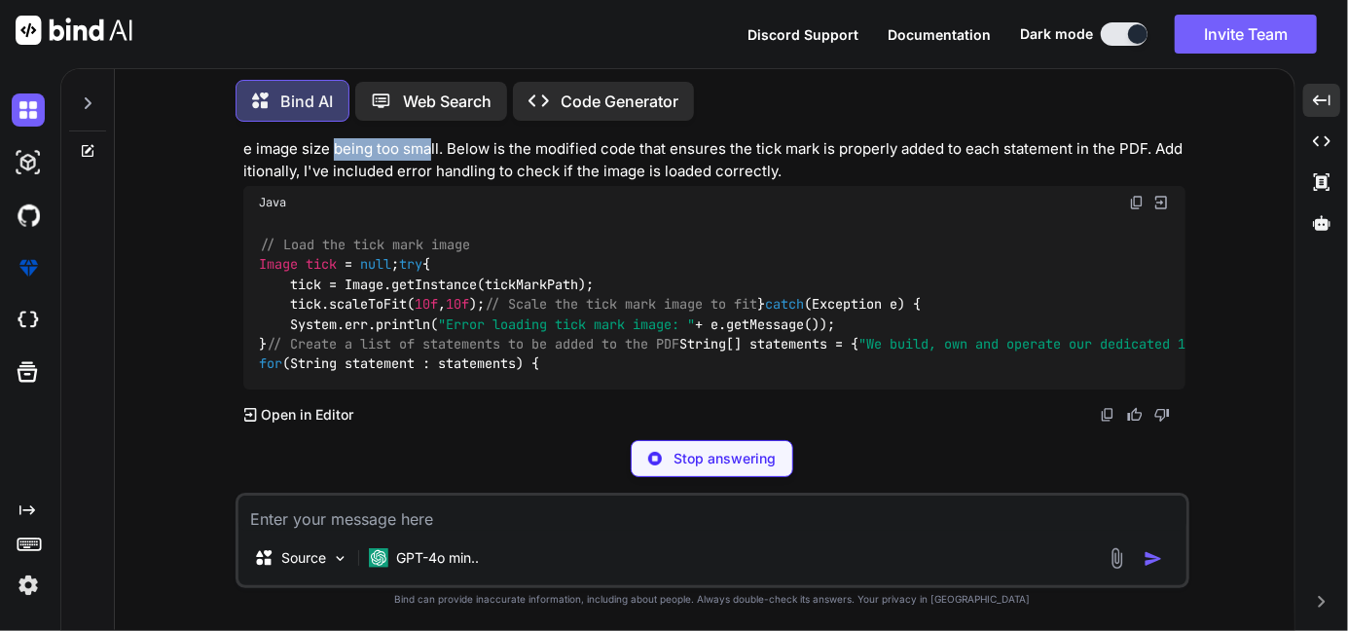
drag, startPoint x: 418, startPoint y: 239, endPoint x: 324, endPoint y: 236, distance: 93.5
click at [324, 183] on p "If the tick mark image is not displaying in your PDF, it could be due to a few …" at bounding box center [714, 150] width 942 height 66
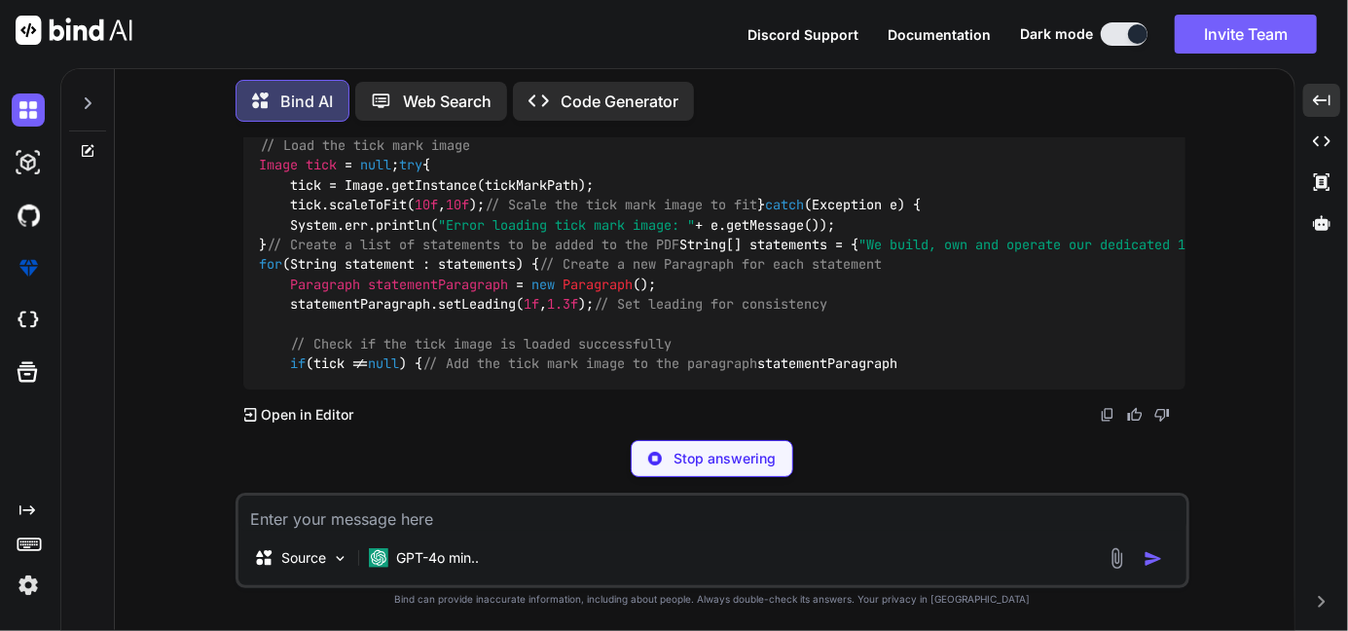
scroll to position [5681, 0]
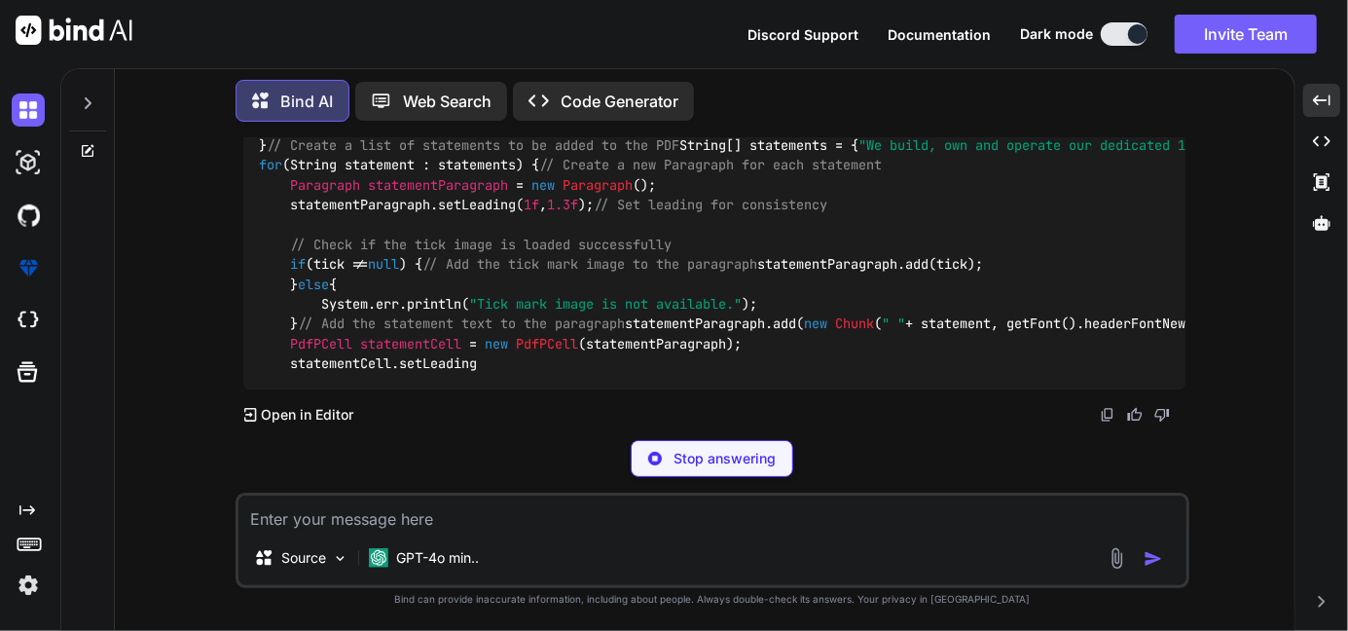
drag, startPoint x: 324, startPoint y: 236, endPoint x: 433, endPoint y: 304, distance: 128.0
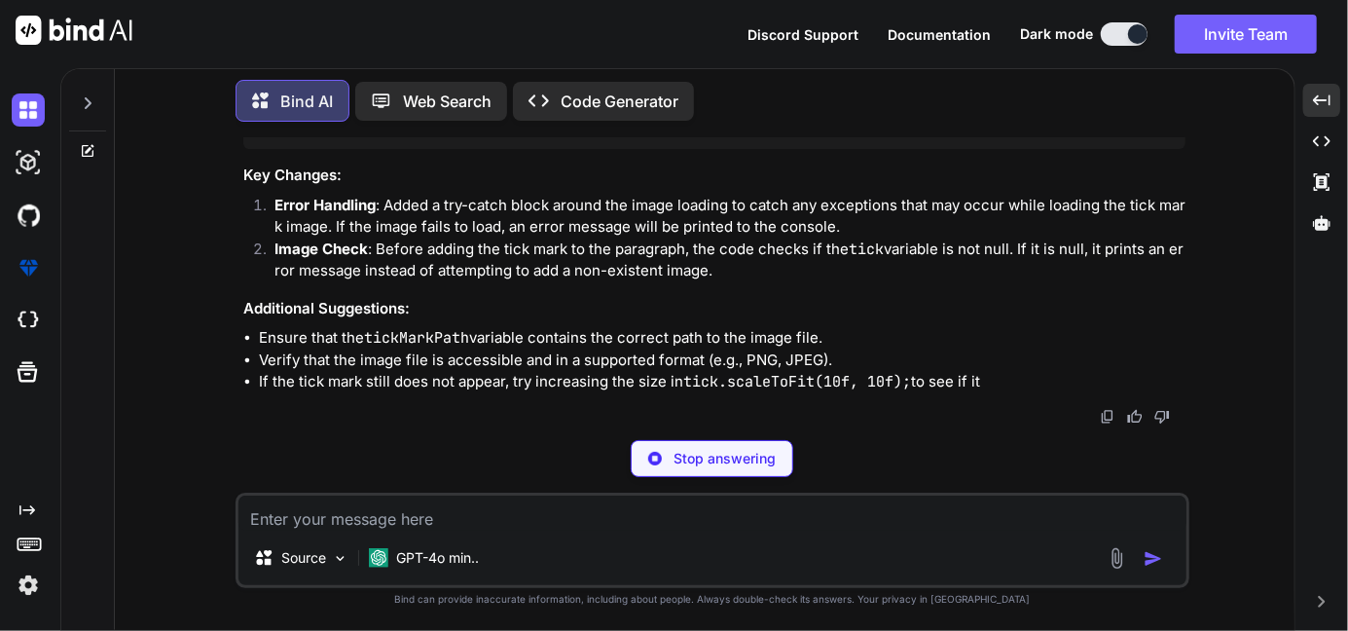
scroll to position [7217, 0]
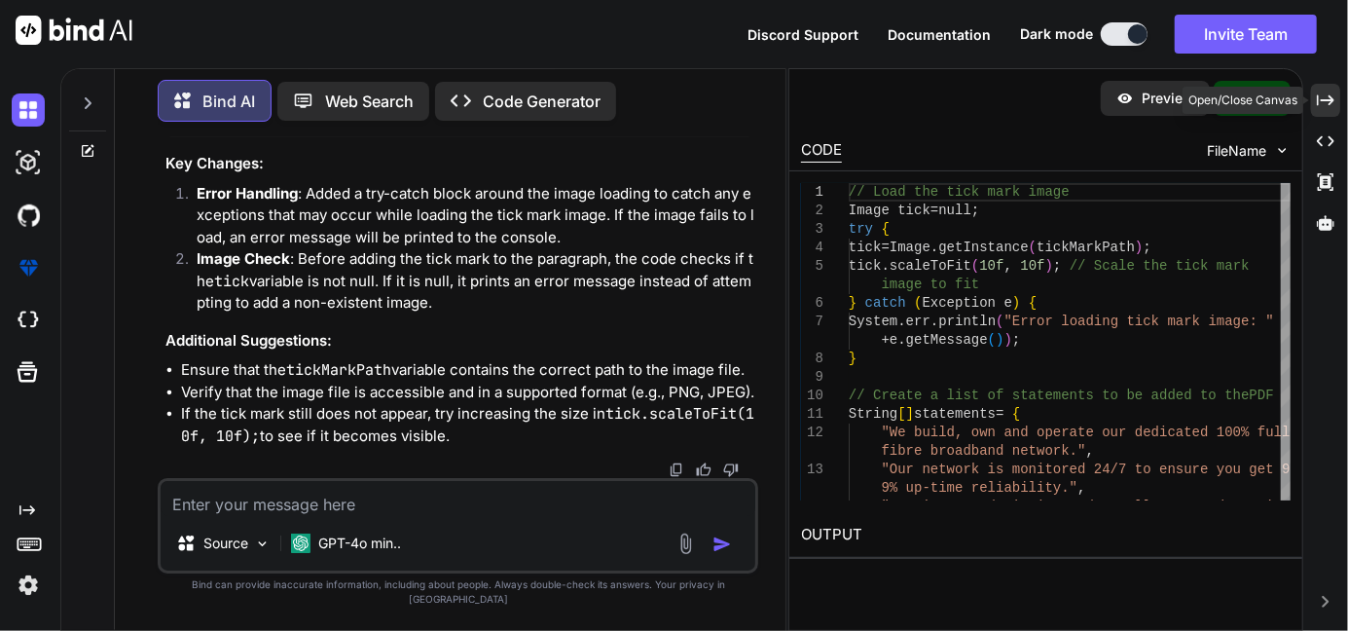
click at [1326, 105] on icon "Created with Pixso." at bounding box center [1326, 100] width 18 height 18
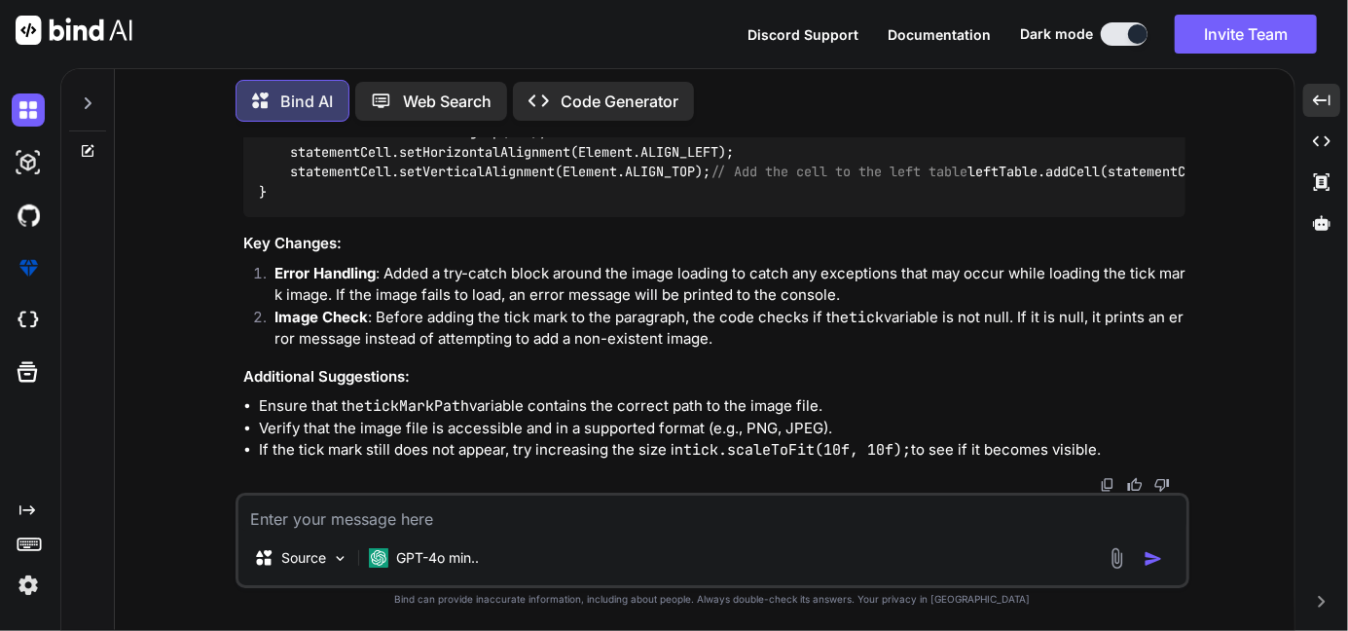
scroll to position [5741, 0]
drag, startPoint x: 284, startPoint y: 315, endPoint x: 255, endPoint y: 219, distance: 100.7
copy code "try { tick = Image.getInstance(tickMarkPath); tick.scaleToFit( 10f , 10f ); // …"
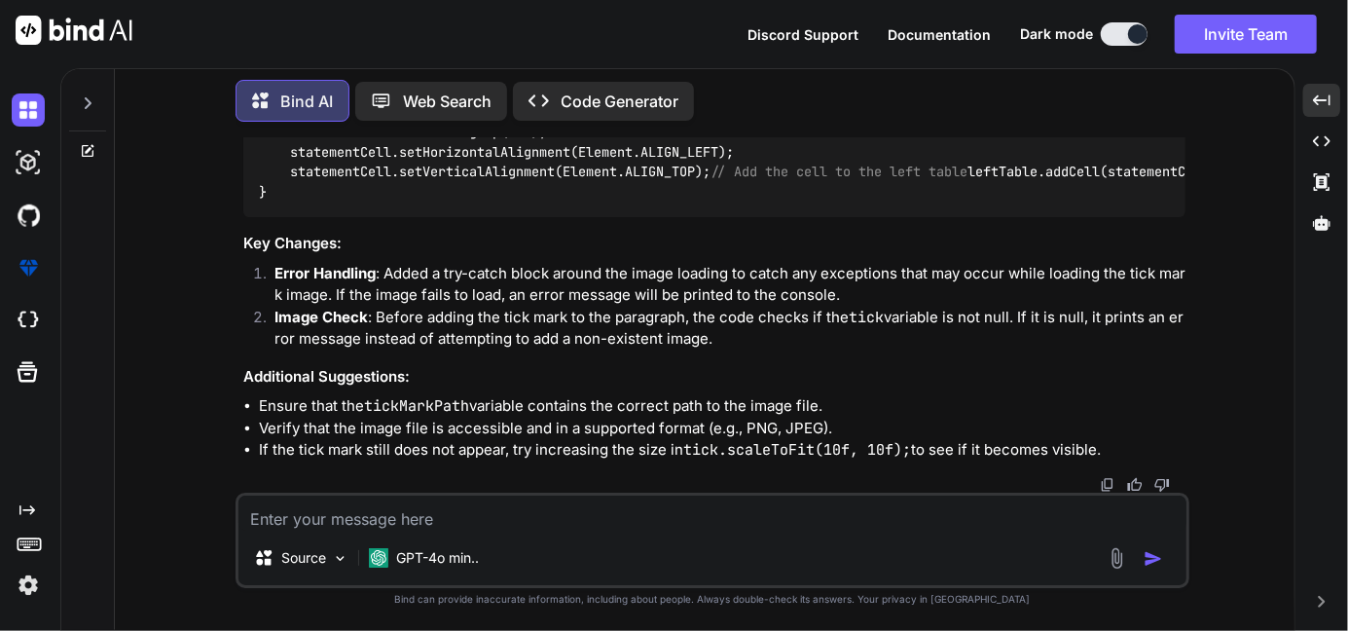
drag, startPoint x: 293, startPoint y: 312, endPoint x: 248, endPoint y: 214, distance: 108.0
copy code "try { tick = Image.getInstance(tickMarkPath); tick.scaleToFit( 10f , 10f ); // …"
drag, startPoint x: 408, startPoint y: 195, endPoint x: 260, endPoint y: 192, distance: 148.0
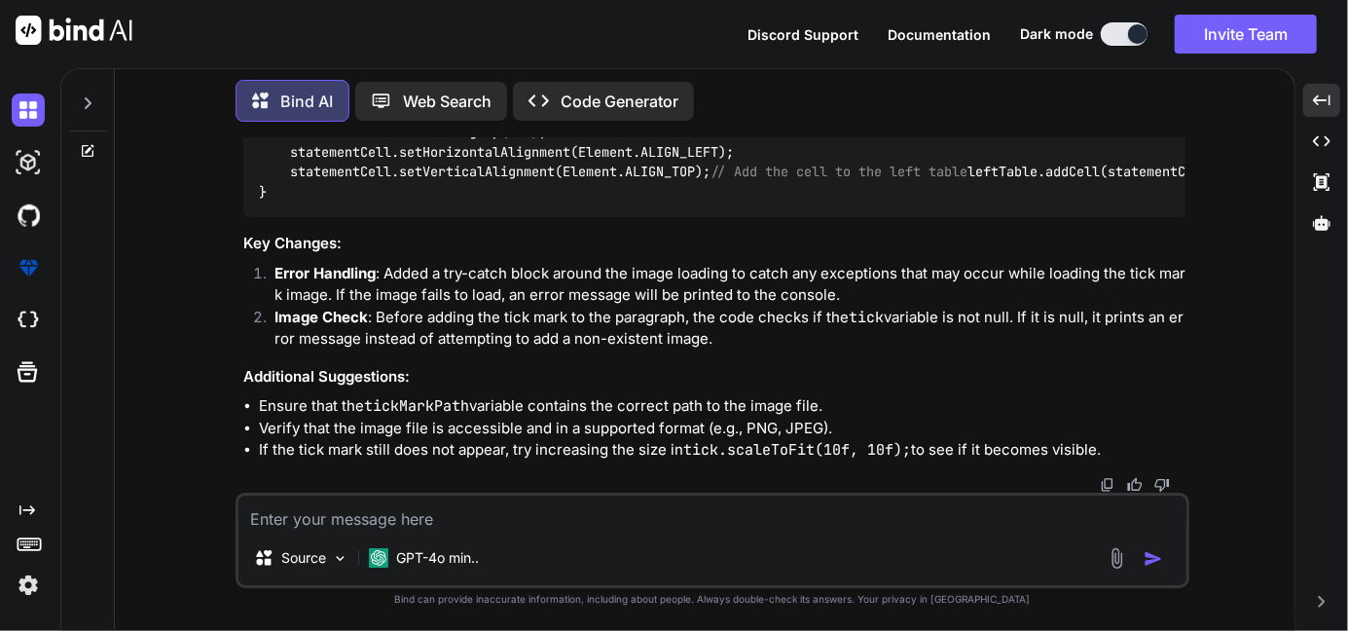
copy code "Image tick = null ;"
drag, startPoint x: 313, startPoint y: 376, endPoint x: 268, endPoint y: 273, distance: 112.0
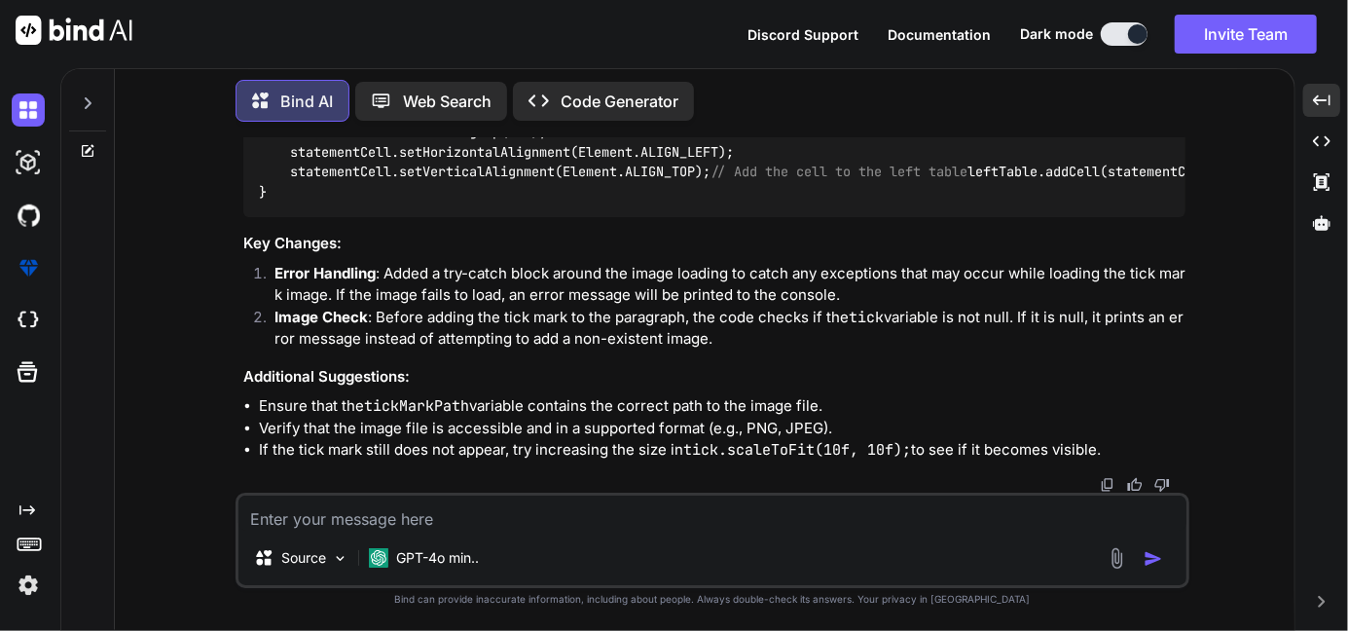
copy code "if (tick != null ) { // Add the tick mark image to the paragraph statementParag…"
